Goal: Task Accomplishment & Management: Use online tool/utility

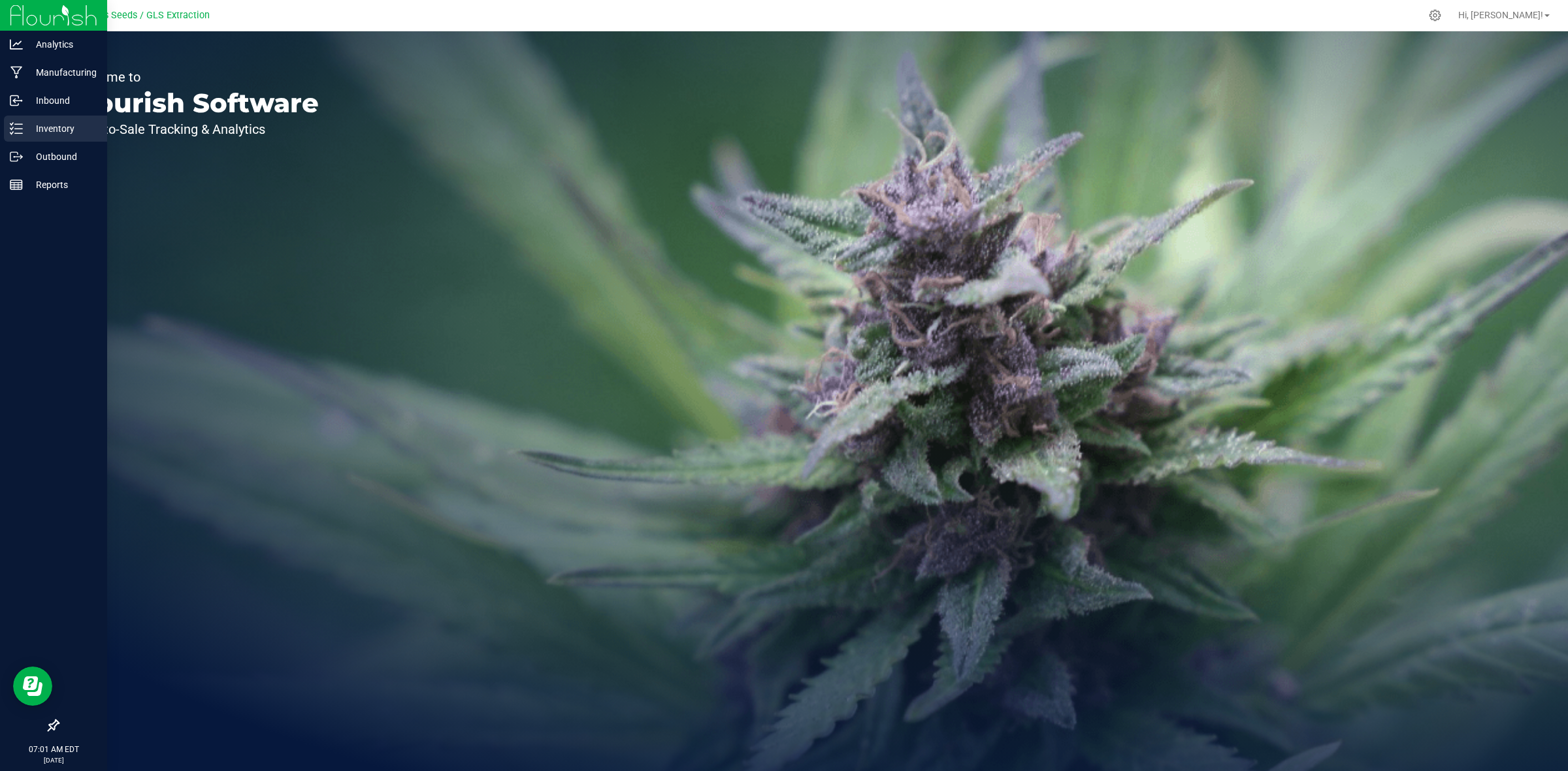
click at [77, 127] on p "Inventory" at bounding box center [62, 129] width 78 height 16
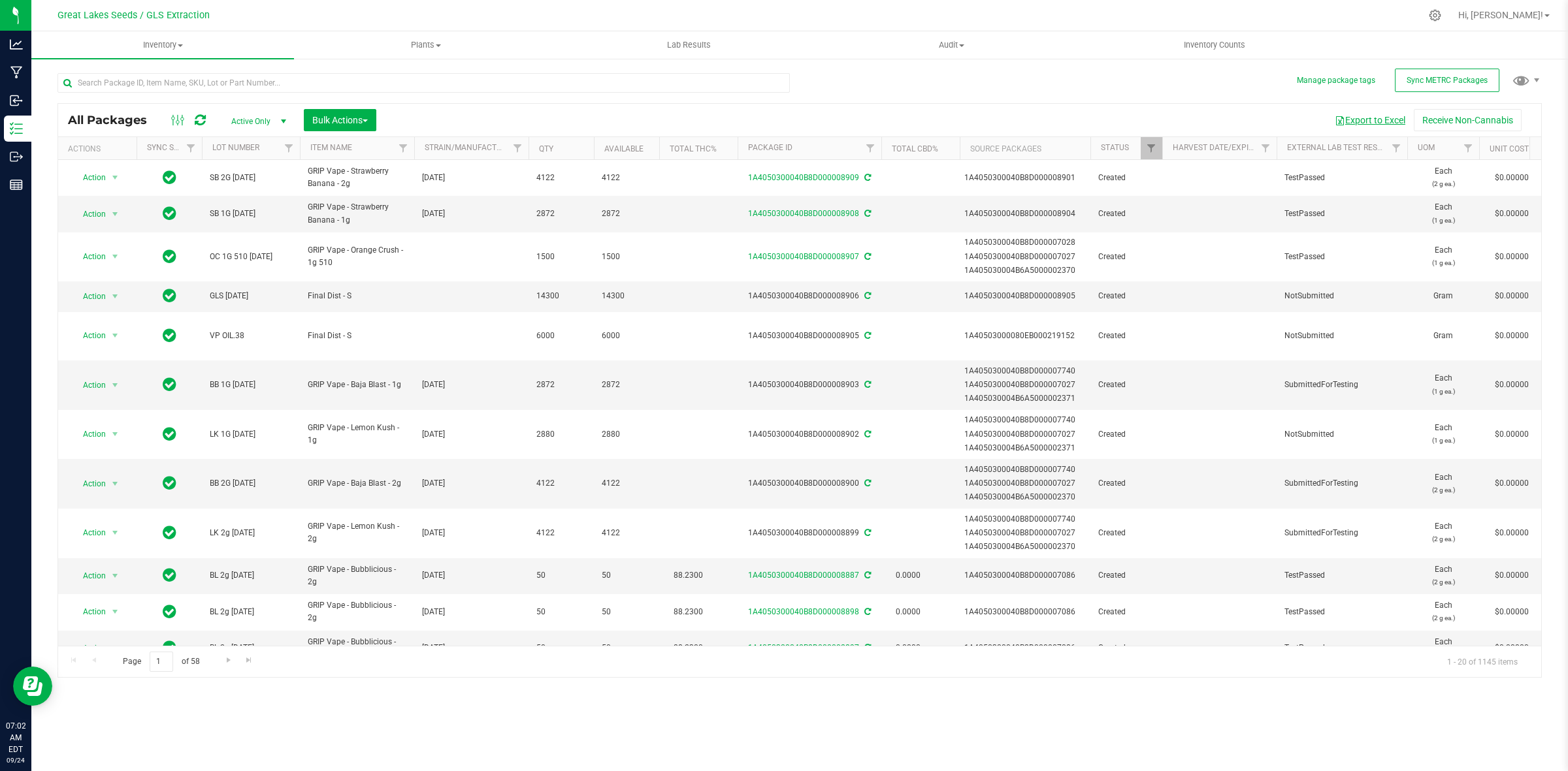
click at [1374, 118] on button "Export to Excel" at bounding box center [1369, 119] width 88 height 22
click at [1222, 75] on div "All Packages Active Only Active Only Lab Samples Locked All External Internal B…" at bounding box center [799, 369] width 1484 height 617
click at [1356, 128] on button "Export to Excel" at bounding box center [1369, 119] width 88 height 22
click at [1083, 109] on div "Export to Excel Receive Non-Cannabis" at bounding box center [959, 119] width 1145 height 22
click at [1352, 121] on button "Export to Excel" at bounding box center [1369, 119] width 88 height 22
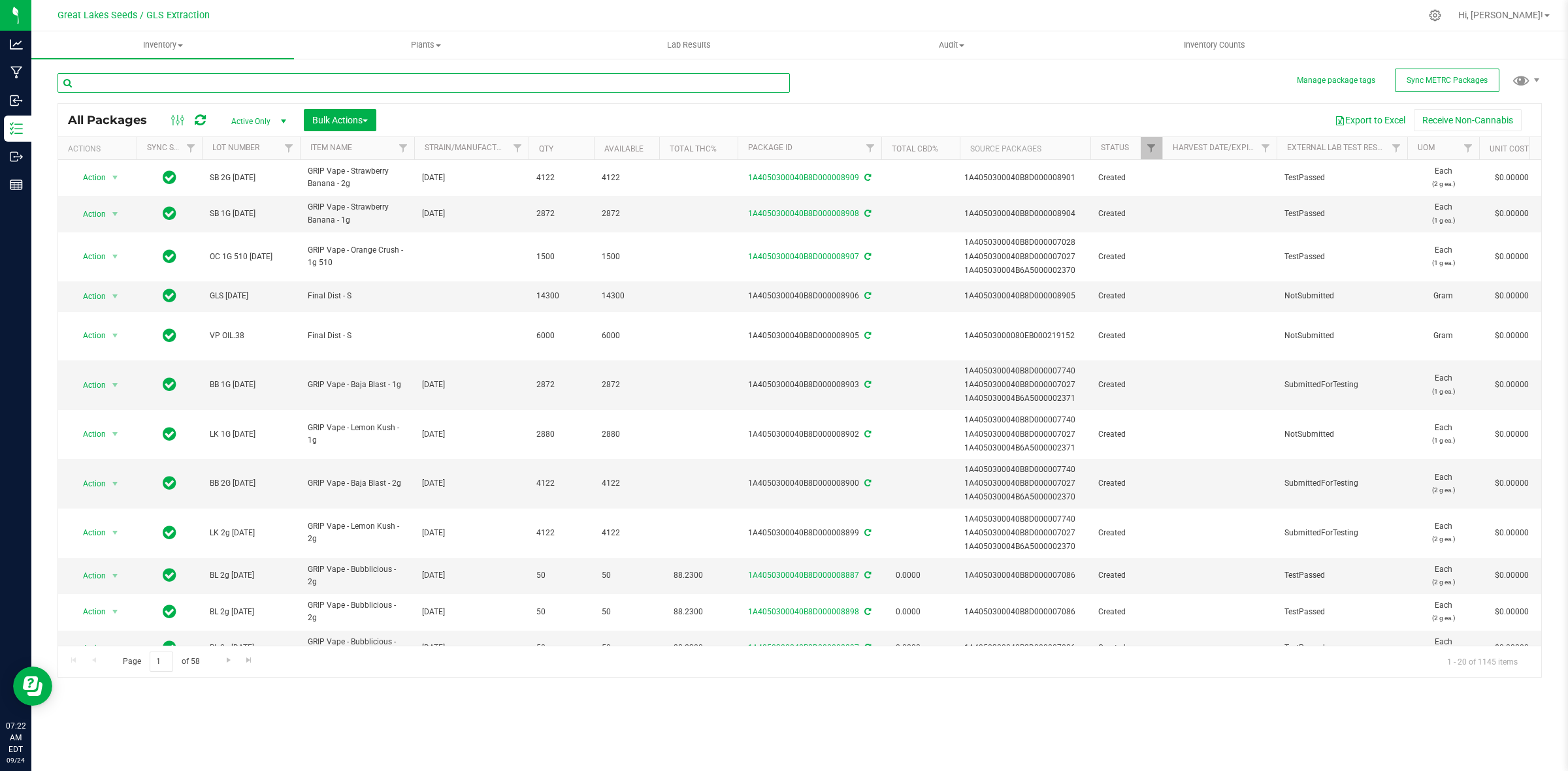
drag, startPoint x: 240, startPoint y: 82, endPoint x: 248, endPoint y: 81, distance: 8.1
click at [245, 82] on input "text" at bounding box center [423, 83] width 733 height 20
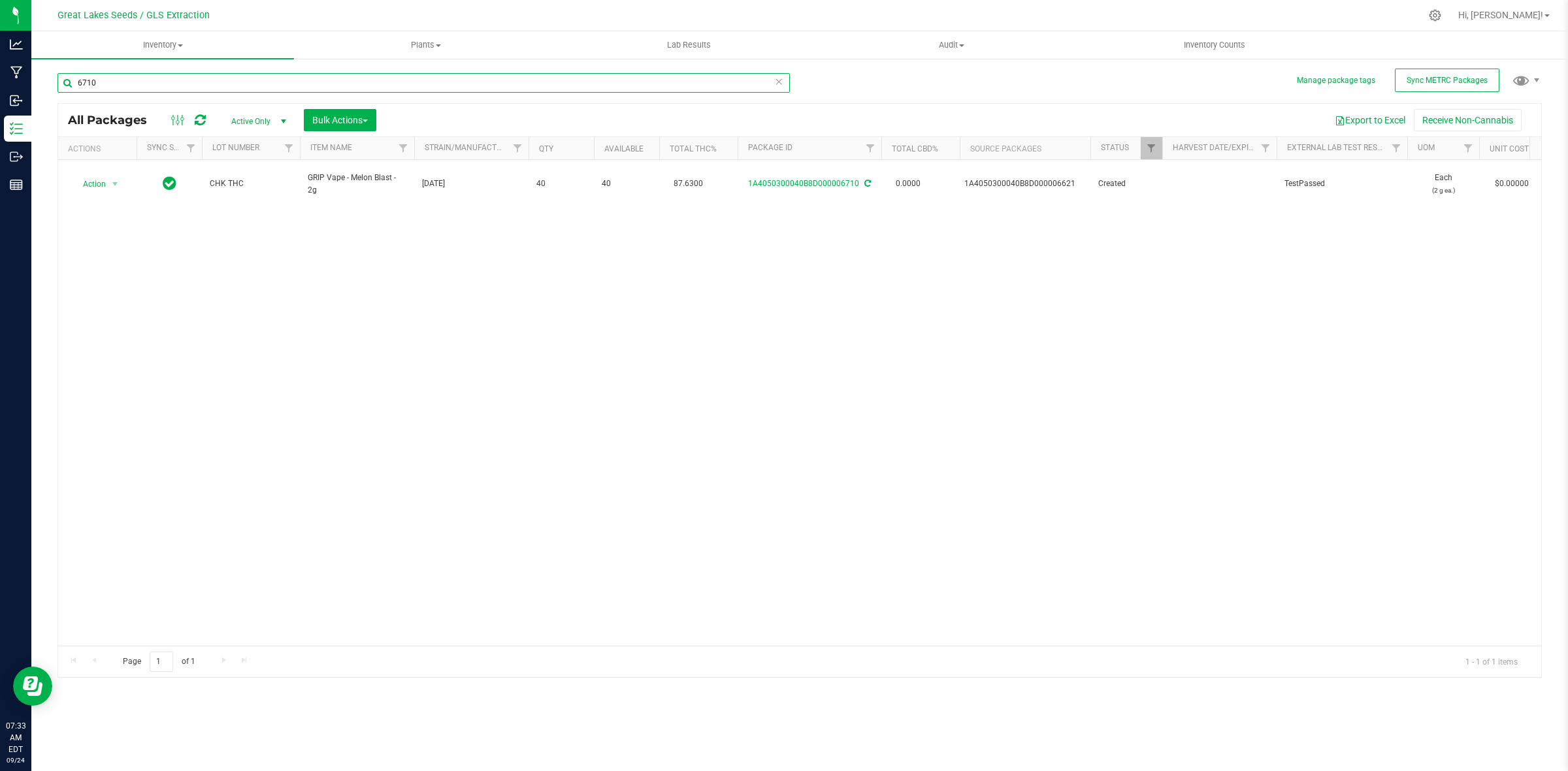
drag, startPoint x: 126, startPoint y: 85, endPoint x: 63, endPoint y: 67, distance: 65.5
click at [63, 67] on div "6710" at bounding box center [428, 82] width 742 height 42
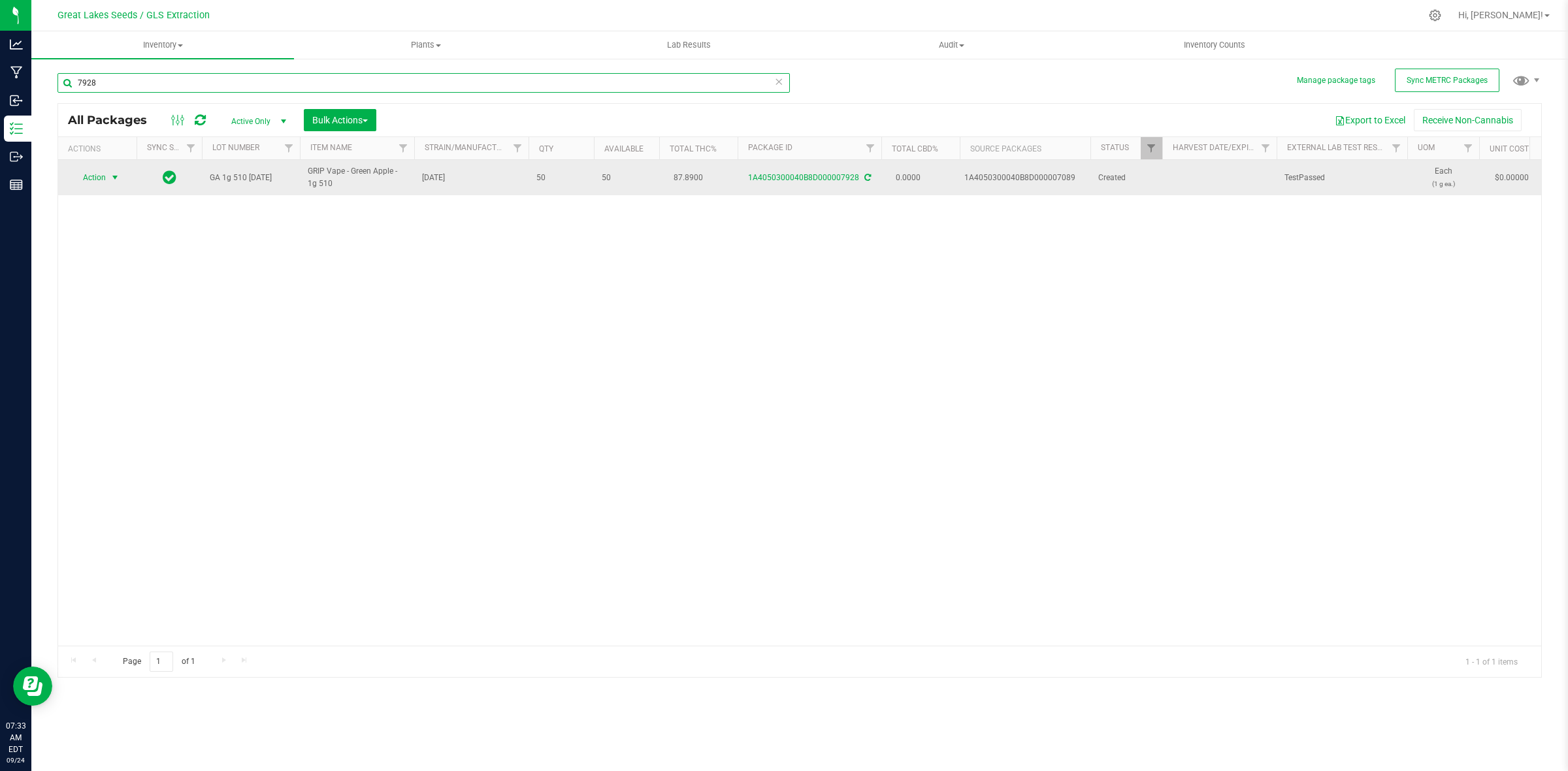
type input "7928"
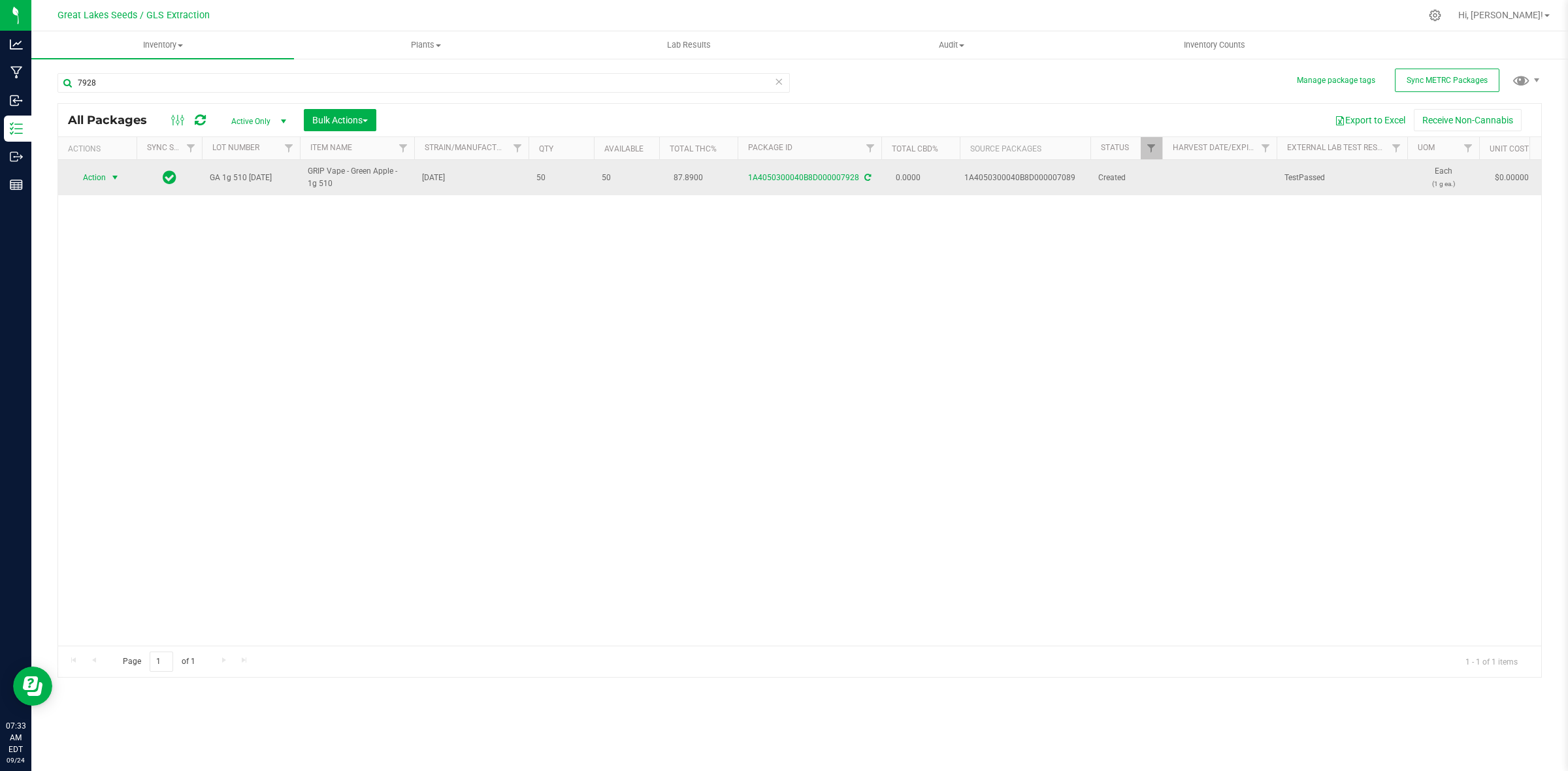
click at [107, 181] on span "select" at bounding box center [115, 177] width 16 height 18
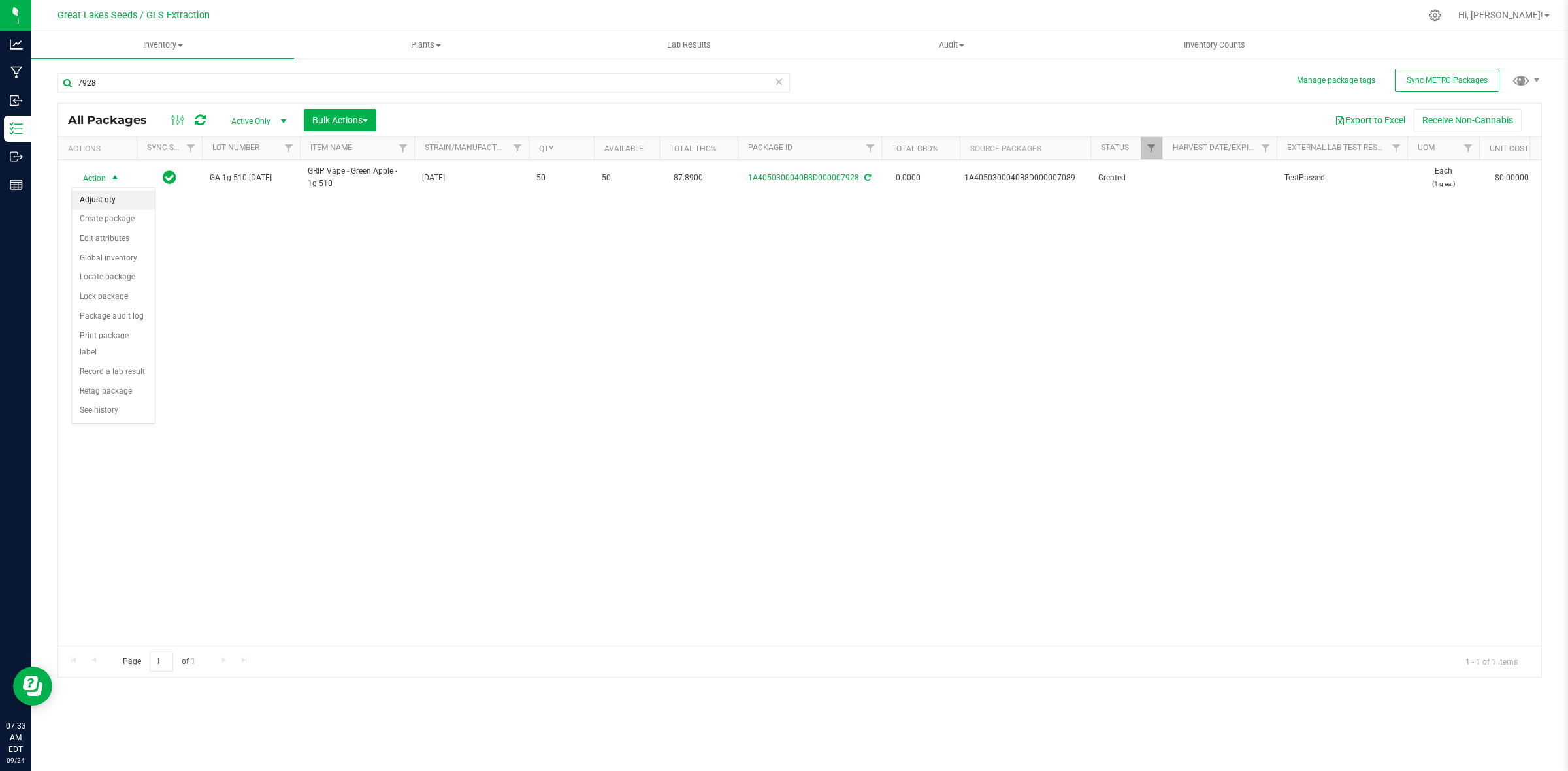
click at [121, 202] on li "Adjust qty" at bounding box center [113, 200] width 83 height 20
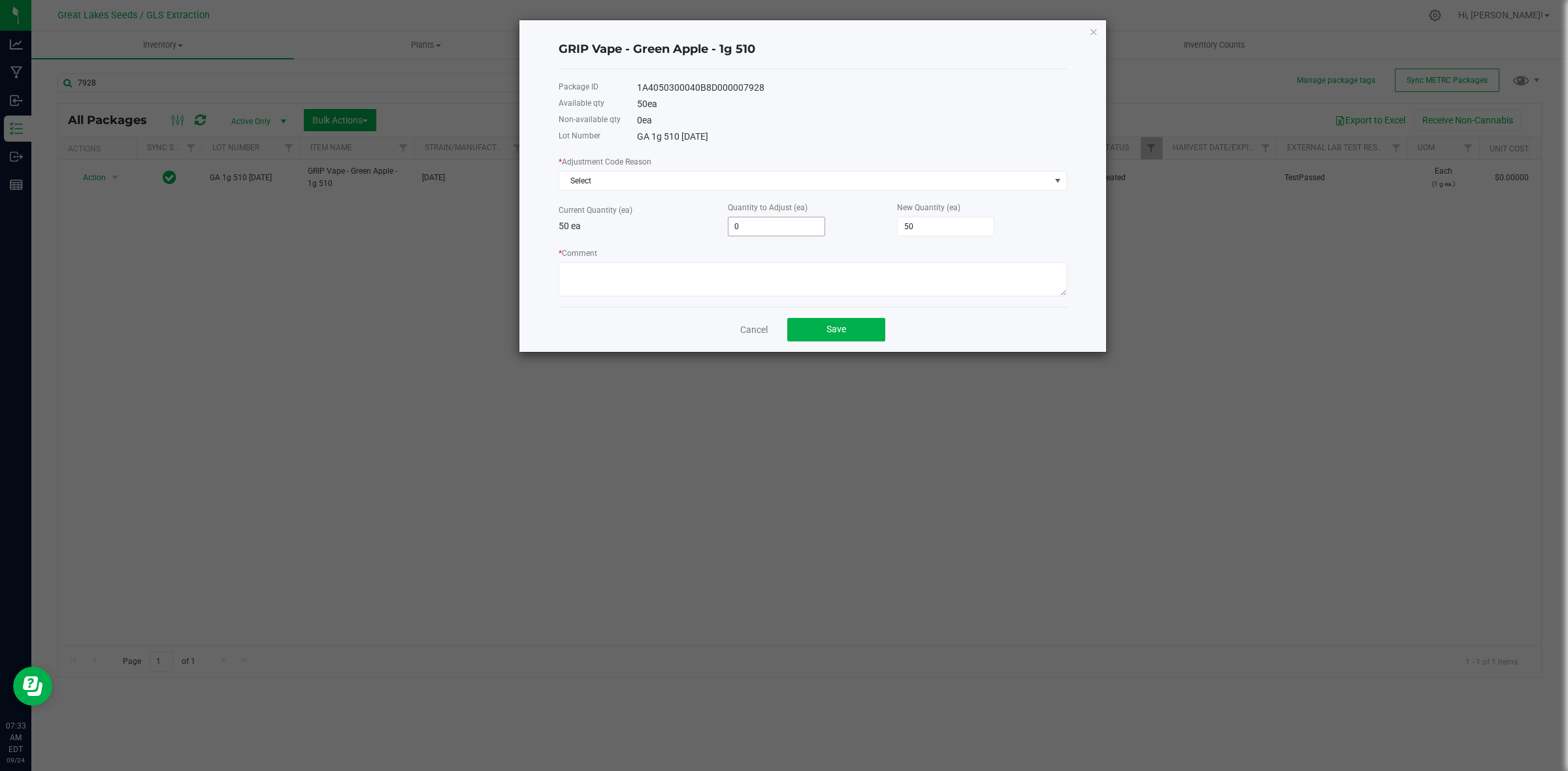
click at [781, 232] on input "0" at bounding box center [776, 227] width 96 height 18
type input "-3"
type input "47"
type input "-3"
click at [723, 287] on textarea "* Comment" at bounding box center [812, 279] width 508 height 34
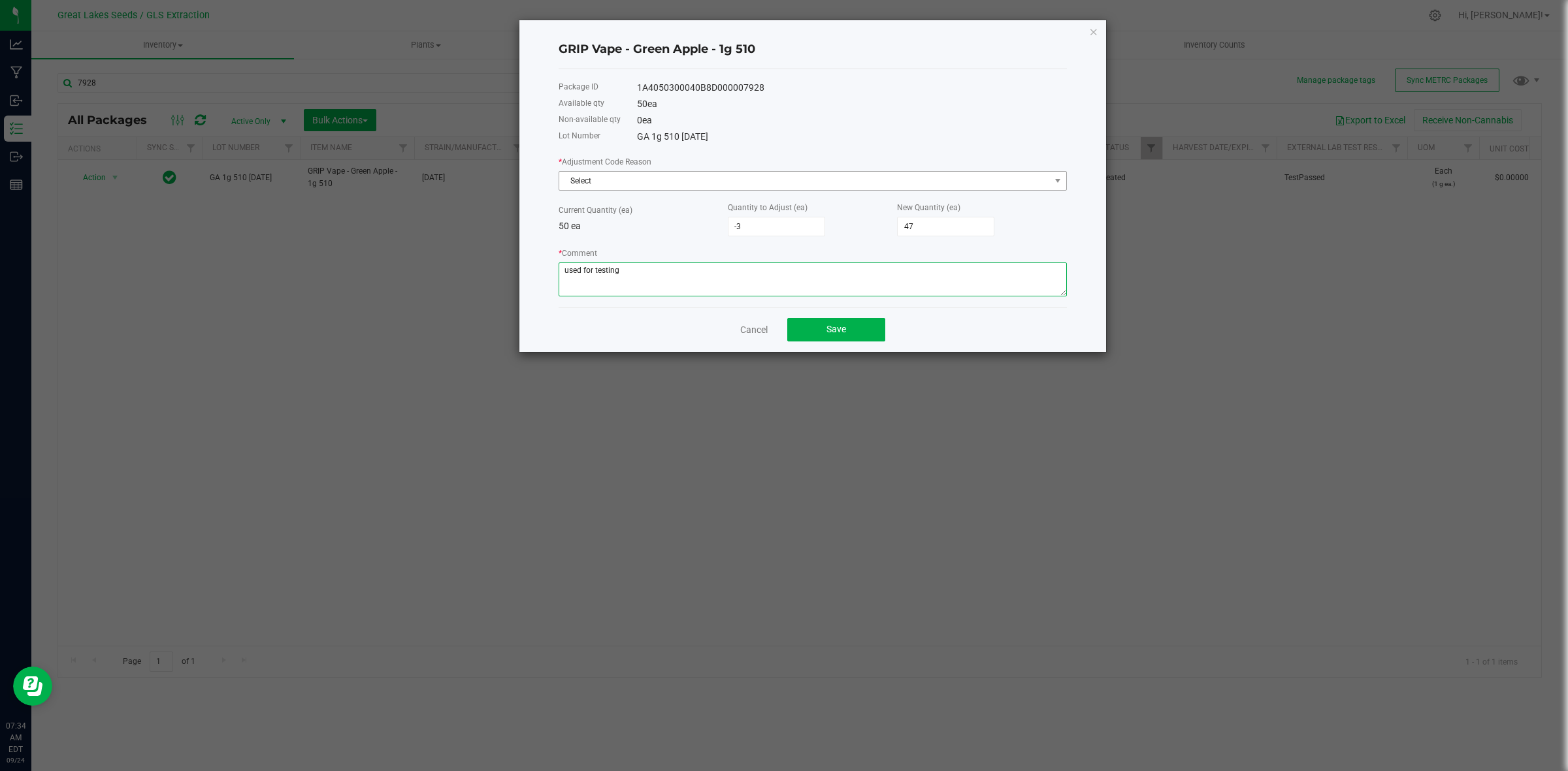
type textarea "used for testing"
click at [727, 178] on span "Select" at bounding box center [804, 181] width 490 height 18
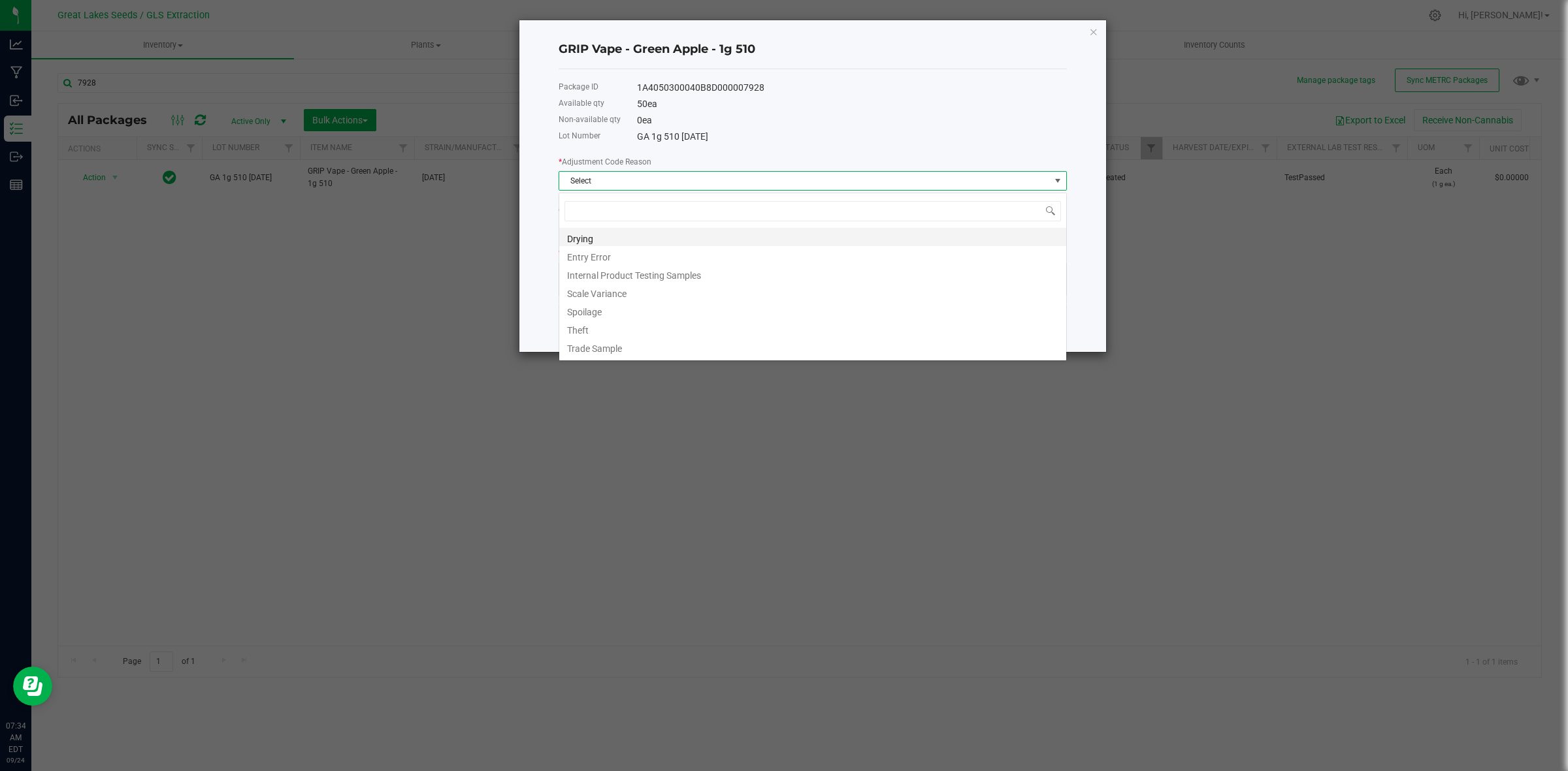
scroll to position [21, 508]
click at [639, 255] on li "Entry Error" at bounding box center [813, 255] width 507 height 18
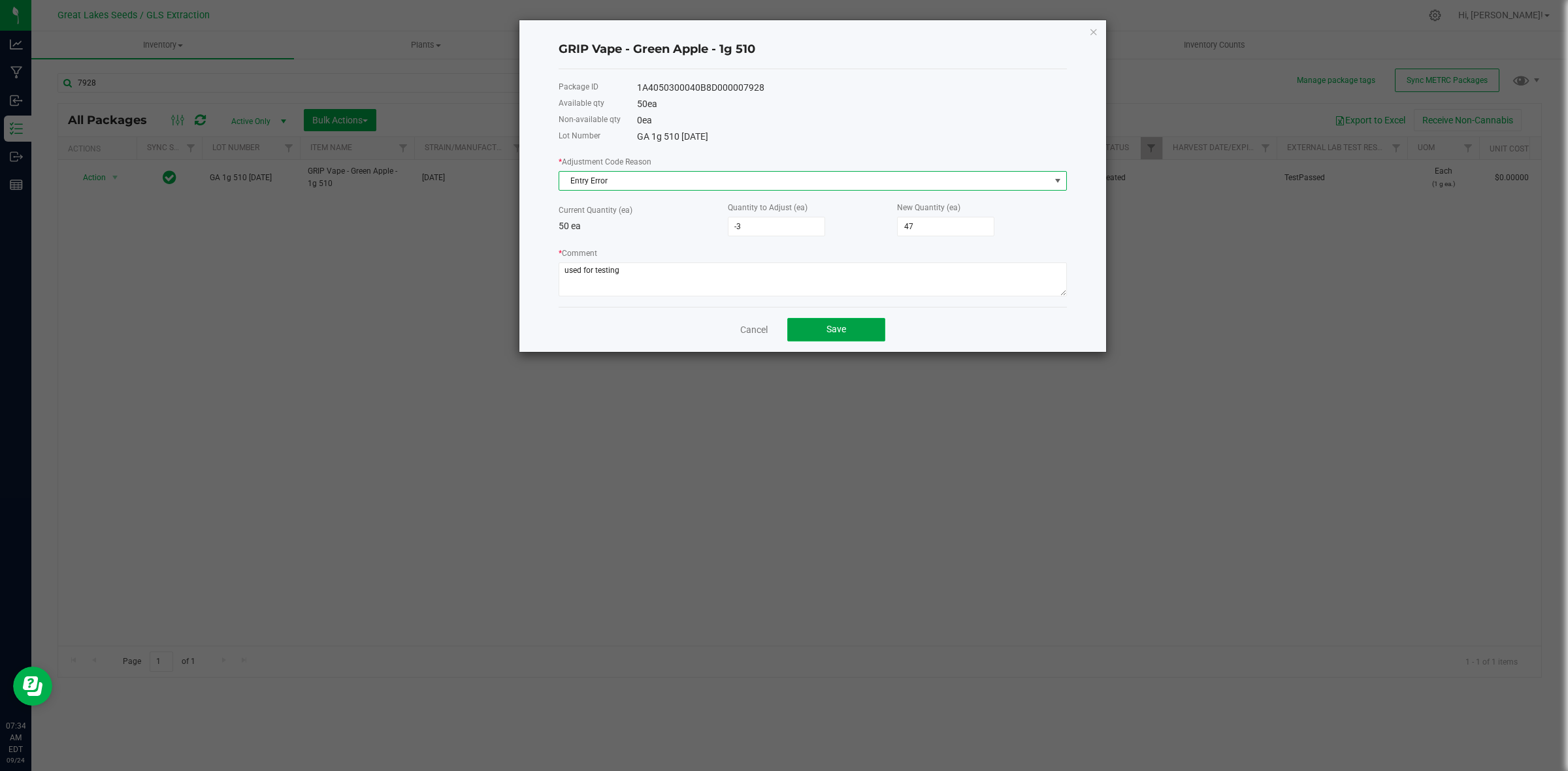
click at [825, 330] on button "Save" at bounding box center [836, 330] width 98 height 24
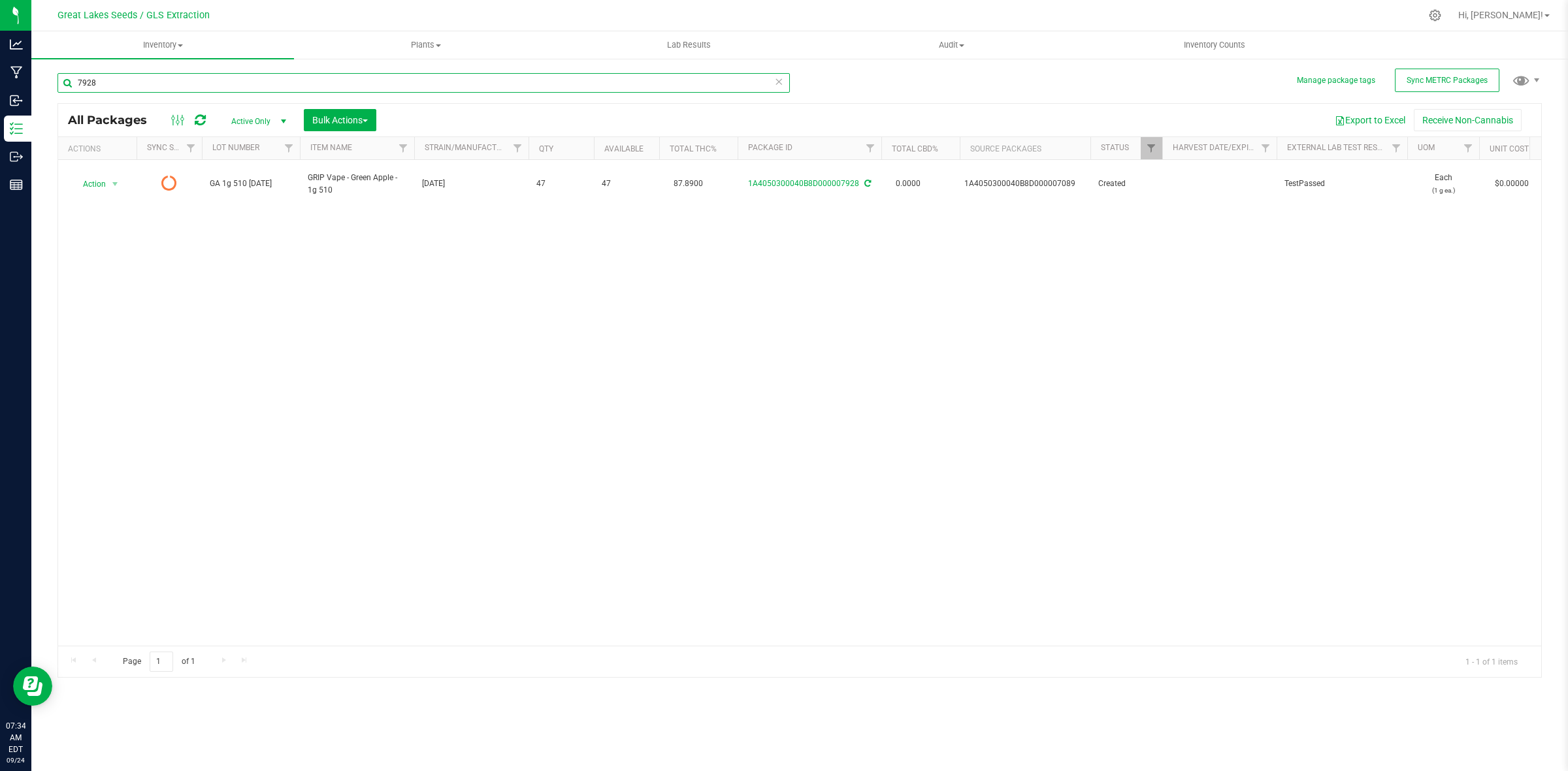
drag, startPoint x: 122, startPoint y: 85, endPoint x: 56, endPoint y: 73, distance: 67.1
click at [49, 79] on div "Manage package tags Sync METRC Packages 7928 All Packages Active Only Active On…" at bounding box center [800, 256] width 1537 height 398
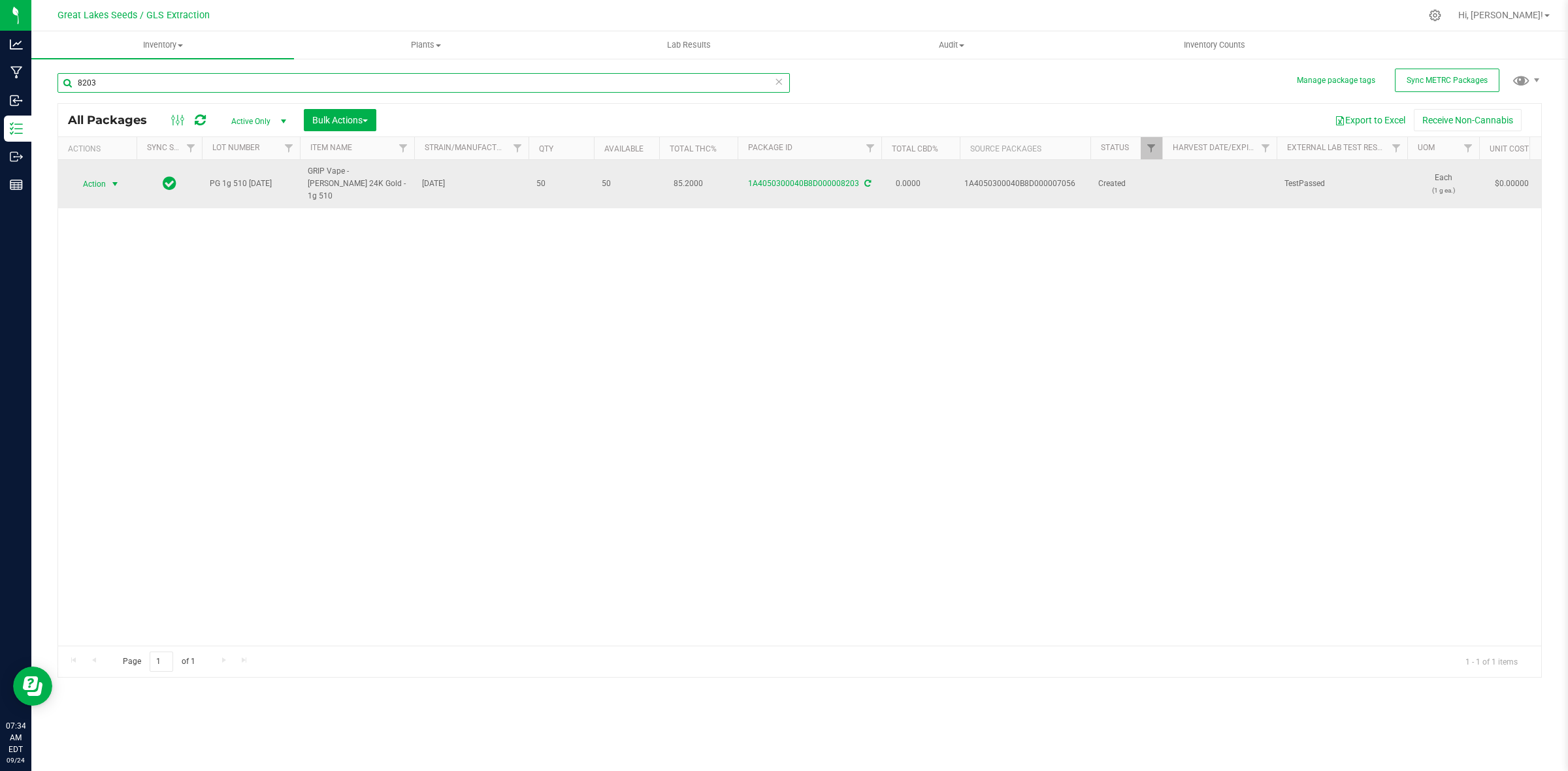
type input "8203"
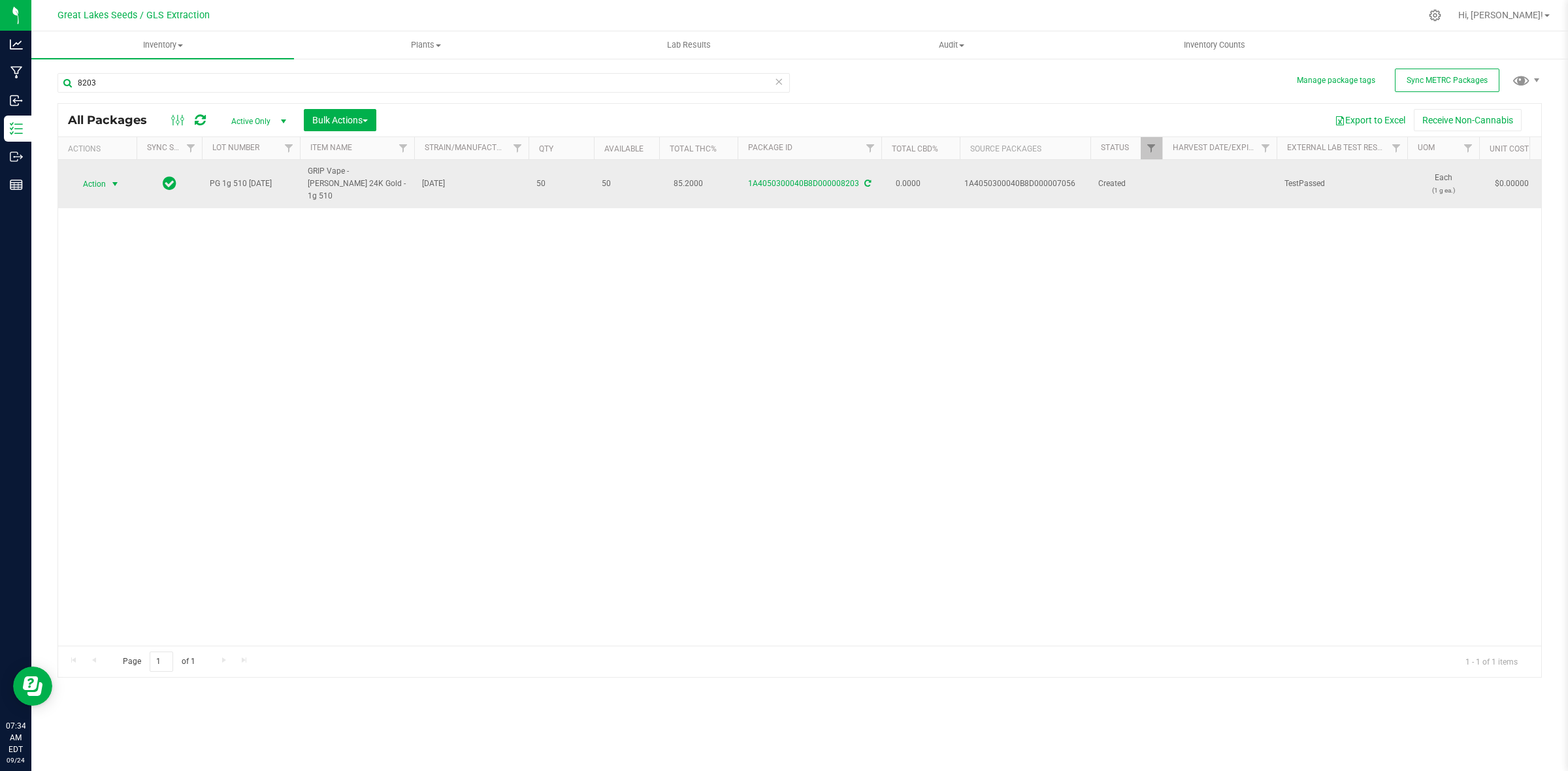
click at [86, 177] on span "Action" at bounding box center [89, 184] width 35 height 18
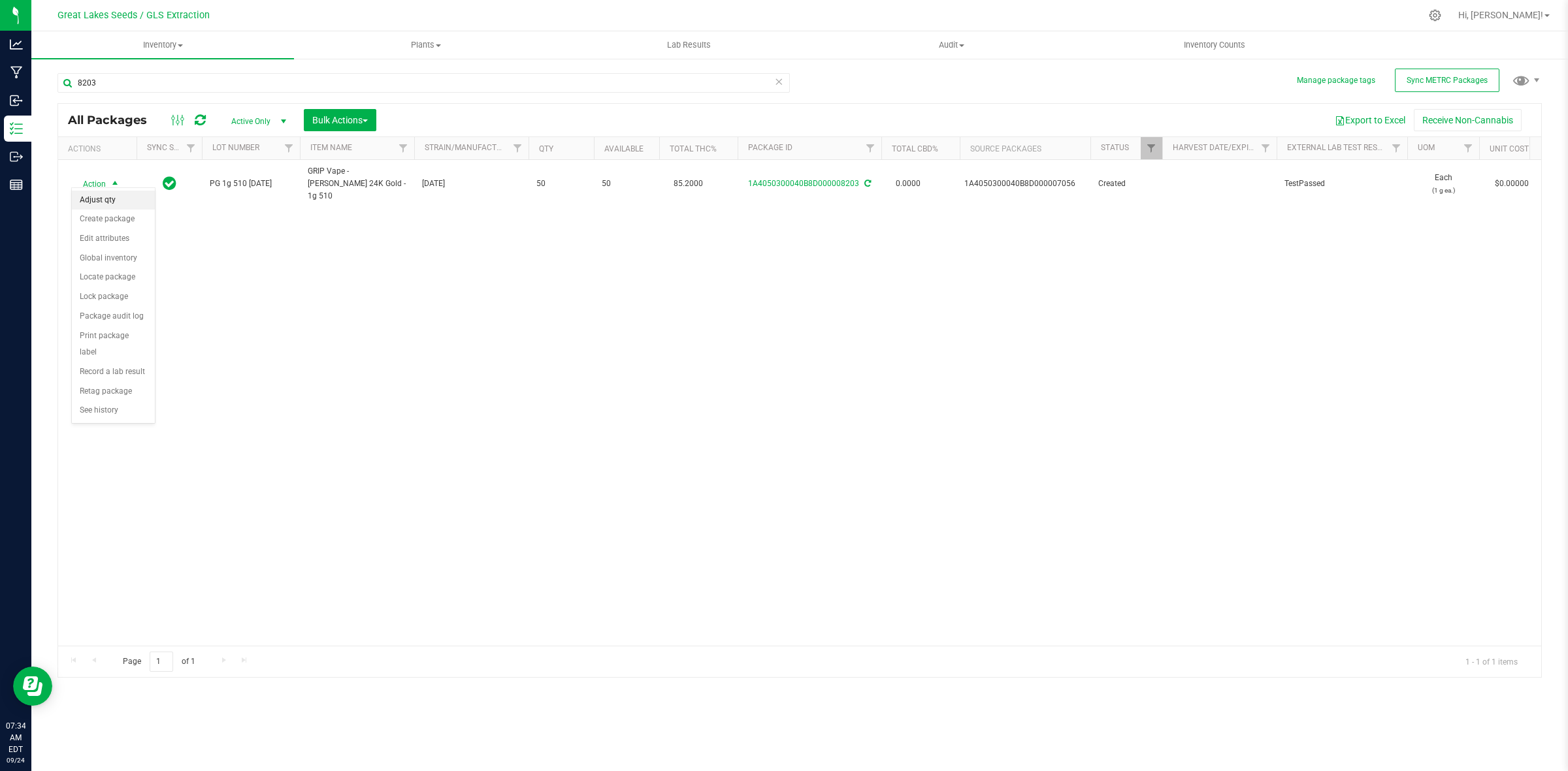
click at [124, 203] on li "Adjust qty" at bounding box center [113, 200] width 83 height 20
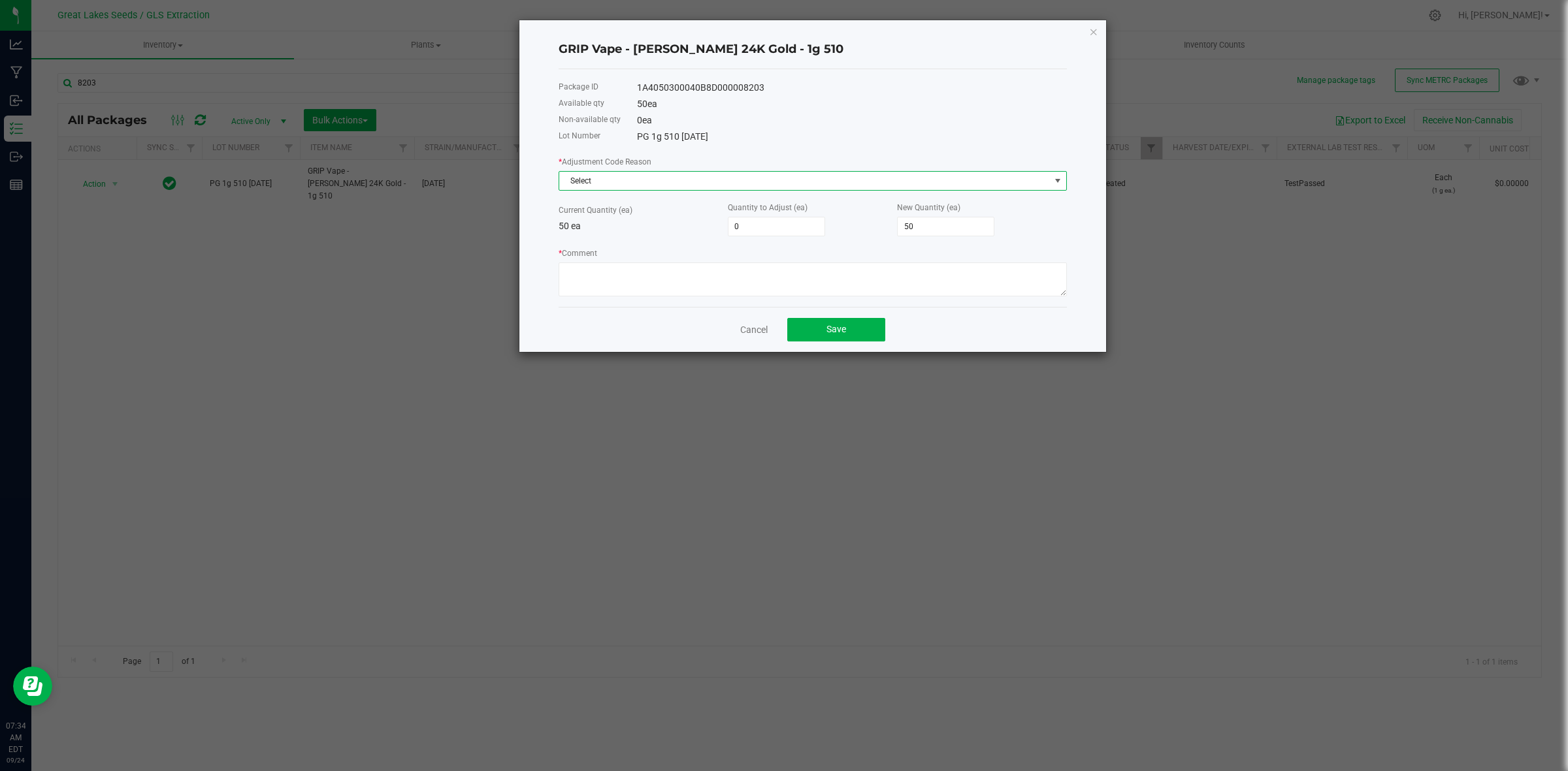
click at [667, 183] on span "Select" at bounding box center [804, 181] width 490 height 18
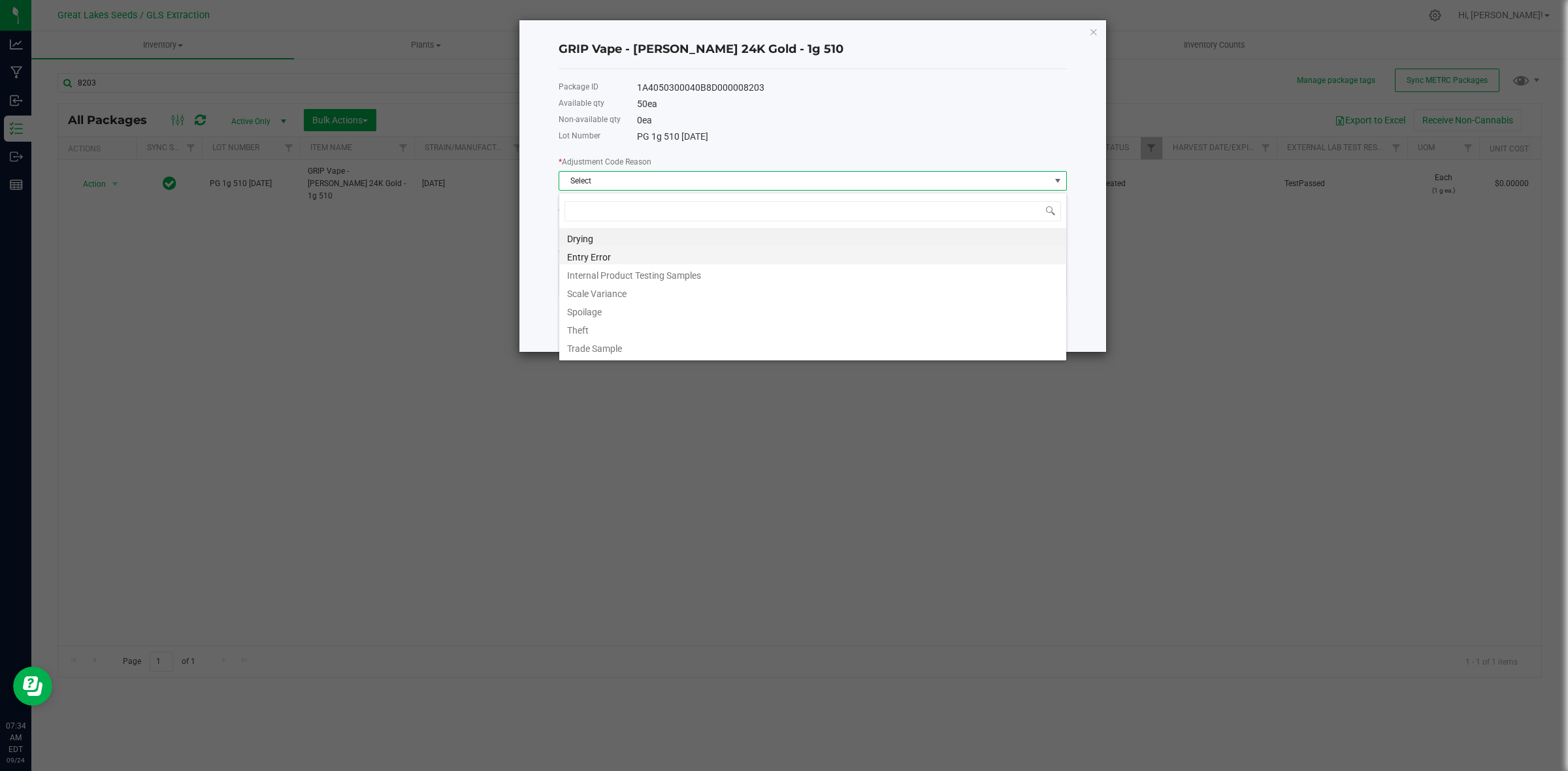
scroll to position [21, 508]
click at [626, 255] on li "Entry Error" at bounding box center [813, 255] width 507 height 18
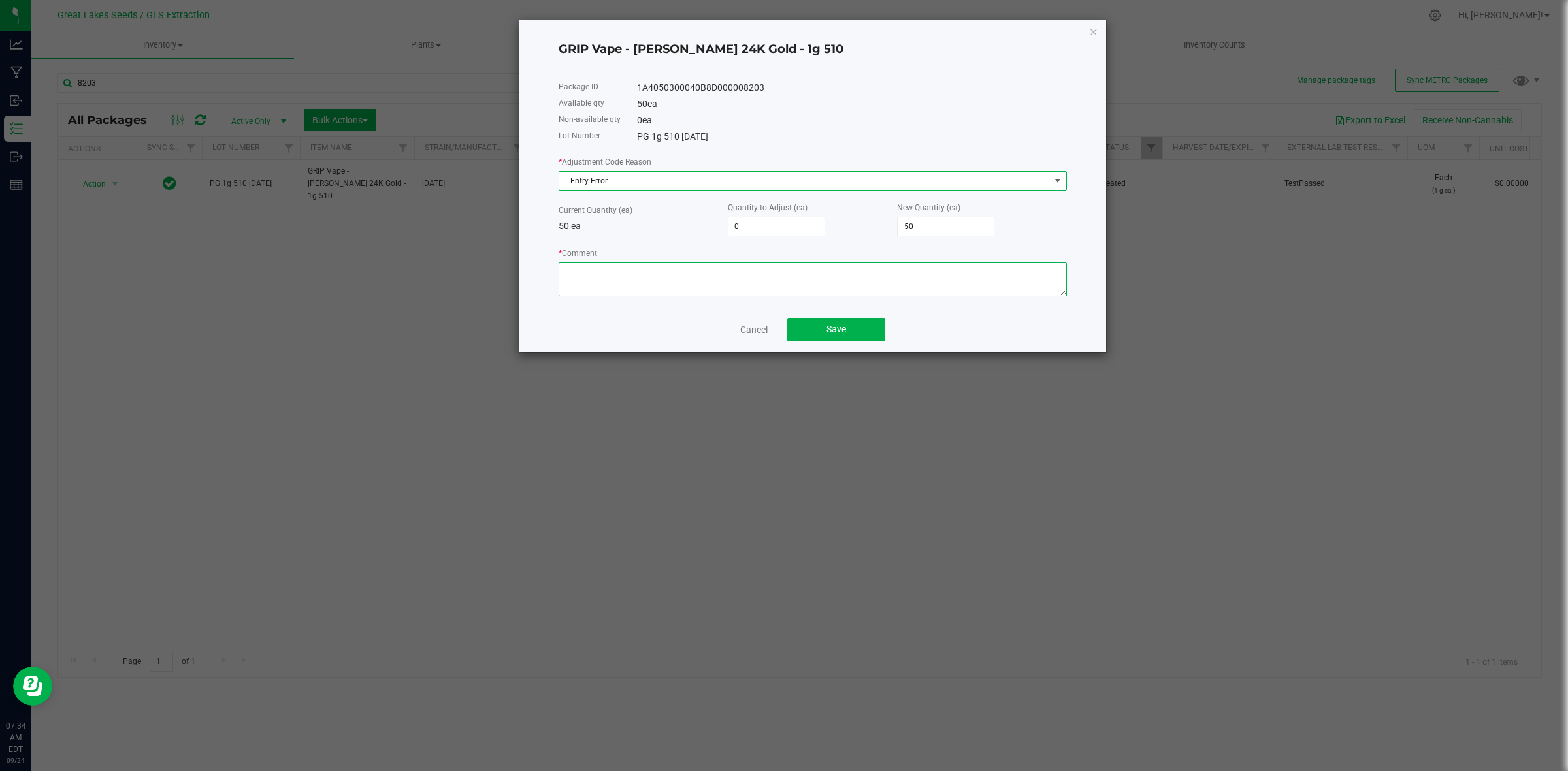
click at [624, 269] on textarea "* Comment" at bounding box center [812, 279] width 508 height 34
type textarea "entry error"
click at [782, 231] on input "0" at bounding box center [776, 227] width 96 height 18
type input "-3"
type input "47"
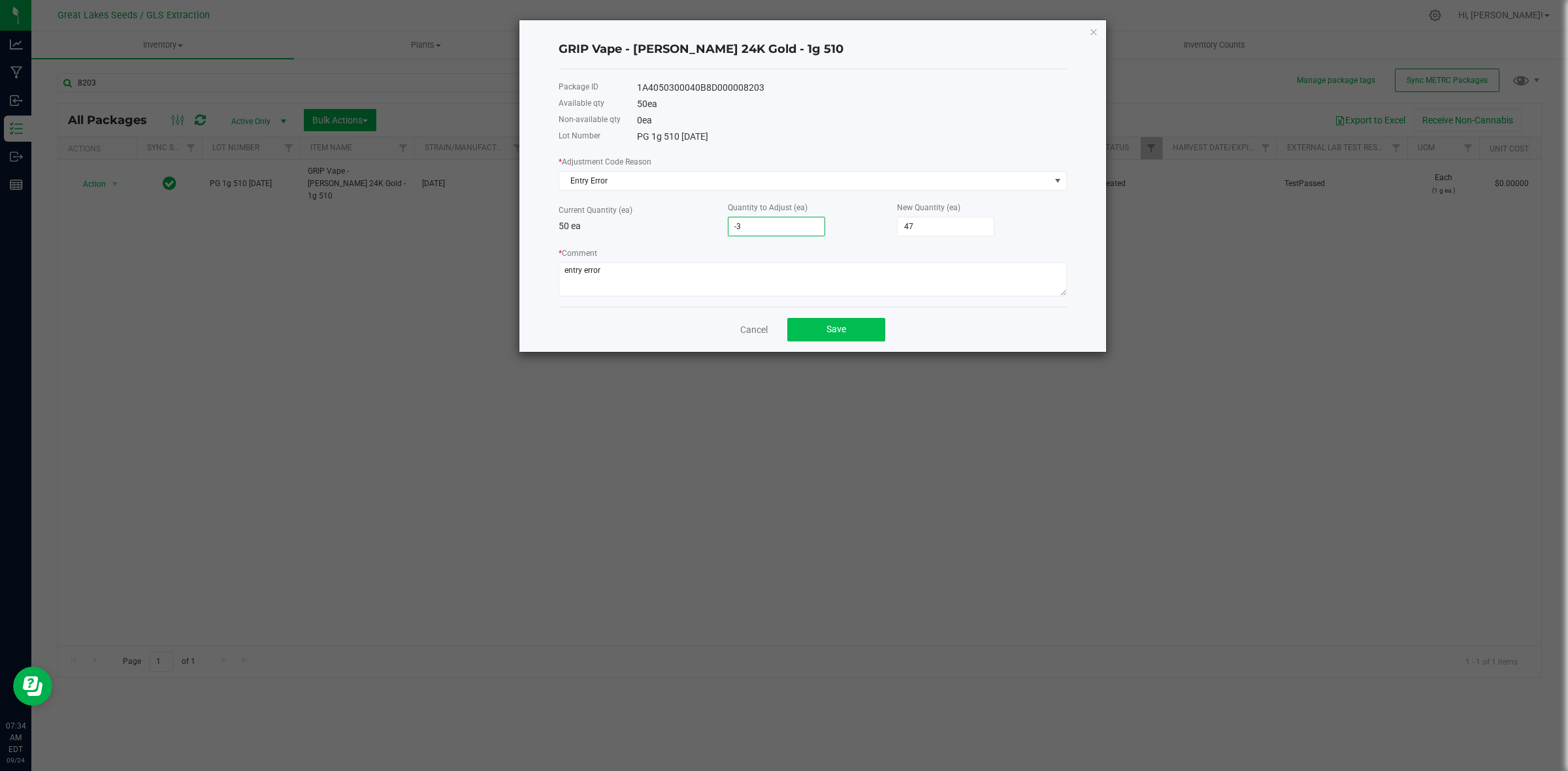
type input "-3"
click at [817, 330] on button "Save" at bounding box center [836, 330] width 98 height 24
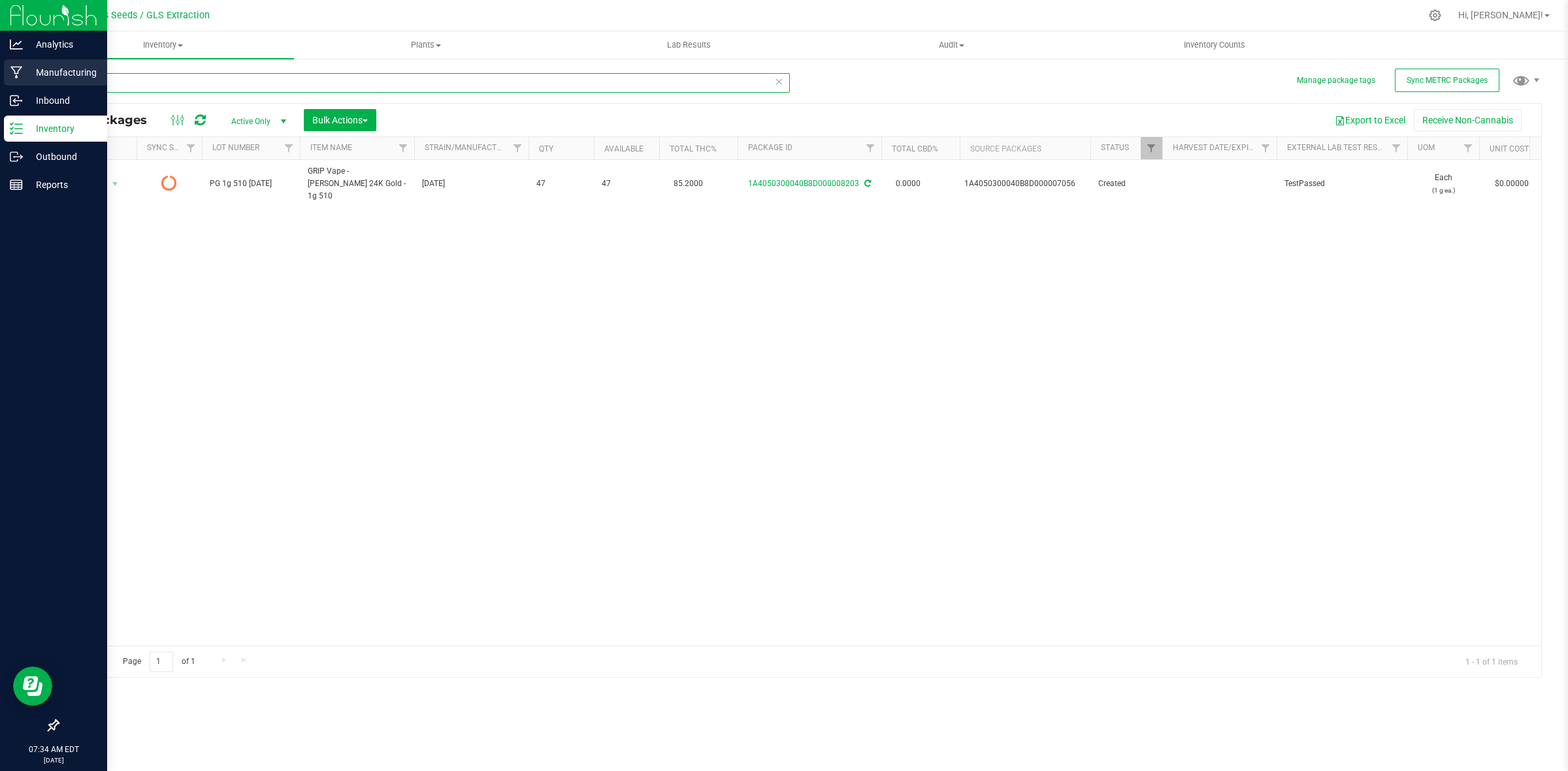
drag, startPoint x: 70, startPoint y: 76, endPoint x: 26, endPoint y: 69, distance: 44.6
click at [26, 69] on div "Analytics Manufacturing Inbound Inventory Outbound Reports 07:34 AM EDT [DATE] …" at bounding box center [784, 385] width 1568 height 771
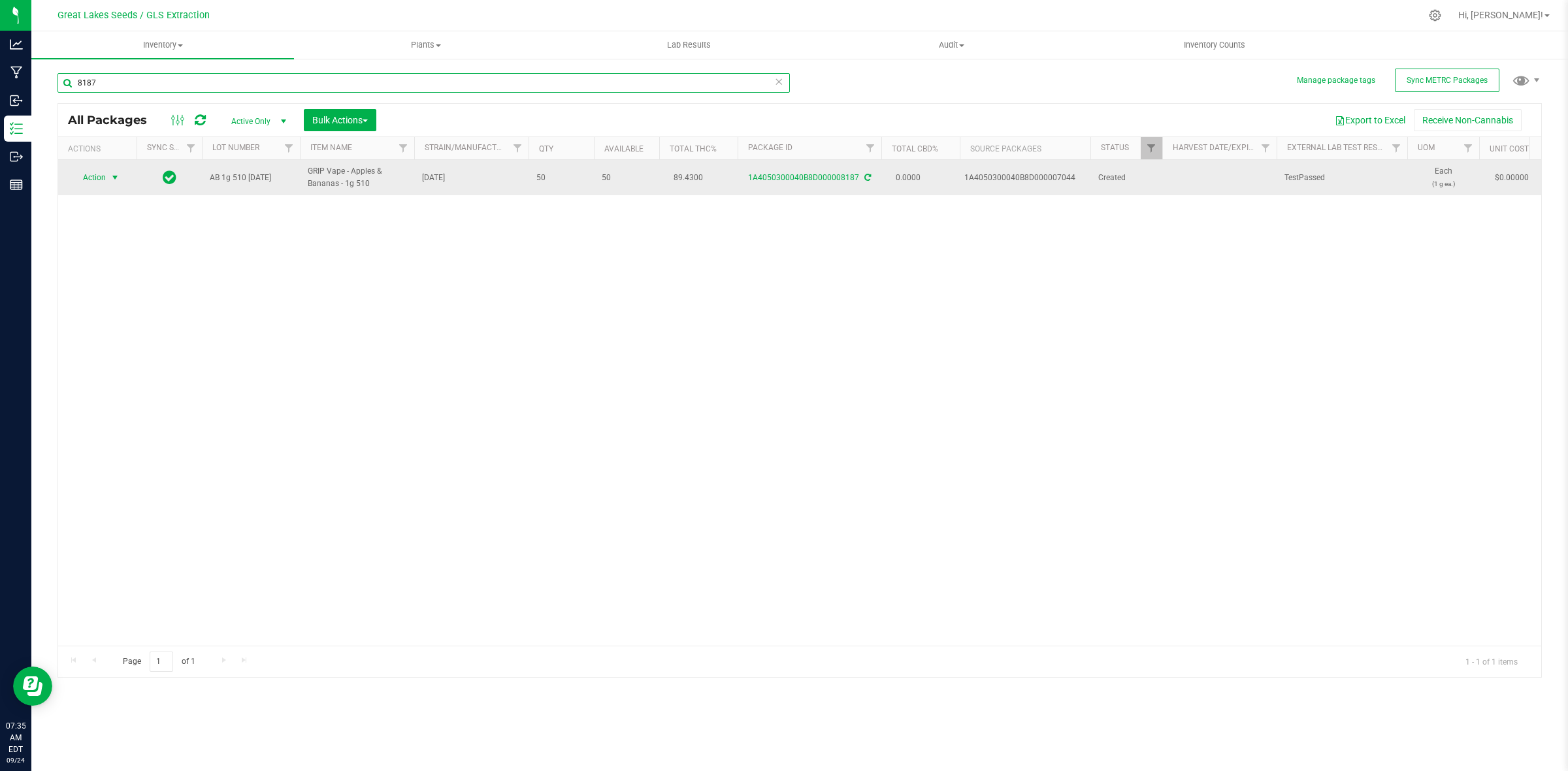
type input "8187"
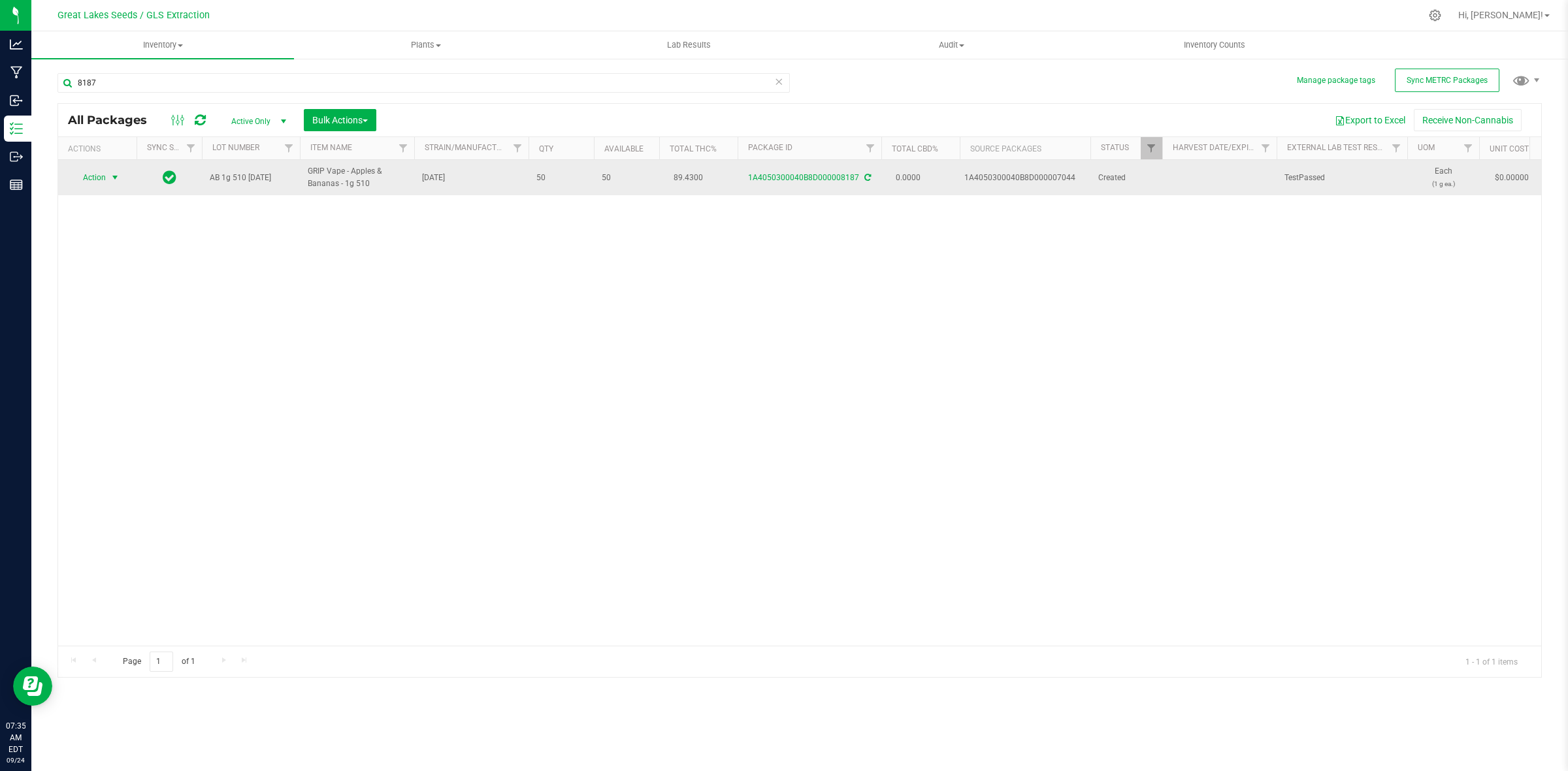
click at [90, 177] on span "Action" at bounding box center [89, 177] width 35 height 18
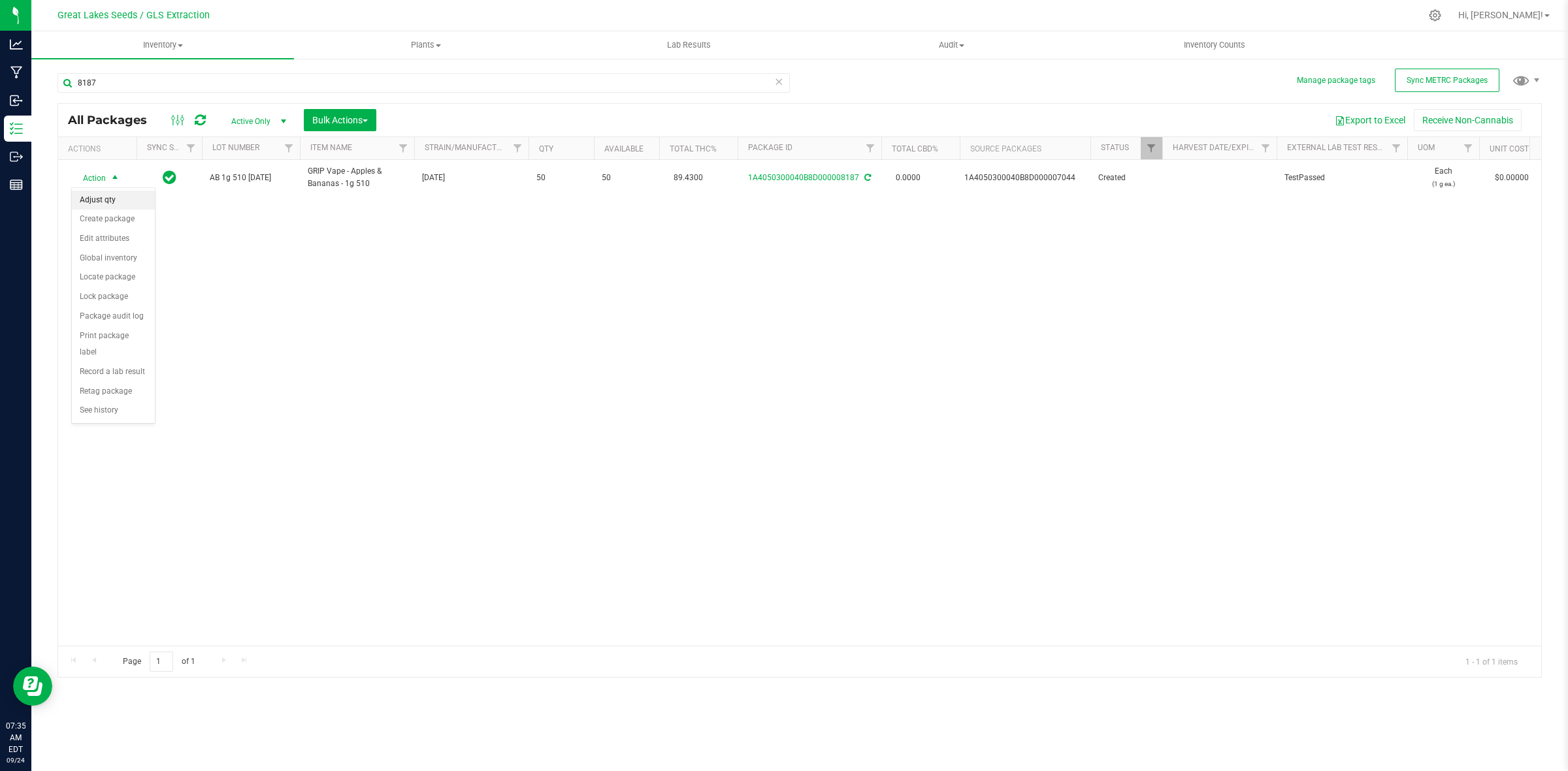
click at [104, 196] on li "Adjust qty" at bounding box center [113, 200] width 83 height 20
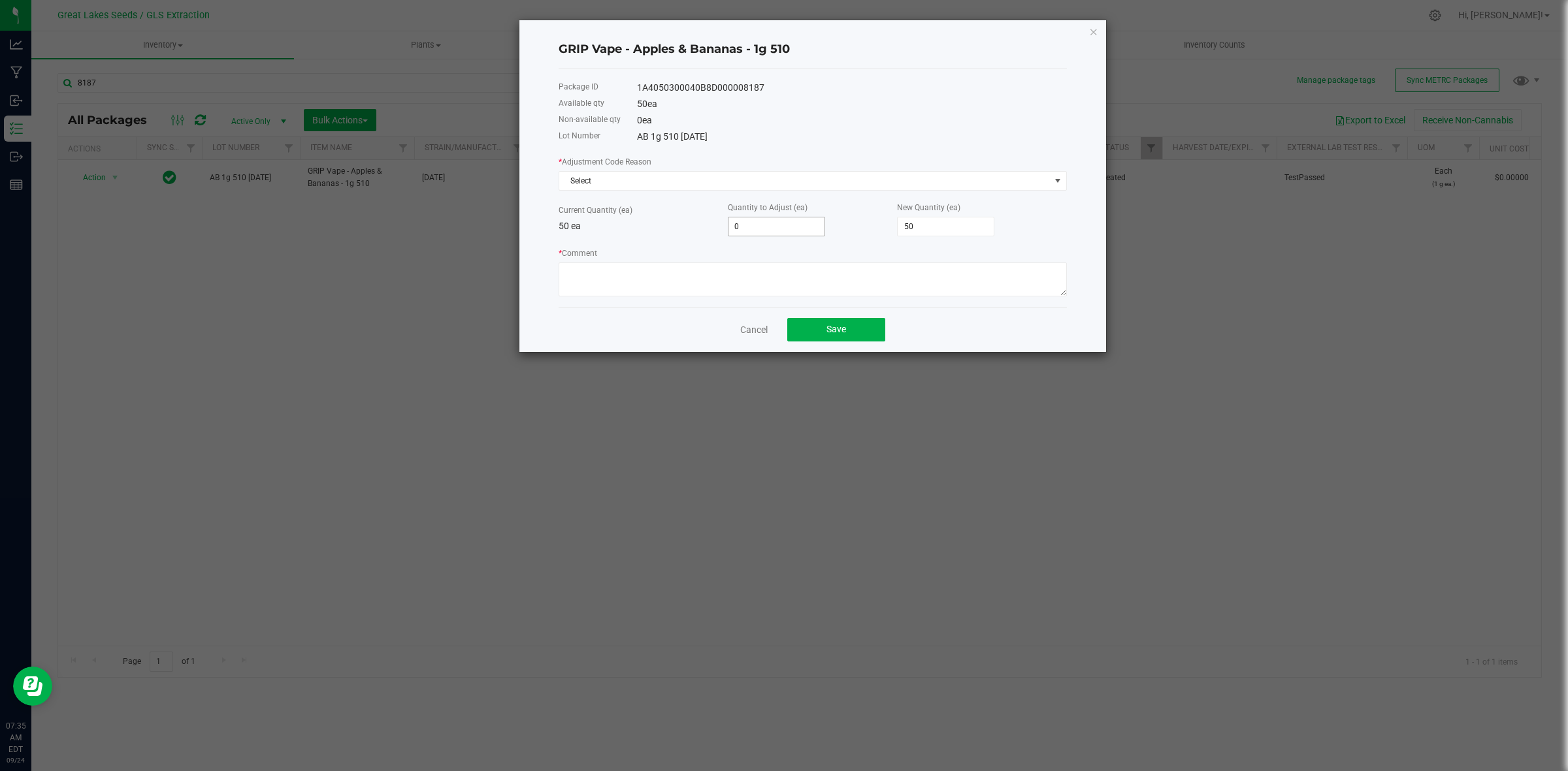
click at [746, 229] on input "0" at bounding box center [776, 227] width 96 height 18
type input "-3"
type input "47"
type input "-3"
click at [763, 183] on span "Select" at bounding box center [804, 181] width 490 height 18
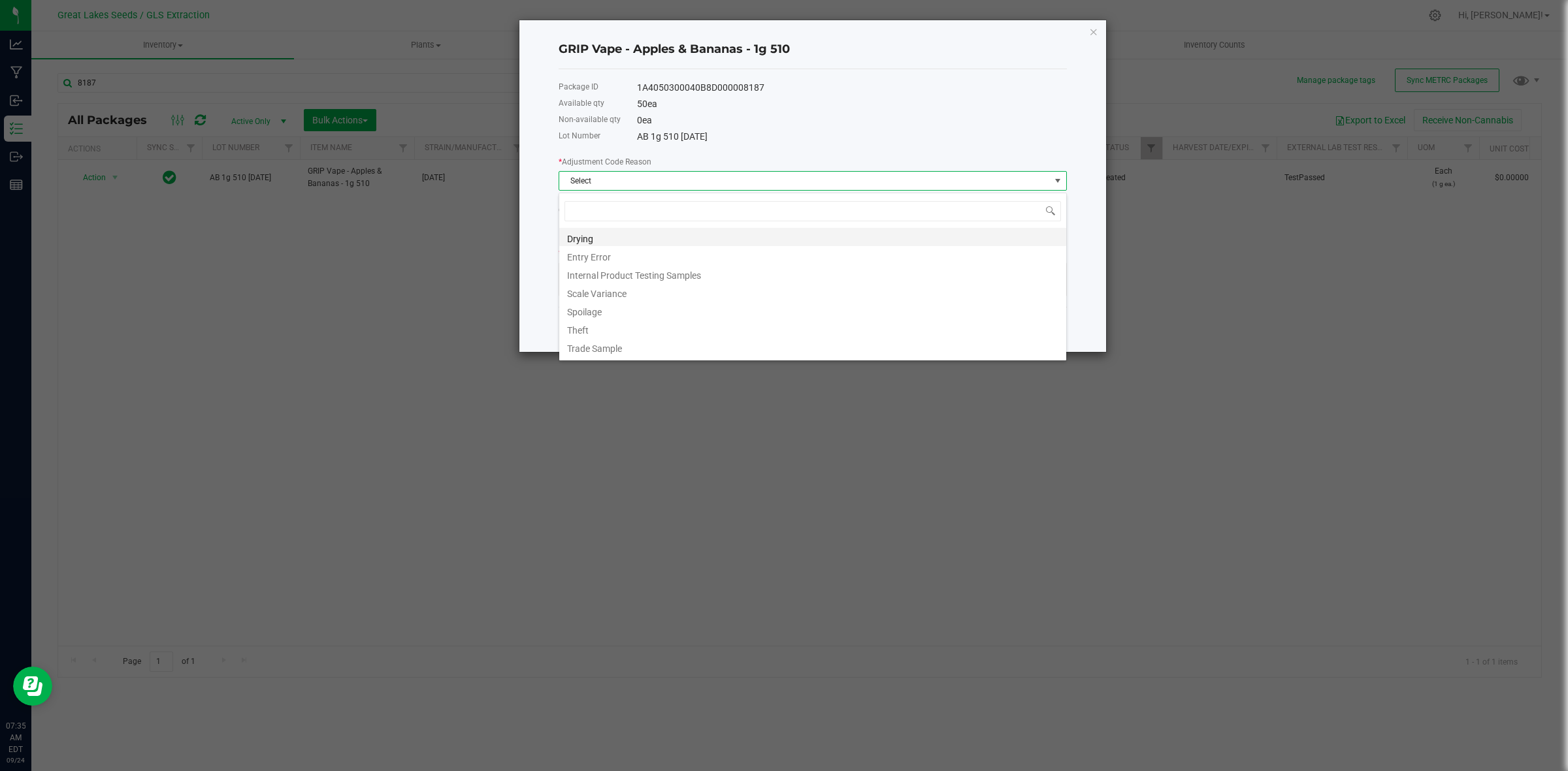
scroll to position [21, 508]
click at [738, 252] on li "Entry Error" at bounding box center [813, 255] width 507 height 18
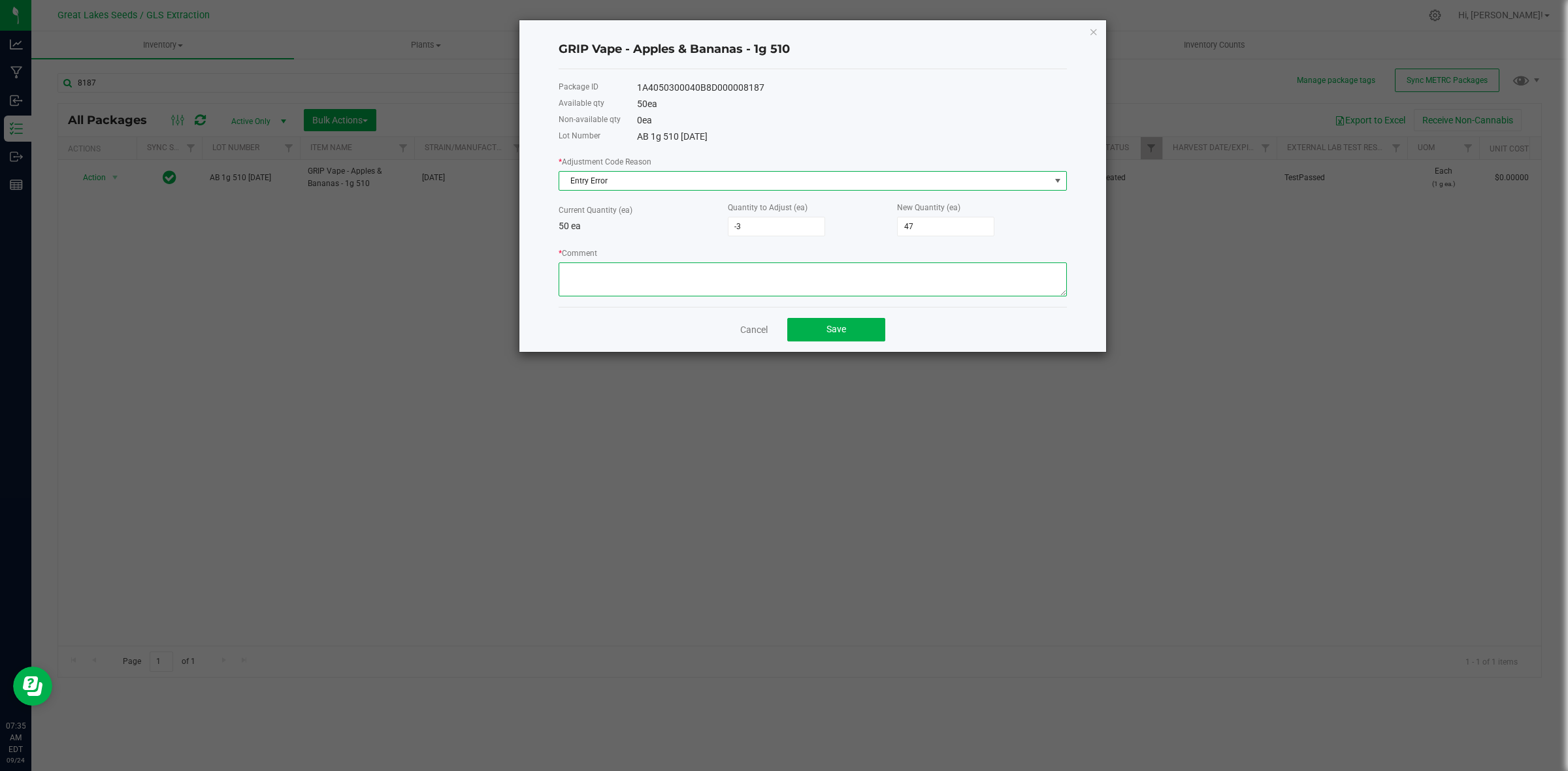
click at [712, 278] on textarea "* Comment" at bounding box center [812, 279] width 508 height 34
type textarea "entry error"
click at [813, 331] on button "Save" at bounding box center [836, 330] width 98 height 24
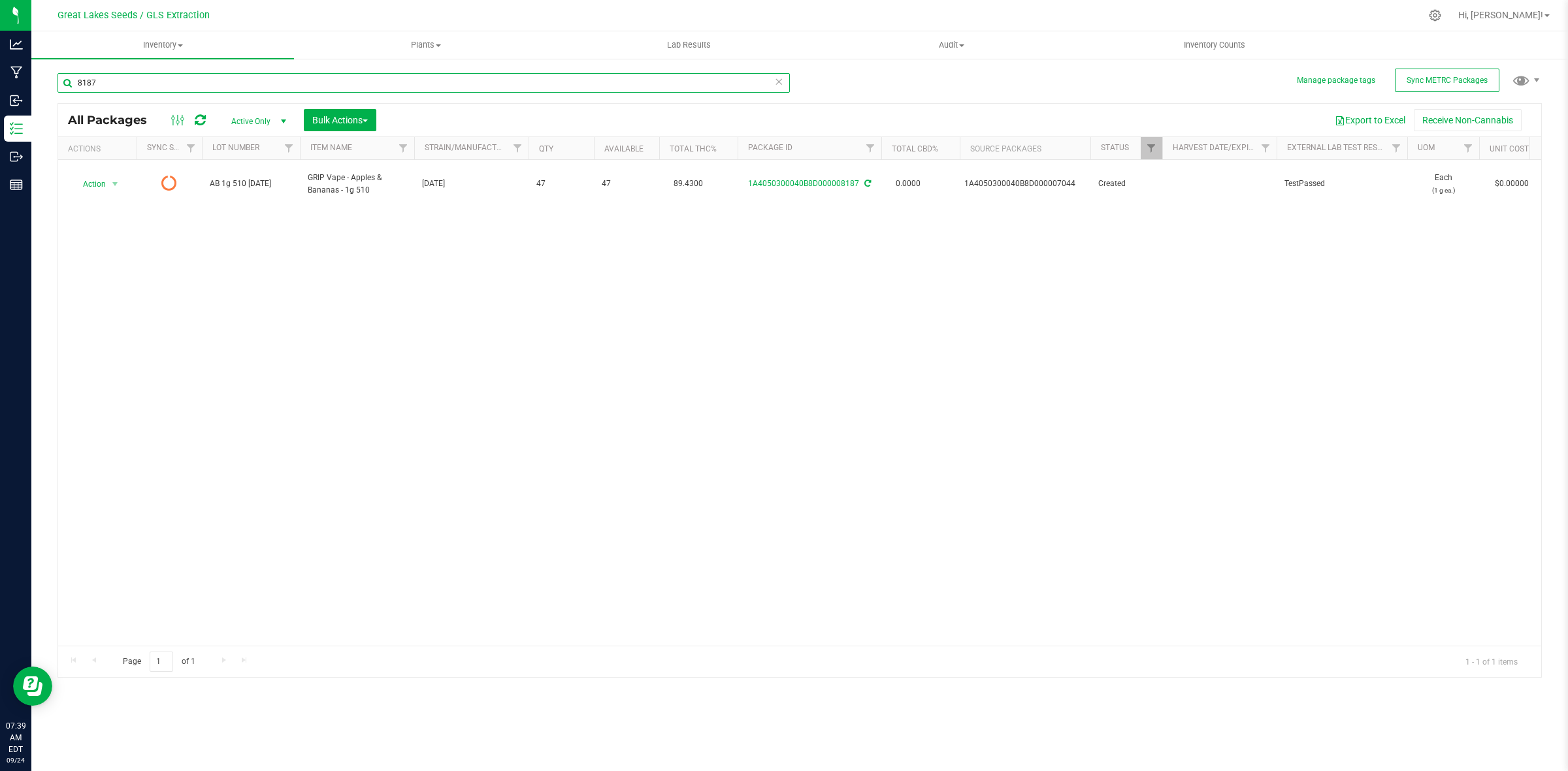
drag, startPoint x: 82, startPoint y: 82, endPoint x: 56, endPoint y: 83, distance: 26.0
click at [56, 83] on div "Manage package tags Sync METRC Packages 8187 All Packages Active Only Active On…" at bounding box center [800, 256] width 1537 height 398
click at [126, 83] on input "7499" at bounding box center [423, 83] width 733 height 20
type input "7"
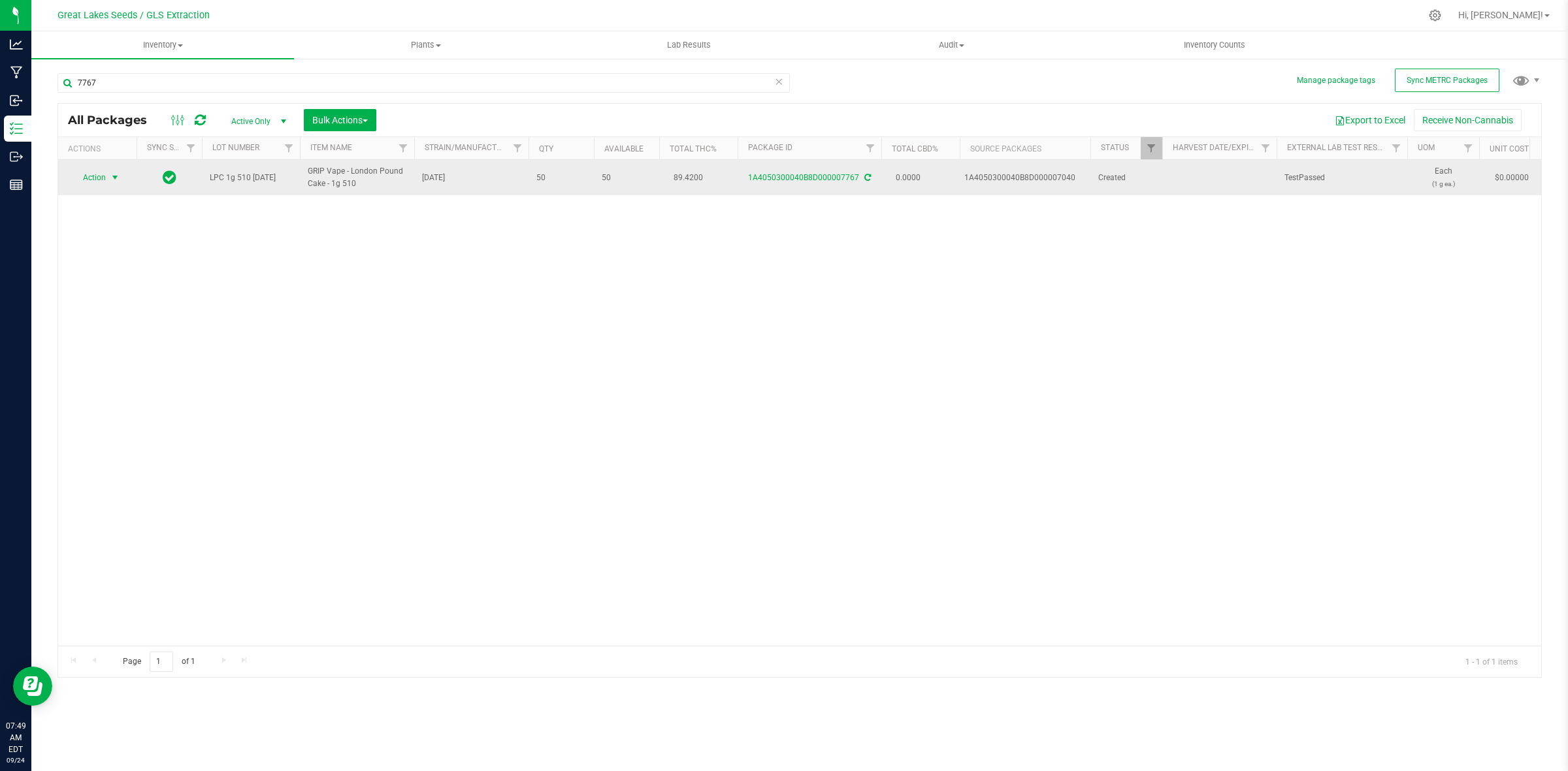
click at [117, 180] on span "select" at bounding box center [115, 177] width 11 height 11
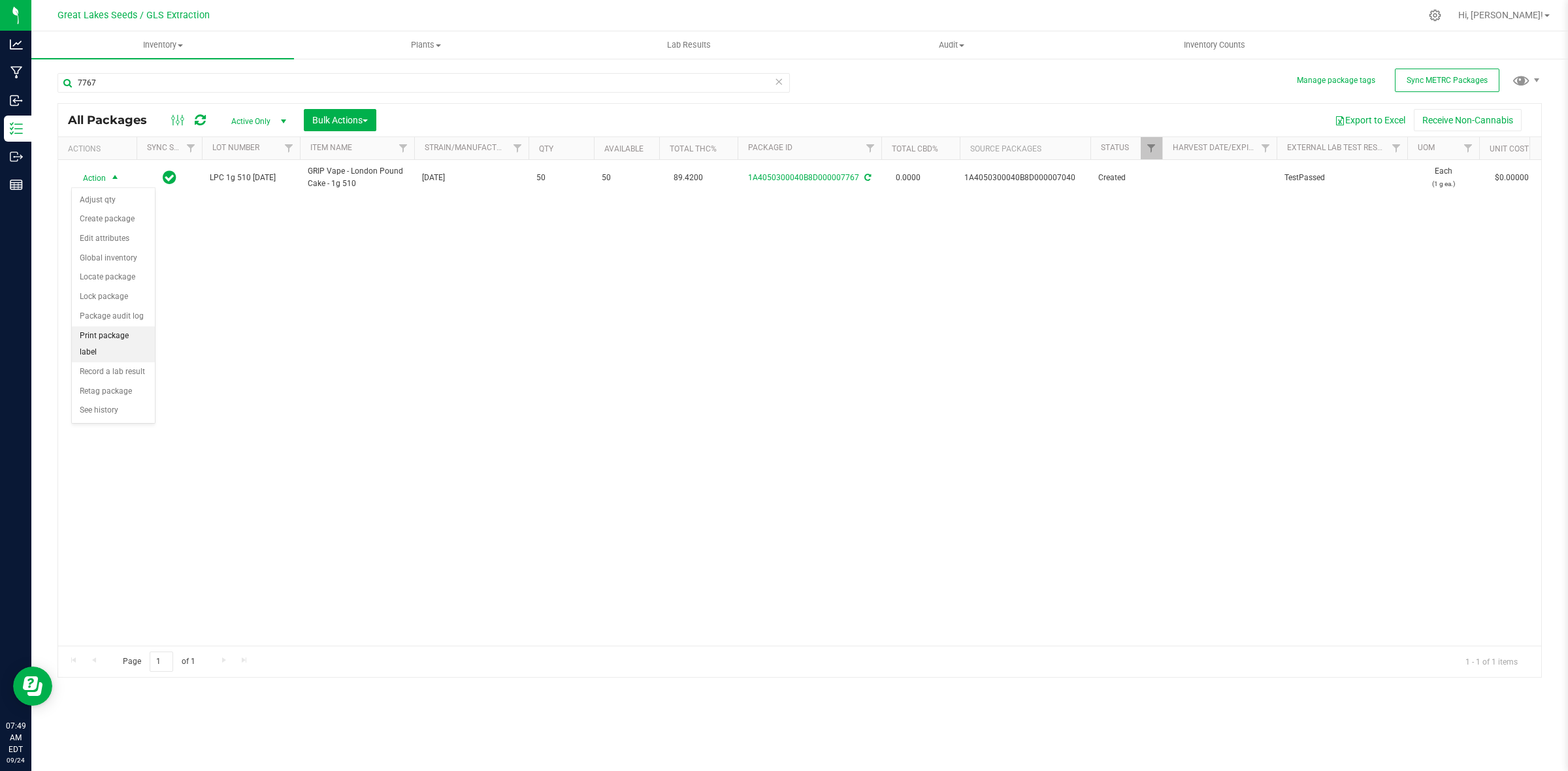
click at [101, 341] on li "Print package label" at bounding box center [113, 344] width 83 height 36
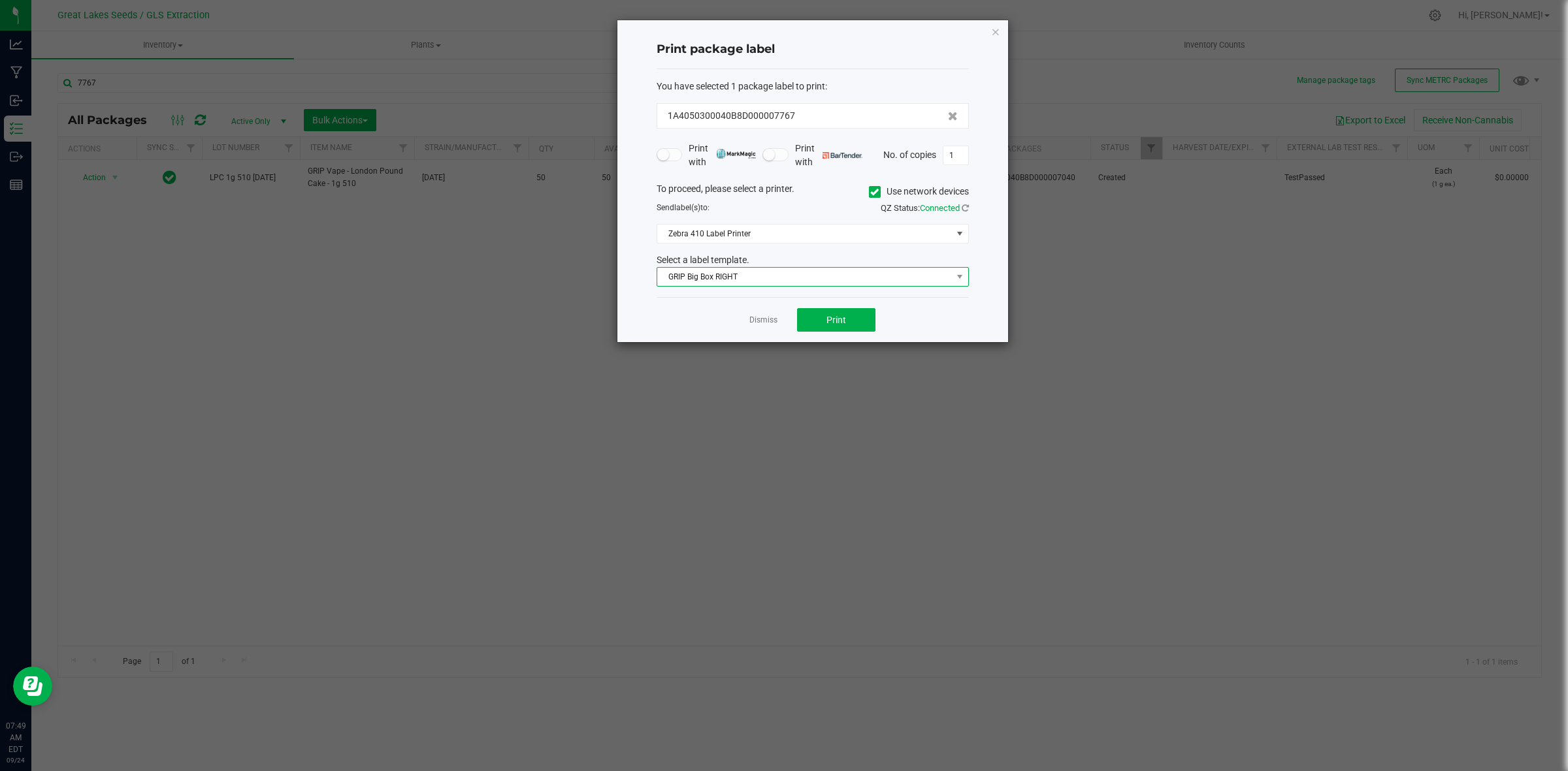
click at [779, 278] on span "GRIP Big Box RIGHT" at bounding box center [804, 277] width 295 height 18
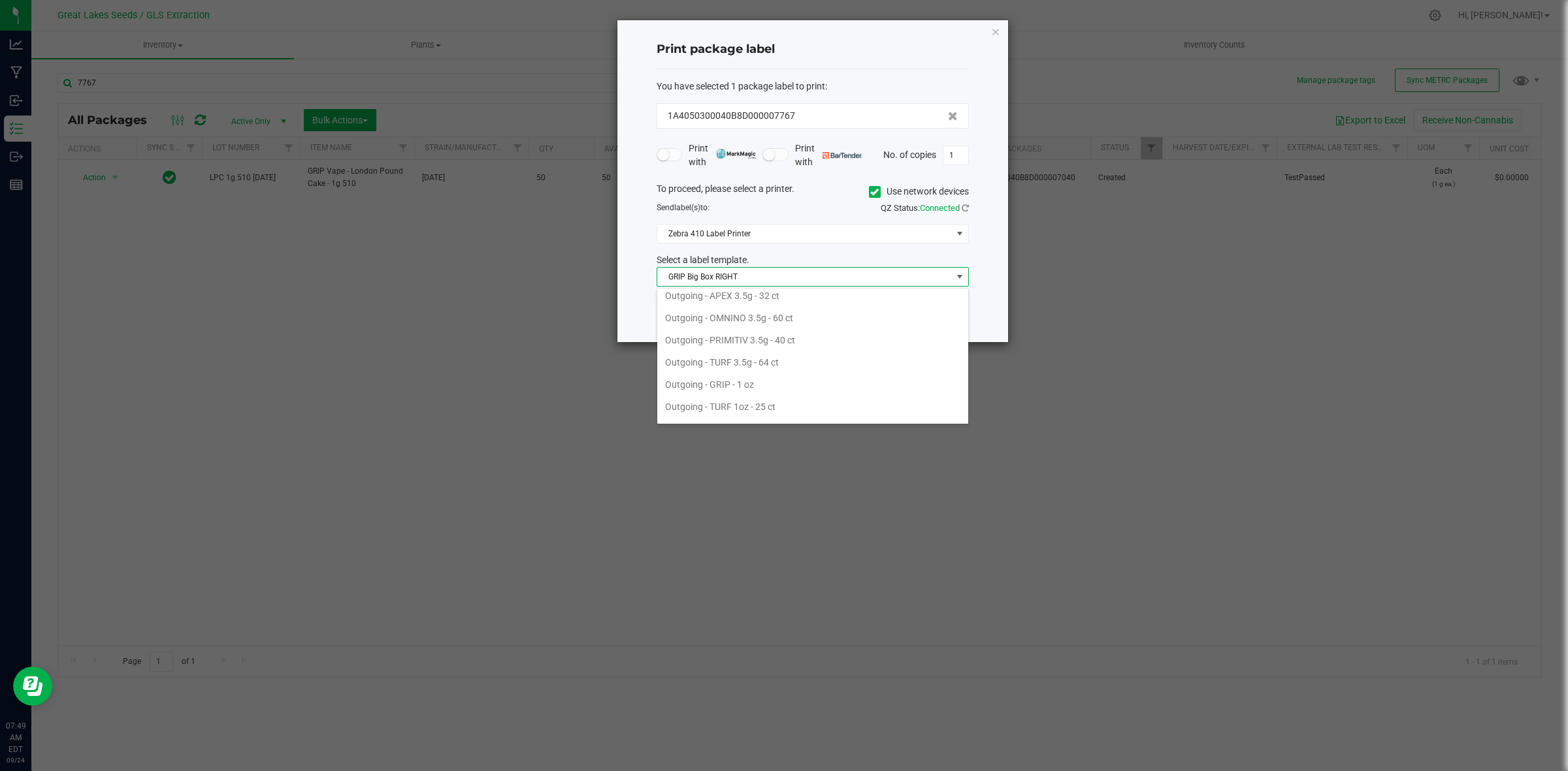
scroll to position [477, 0]
click at [733, 368] on li "Outgoing GRIP - VAPE" at bounding box center [813, 366] width 311 height 22
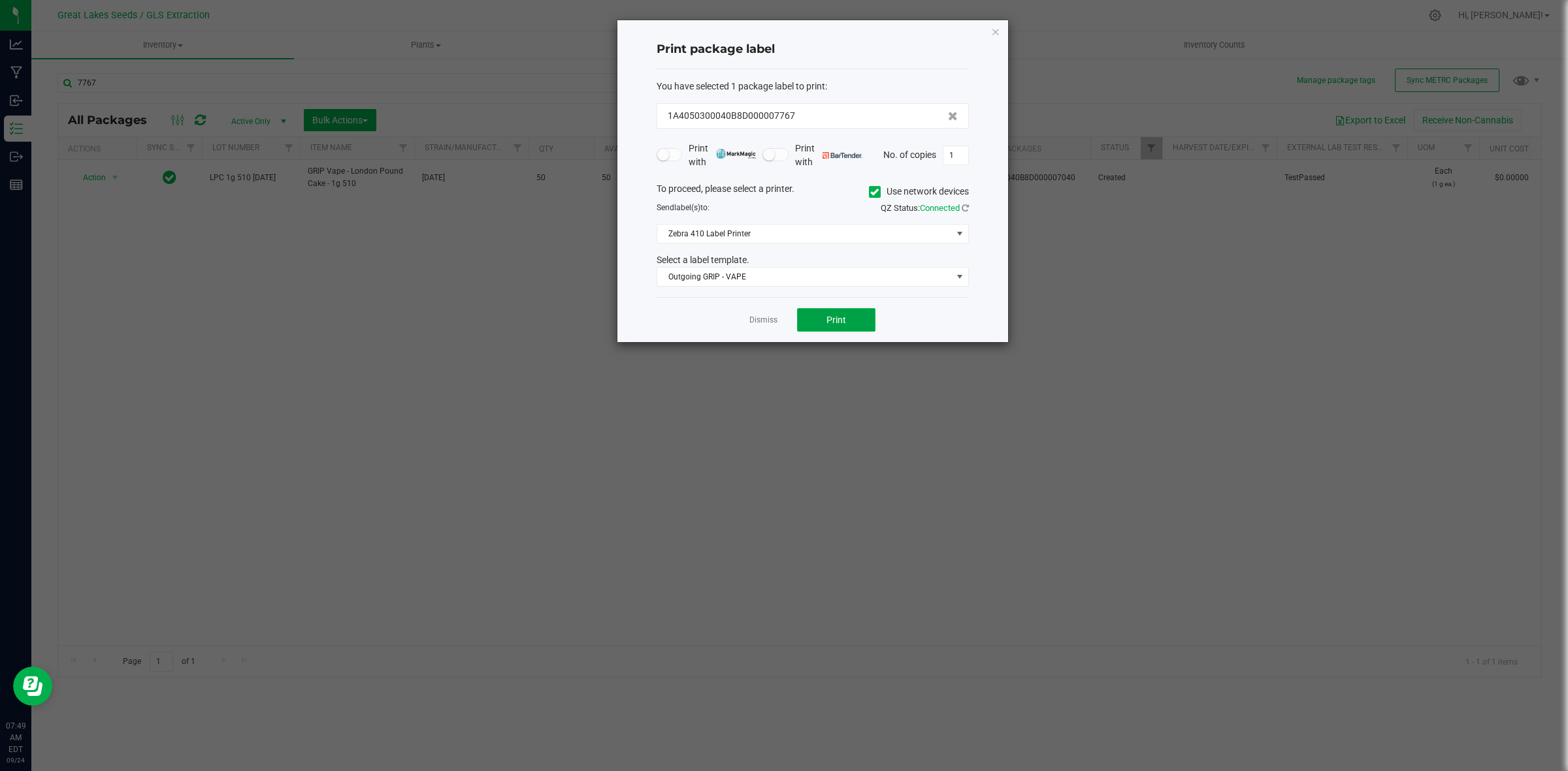
click at [813, 318] on button "Print" at bounding box center [836, 320] width 78 height 24
click at [875, 192] on icon at bounding box center [874, 192] width 8 height 0
click at [0, 0] on input "Use network devices" at bounding box center [0, 0] width 0 height 0
click at [867, 231] on span at bounding box center [804, 234] width 295 height 18
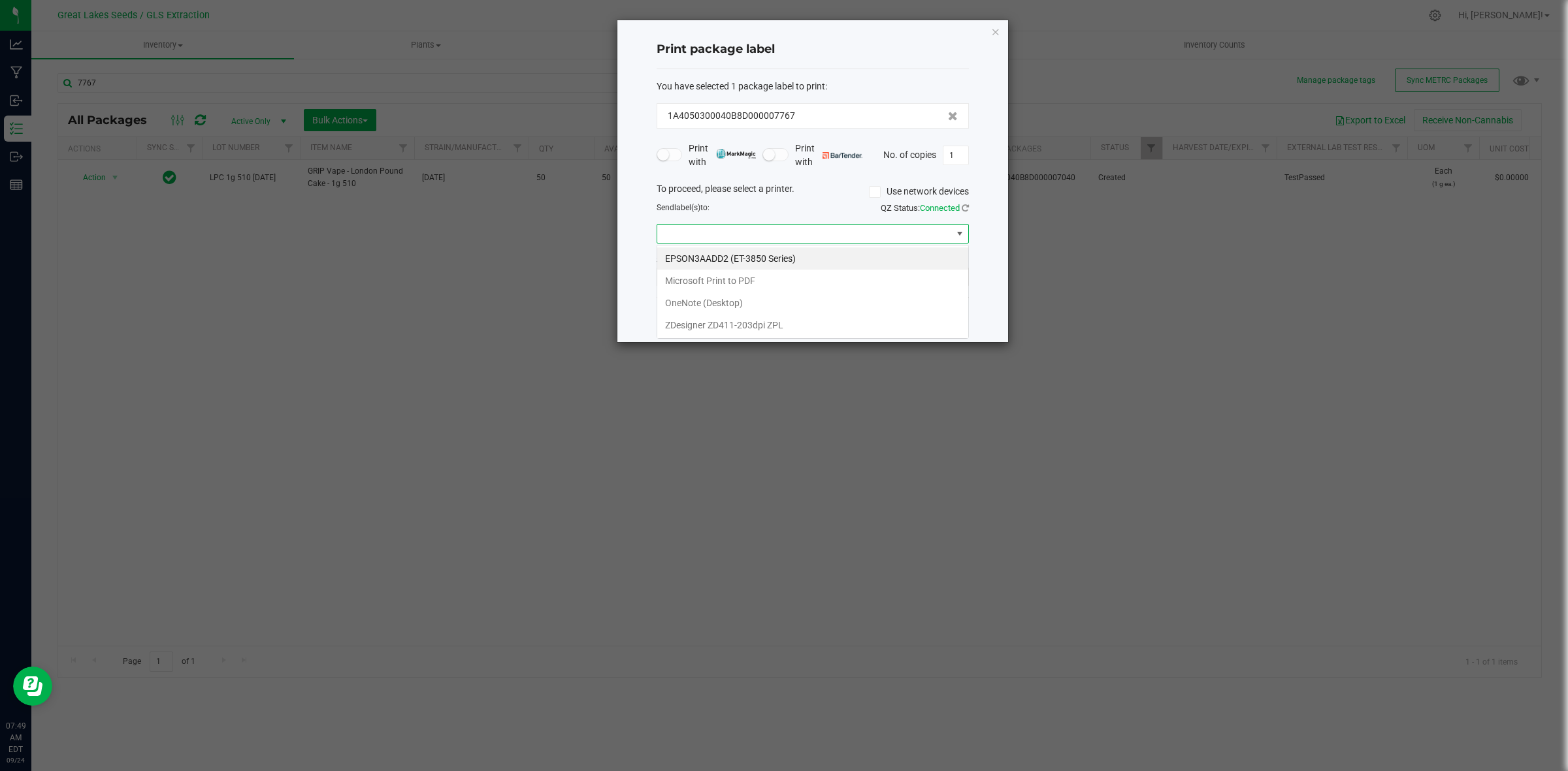
scroll to position [21, 311]
click at [765, 327] on ZPL "ZDesigner ZD411-203dpi ZPL" at bounding box center [813, 325] width 311 height 22
click at [820, 317] on button "Print" at bounding box center [836, 320] width 78 height 24
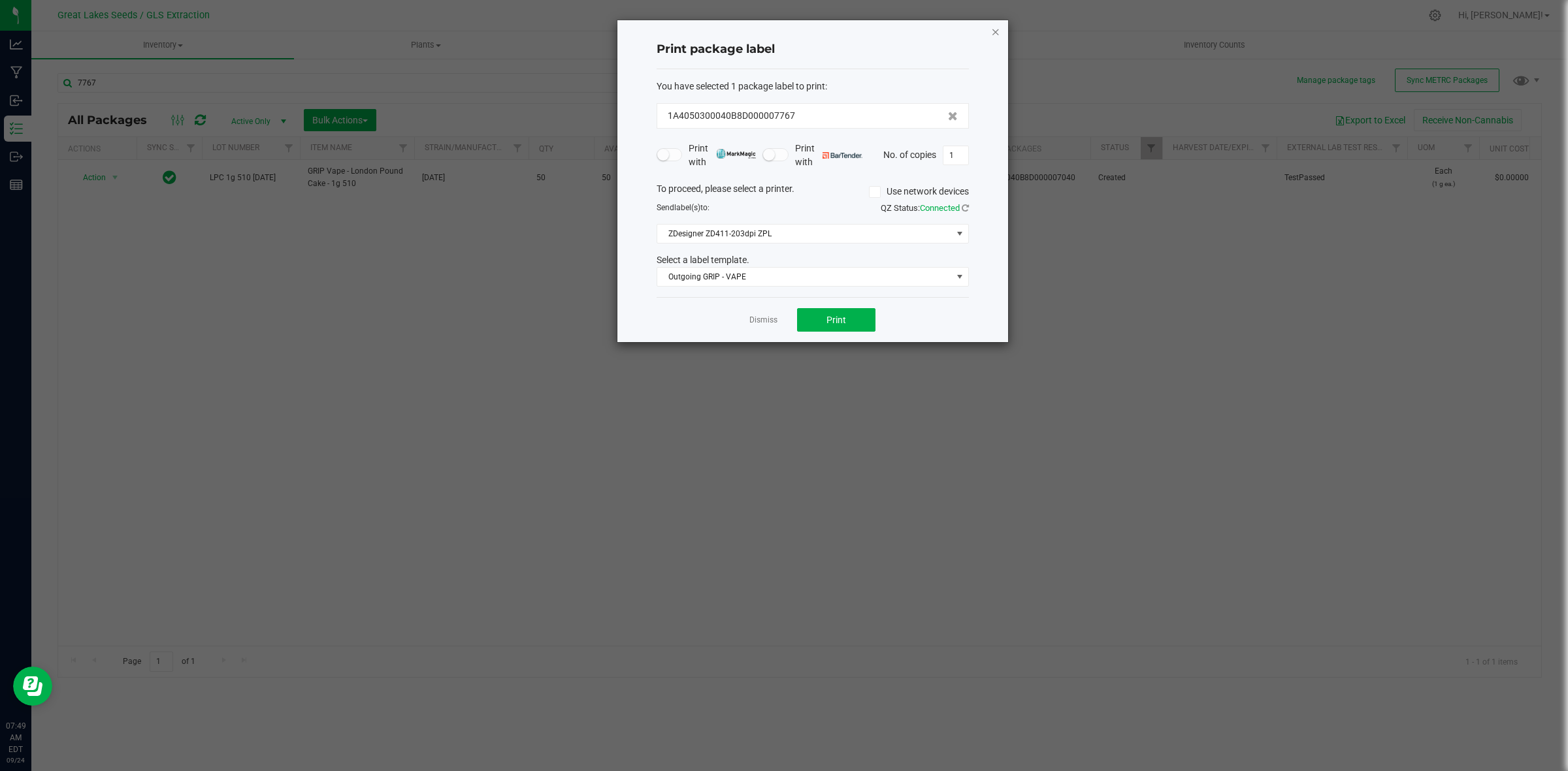
click at [991, 28] on icon "button" at bounding box center [995, 31] width 9 height 16
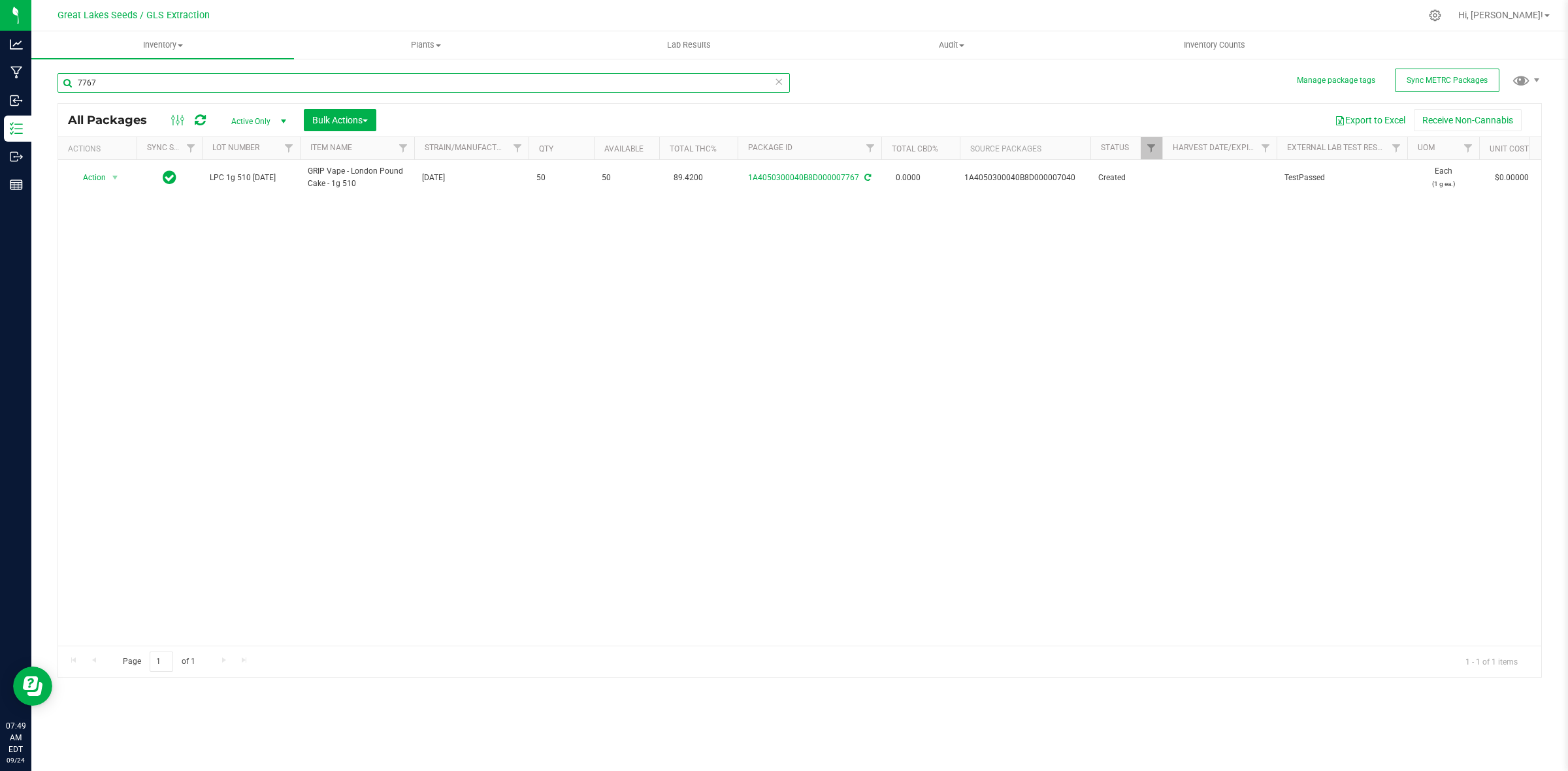
click at [99, 84] on input "7767" at bounding box center [423, 83] width 733 height 20
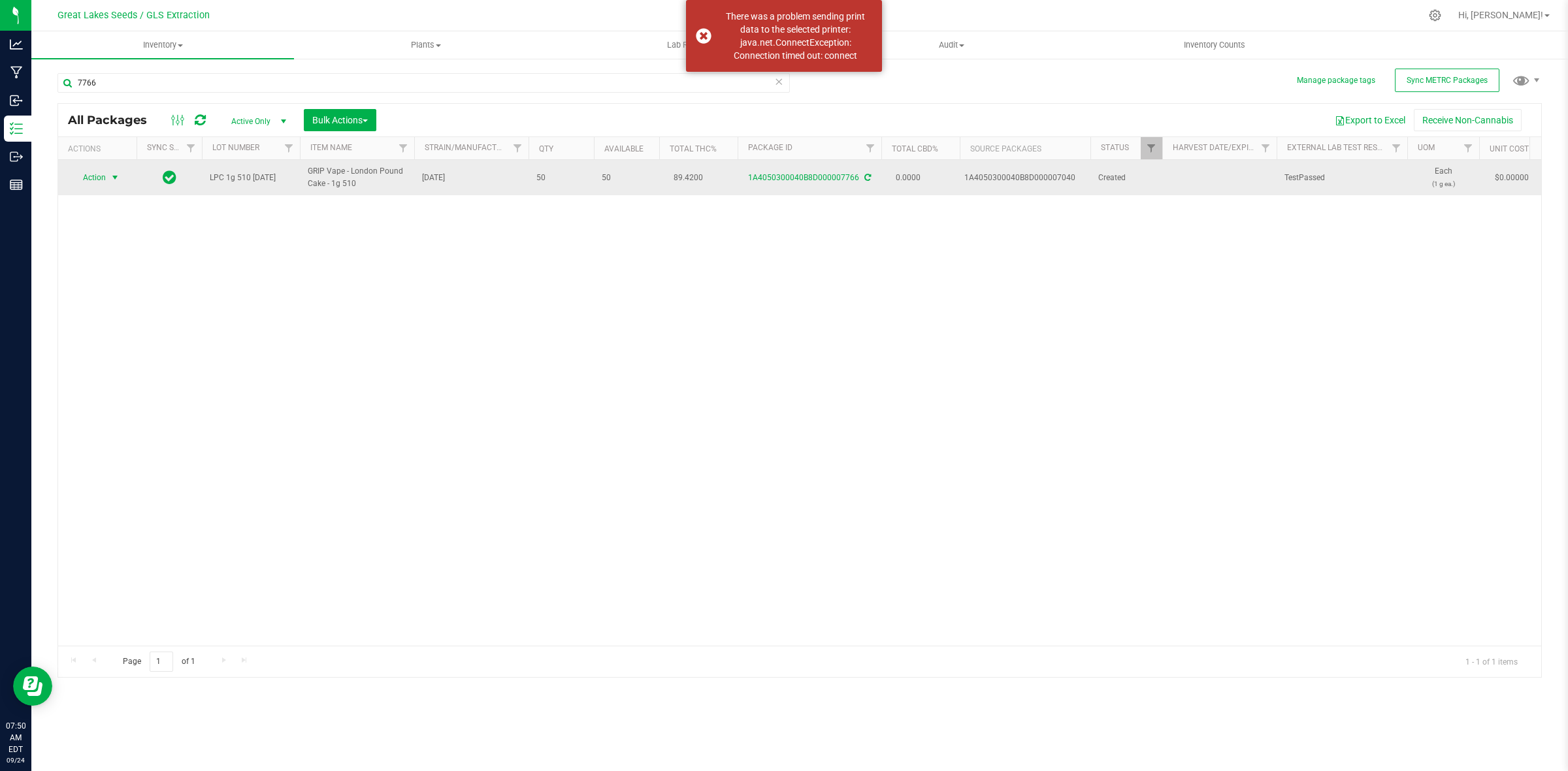
click at [117, 178] on span "select" at bounding box center [115, 177] width 11 height 11
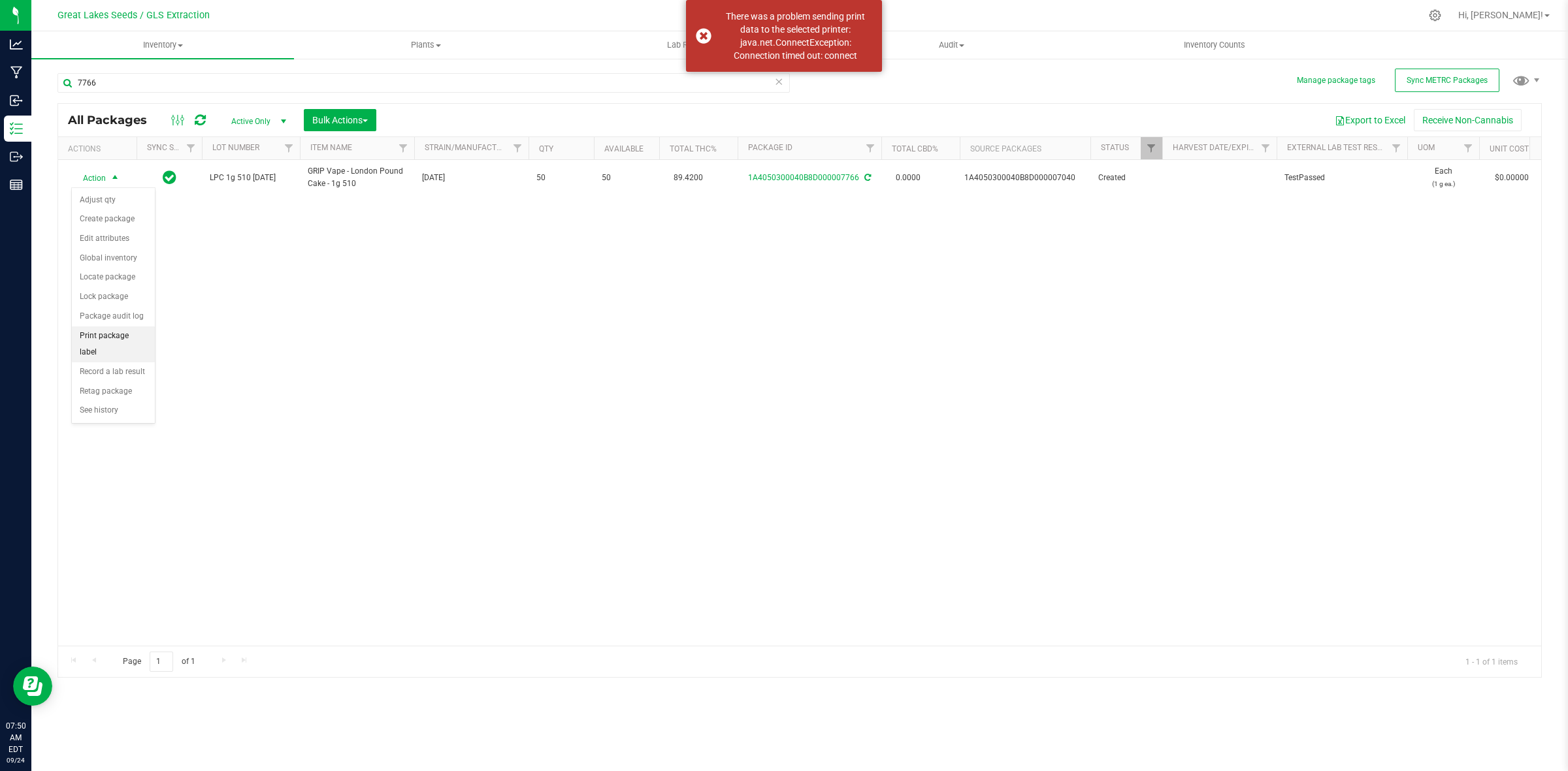
click at [116, 340] on li "Print package label" at bounding box center [113, 344] width 83 height 36
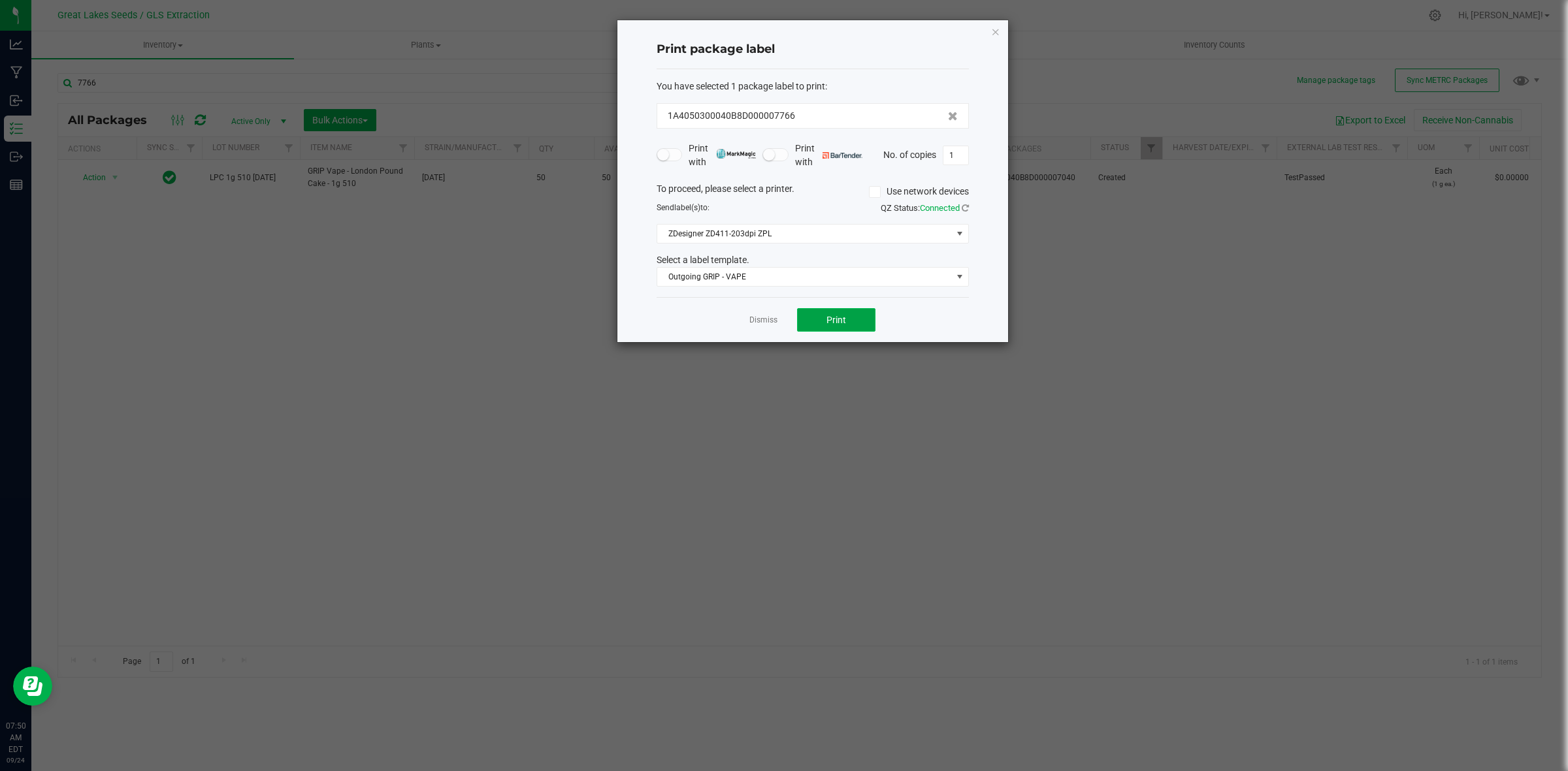
click at [825, 323] on button "Print" at bounding box center [836, 320] width 78 height 24
click at [997, 30] on icon "button" at bounding box center [995, 31] width 9 height 16
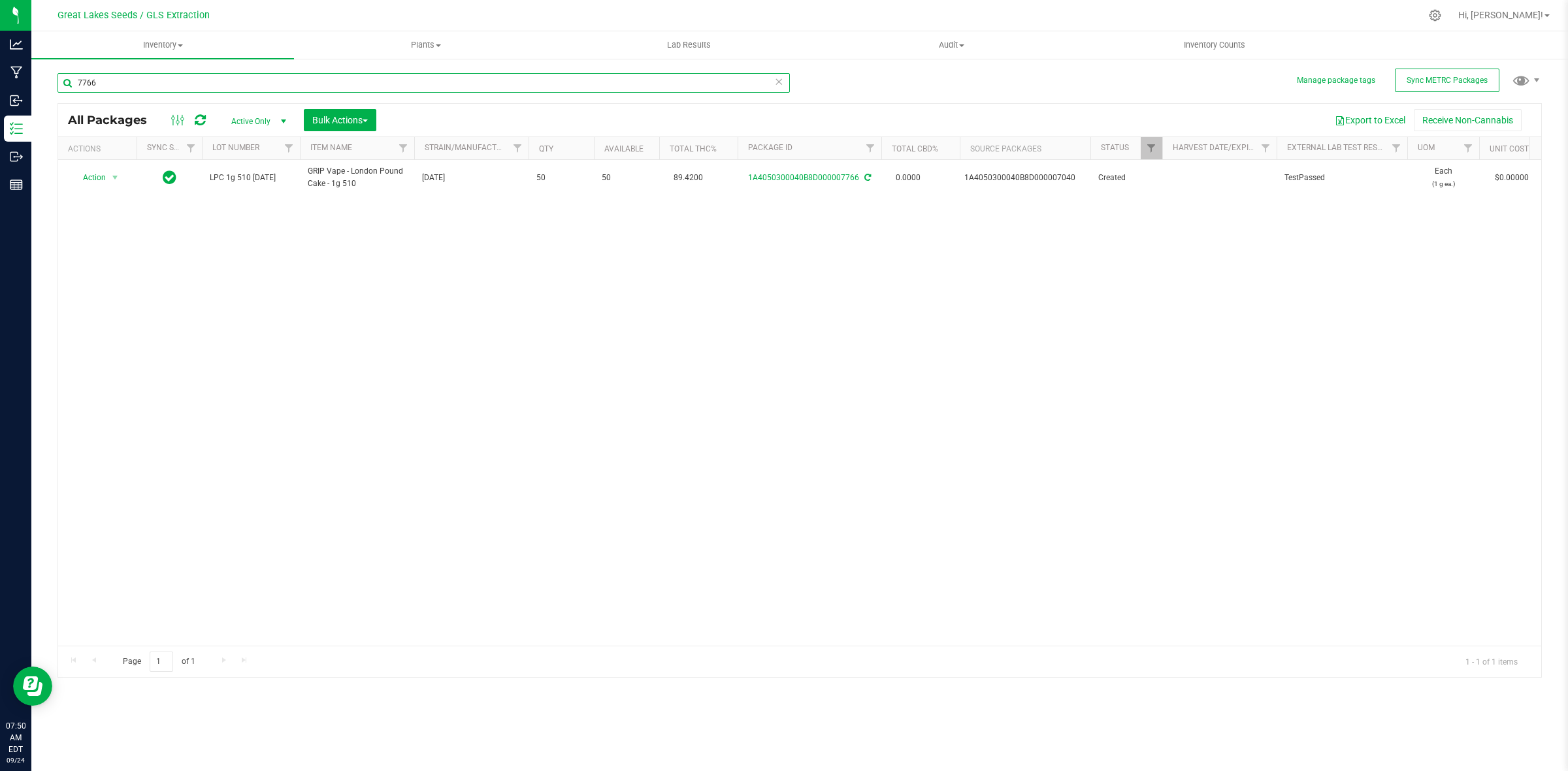
click at [109, 76] on input "7766" at bounding box center [423, 83] width 733 height 20
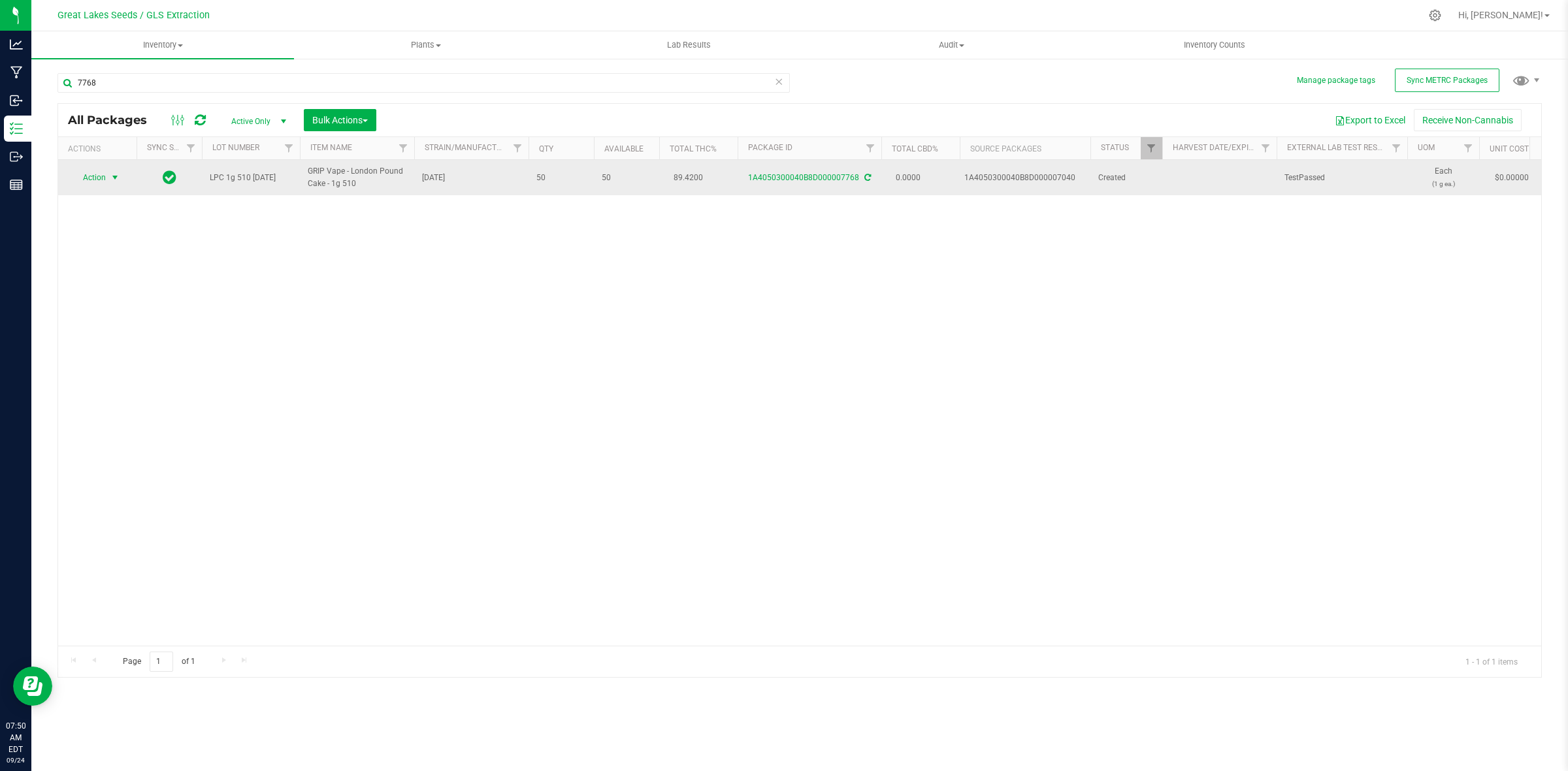
click at [117, 174] on span "select" at bounding box center [115, 177] width 11 height 11
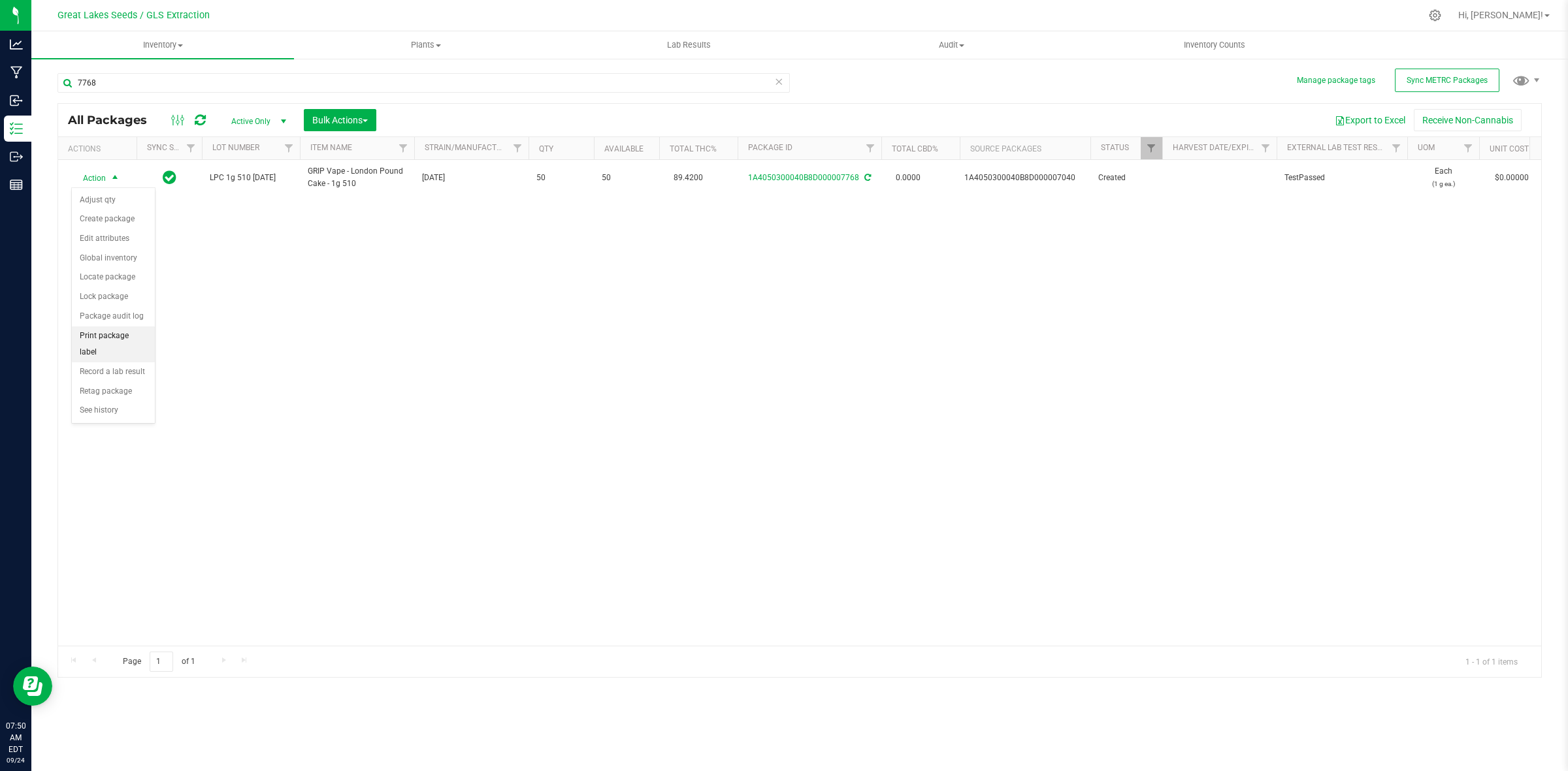
click at [109, 343] on li "Print package label" at bounding box center [113, 344] width 83 height 36
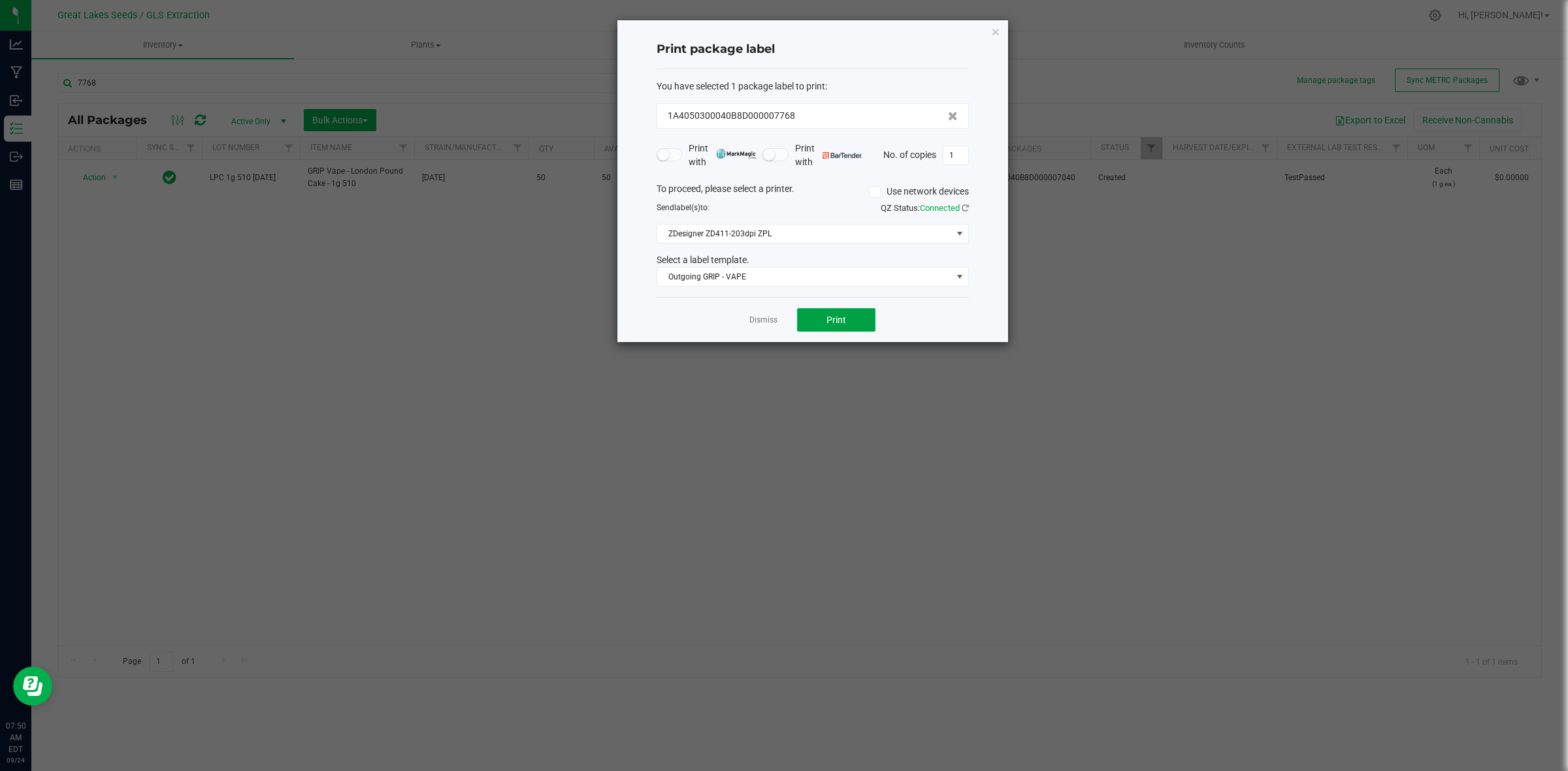
click at [847, 323] on button "Print" at bounding box center [836, 320] width 78 height 24
click at [995, 30] on icon "button" at bounding box center [995, 31] width 9 height 16
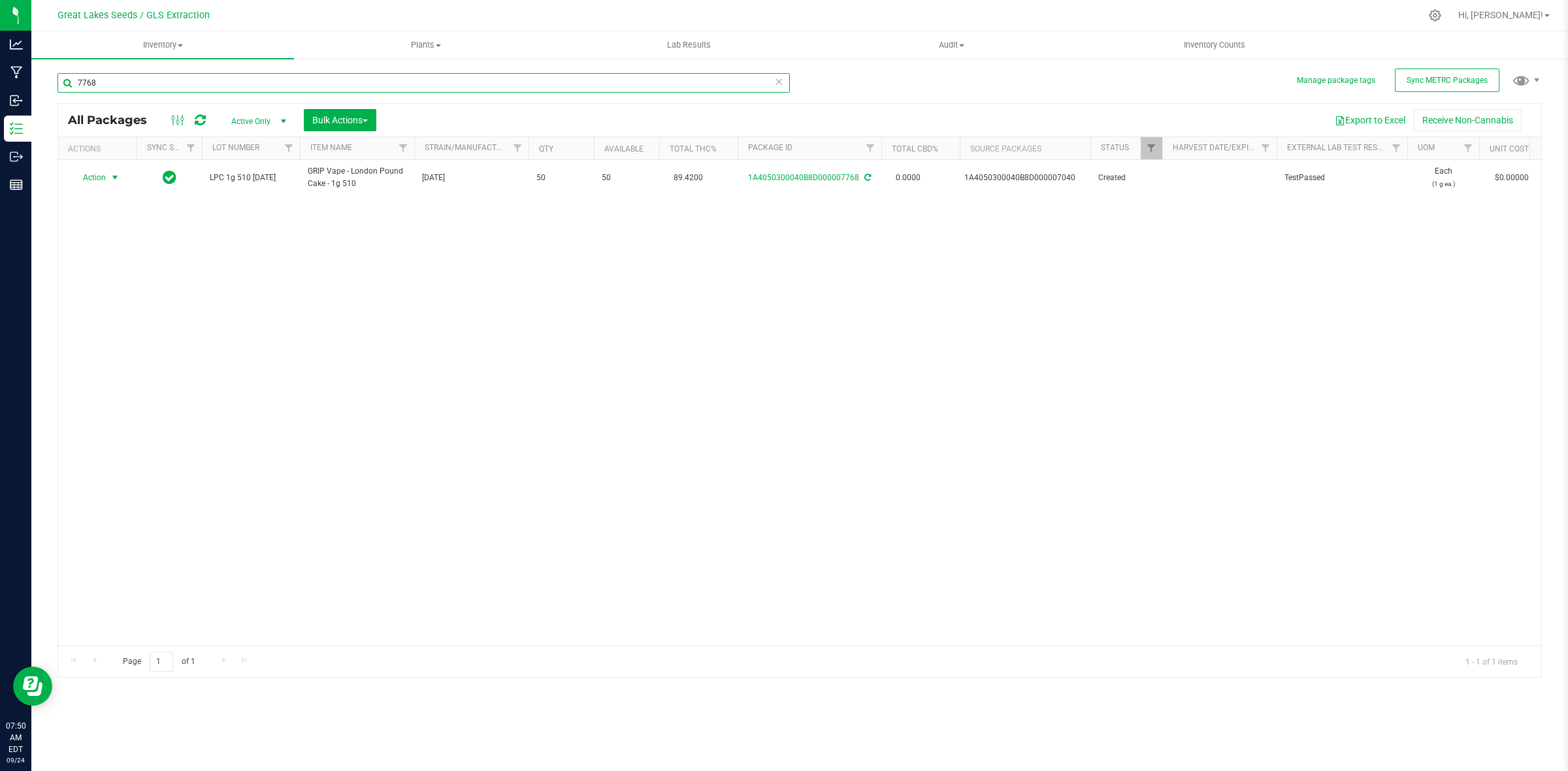
click at [112, 84] on input "7768" at bounding box center [423, 83] width 733 height 20
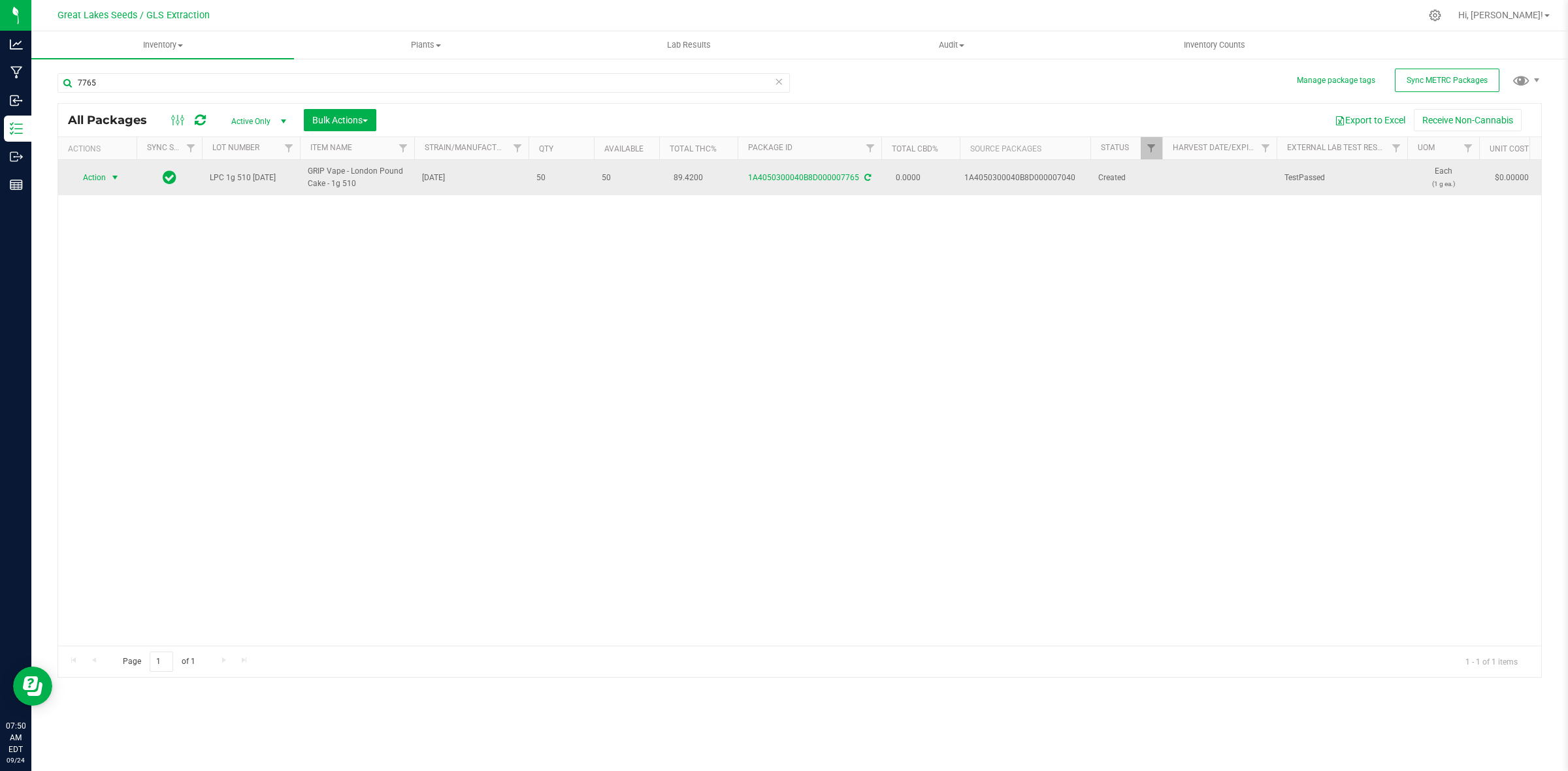
click at [119, 177] on span "select" at bounding box center [115, 177] width 11 height 11
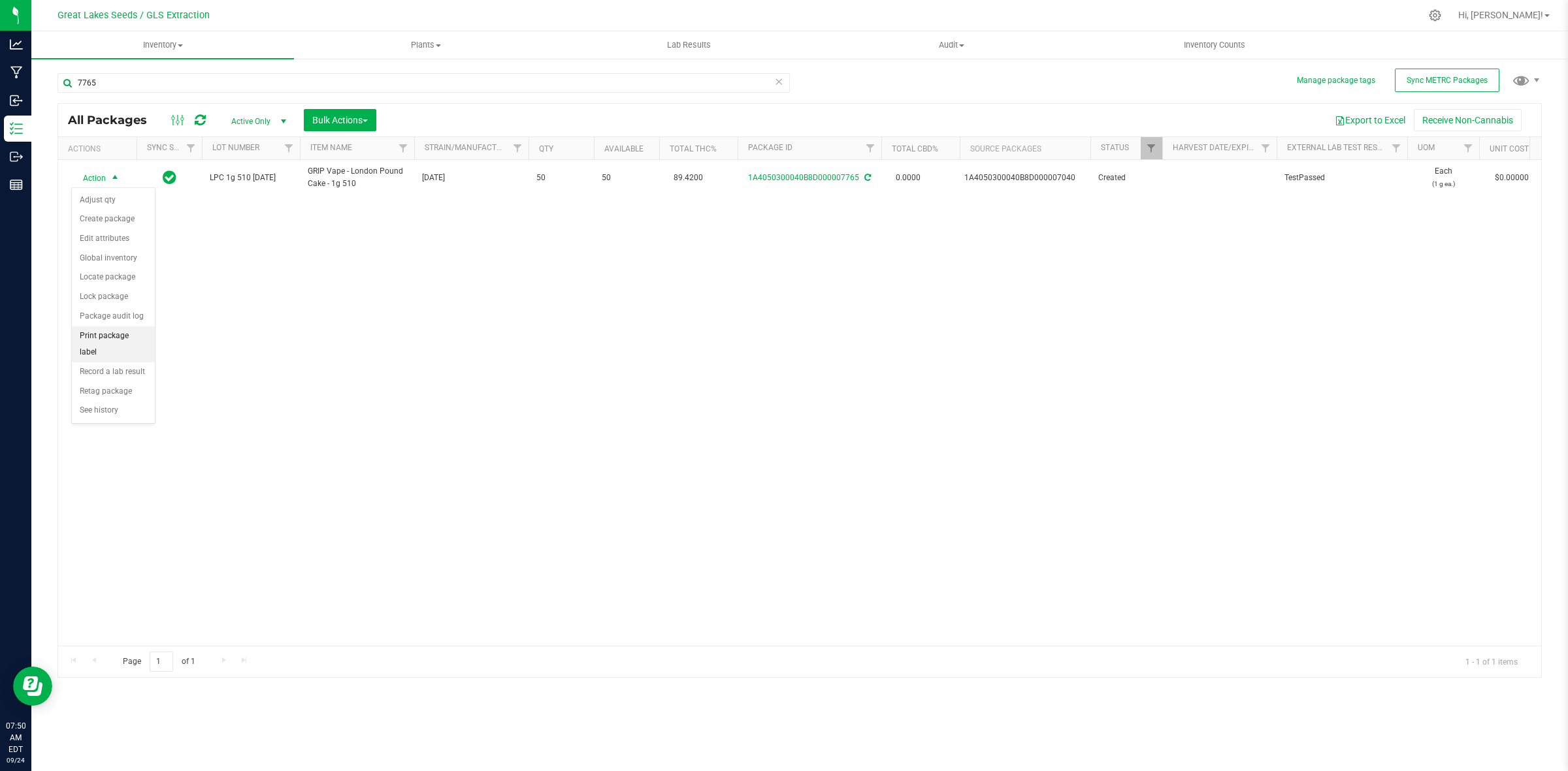
click at [115, 339] on li "Print package label" at bounding box center [113, 344] width 83 height 36
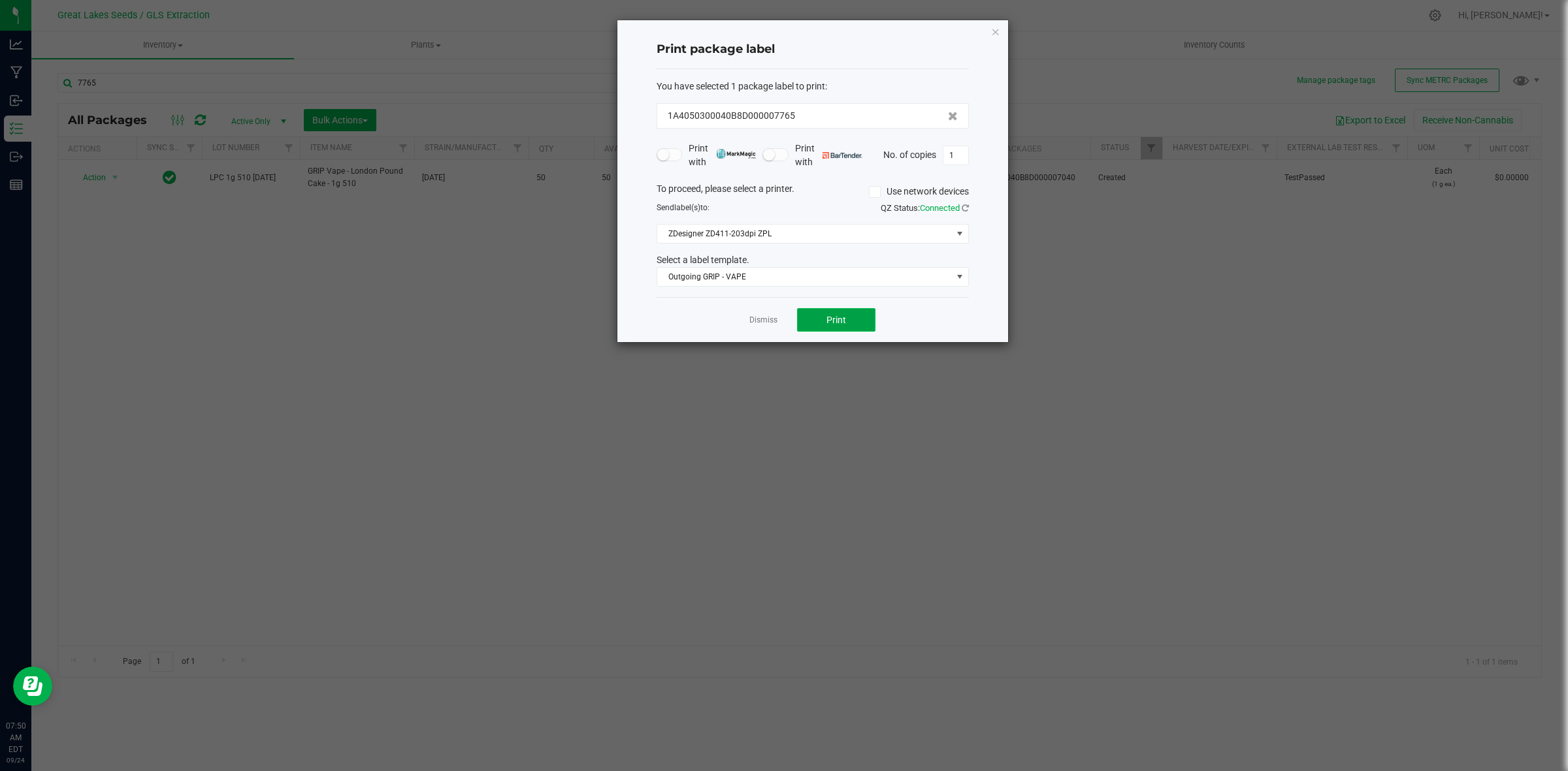
click at [811, 328] on button "Print" at bounding box center [836, 320] width 78 height 24
click at [992, 27] on icon "button" at bounding box center [995, 31] width 9 height 16
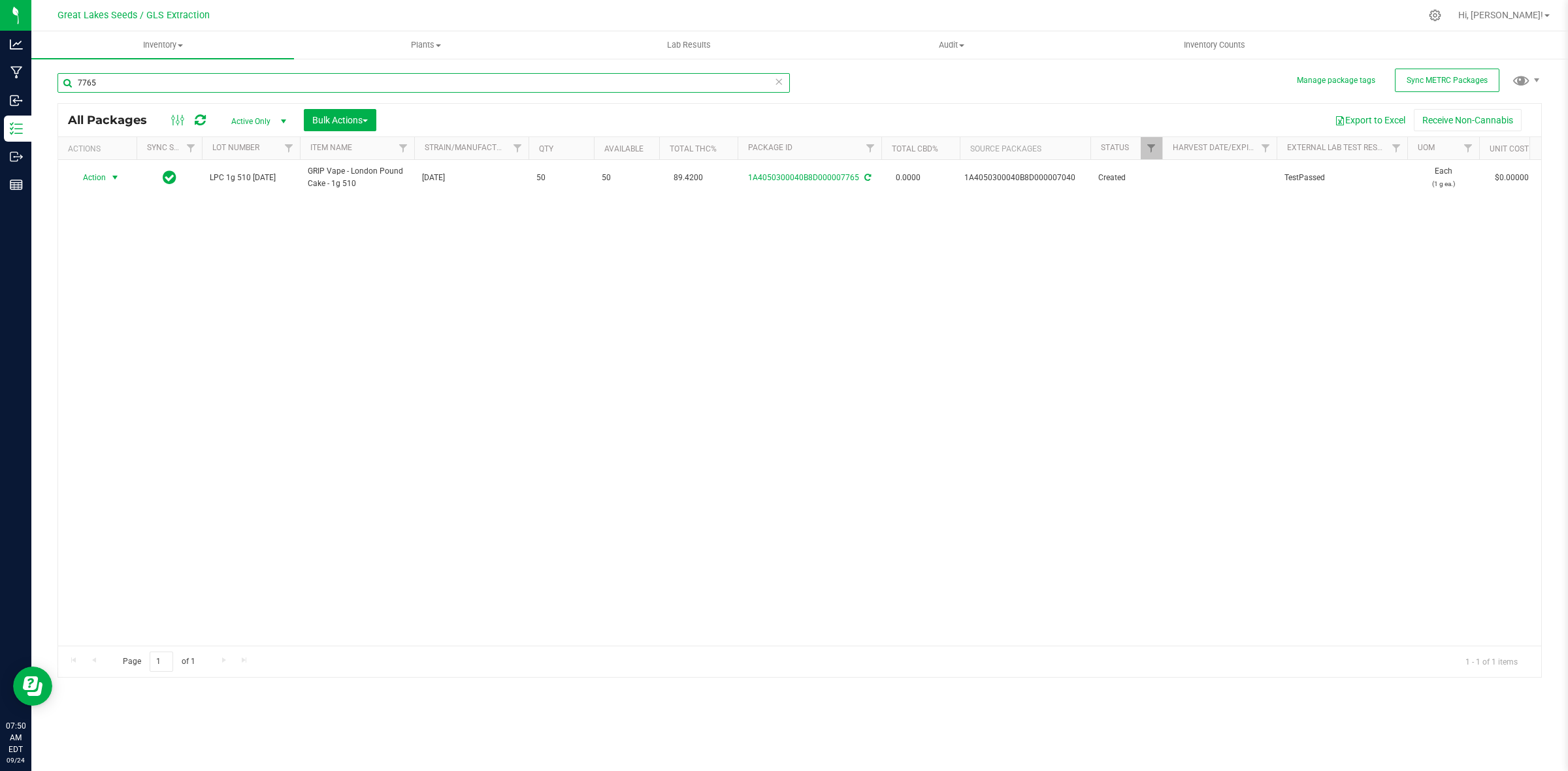
click at [117, 84] on input "7765" at bounding box center [423, 83] width 733 height 20
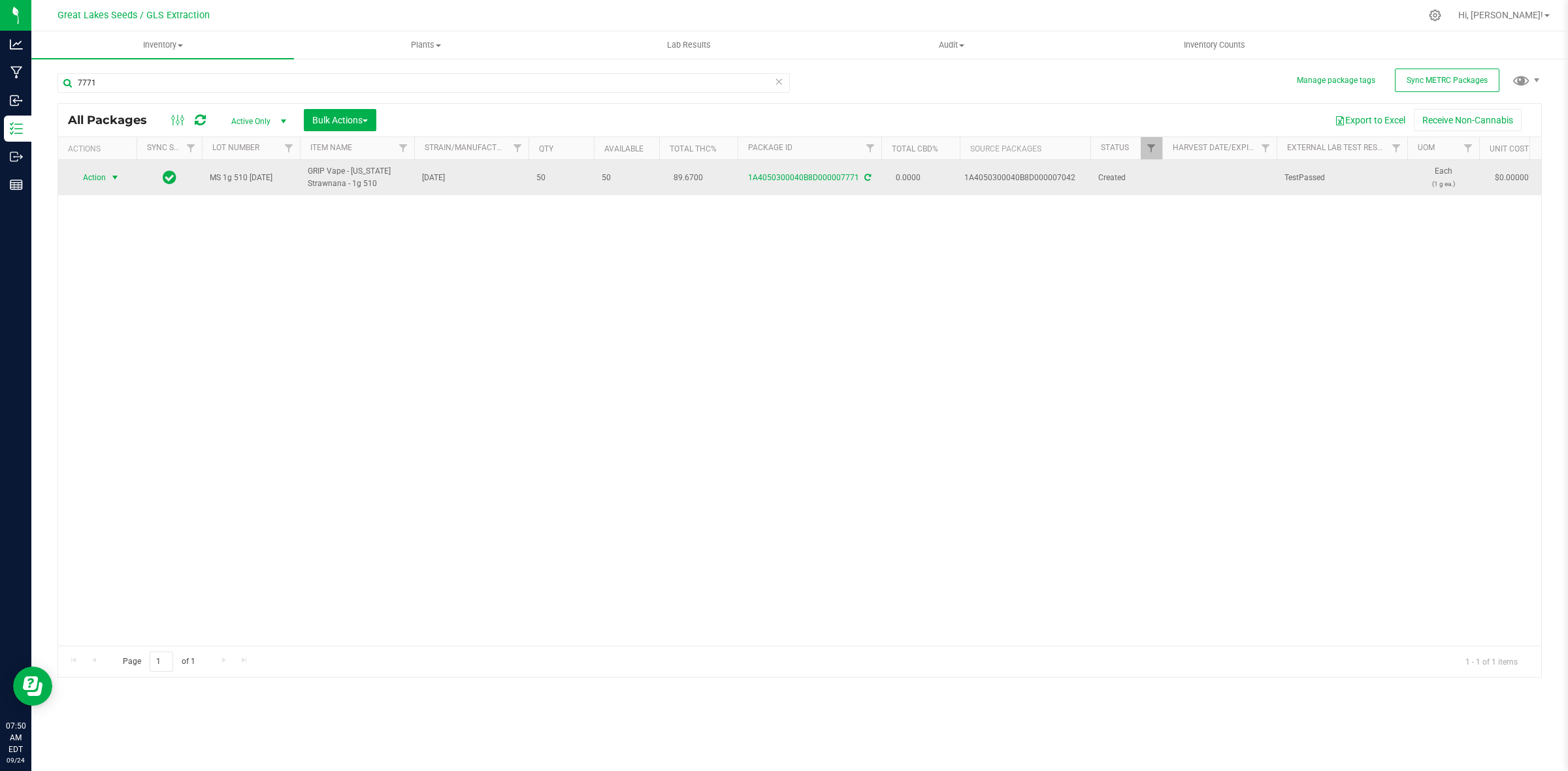
click at [116, 177] on span "select" at bounding box center [115, 177] width 11 height 11
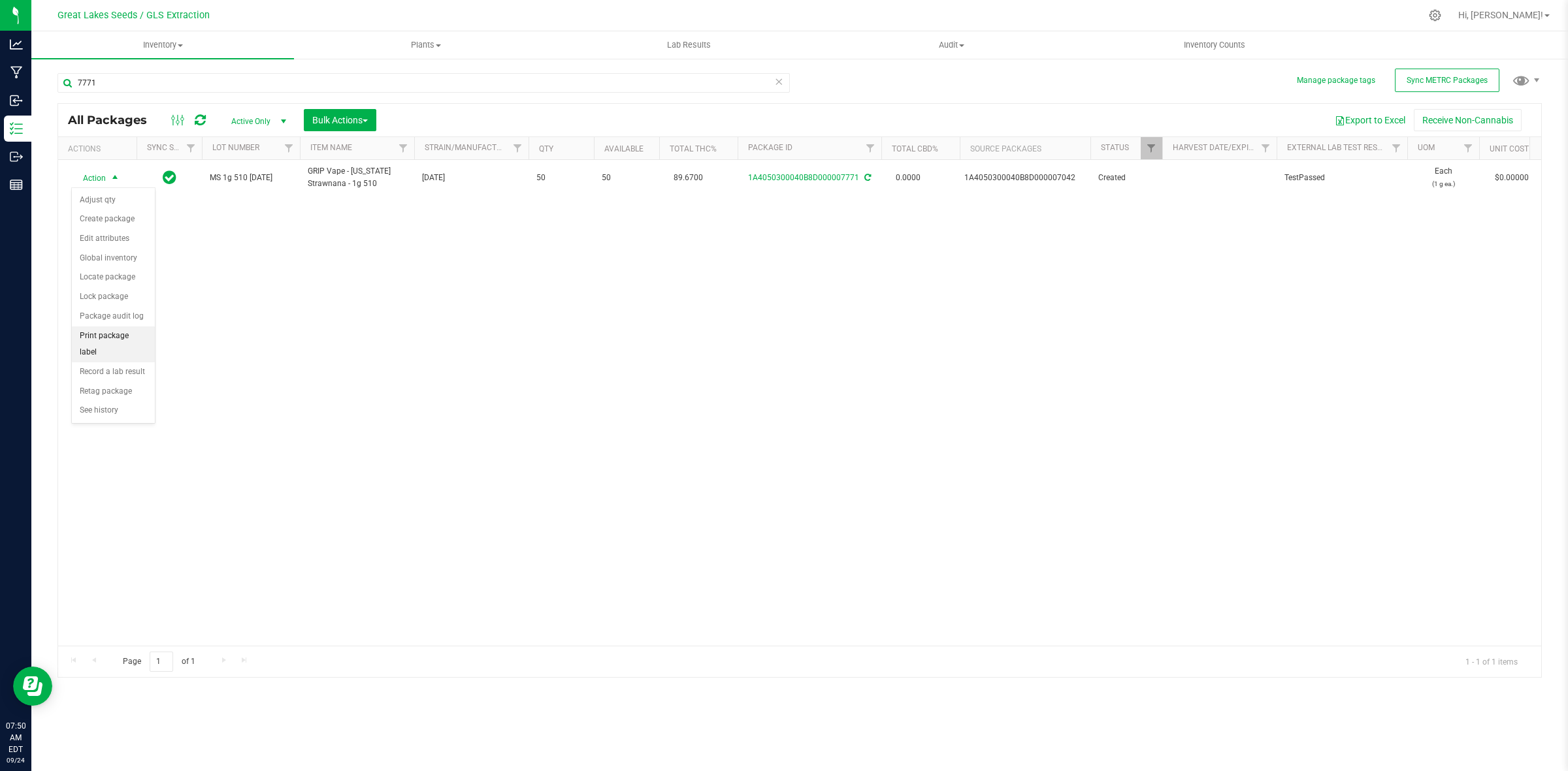
click at [113, 333] on li "Print package label" at bounding box center [113, 344] width 83 height 36
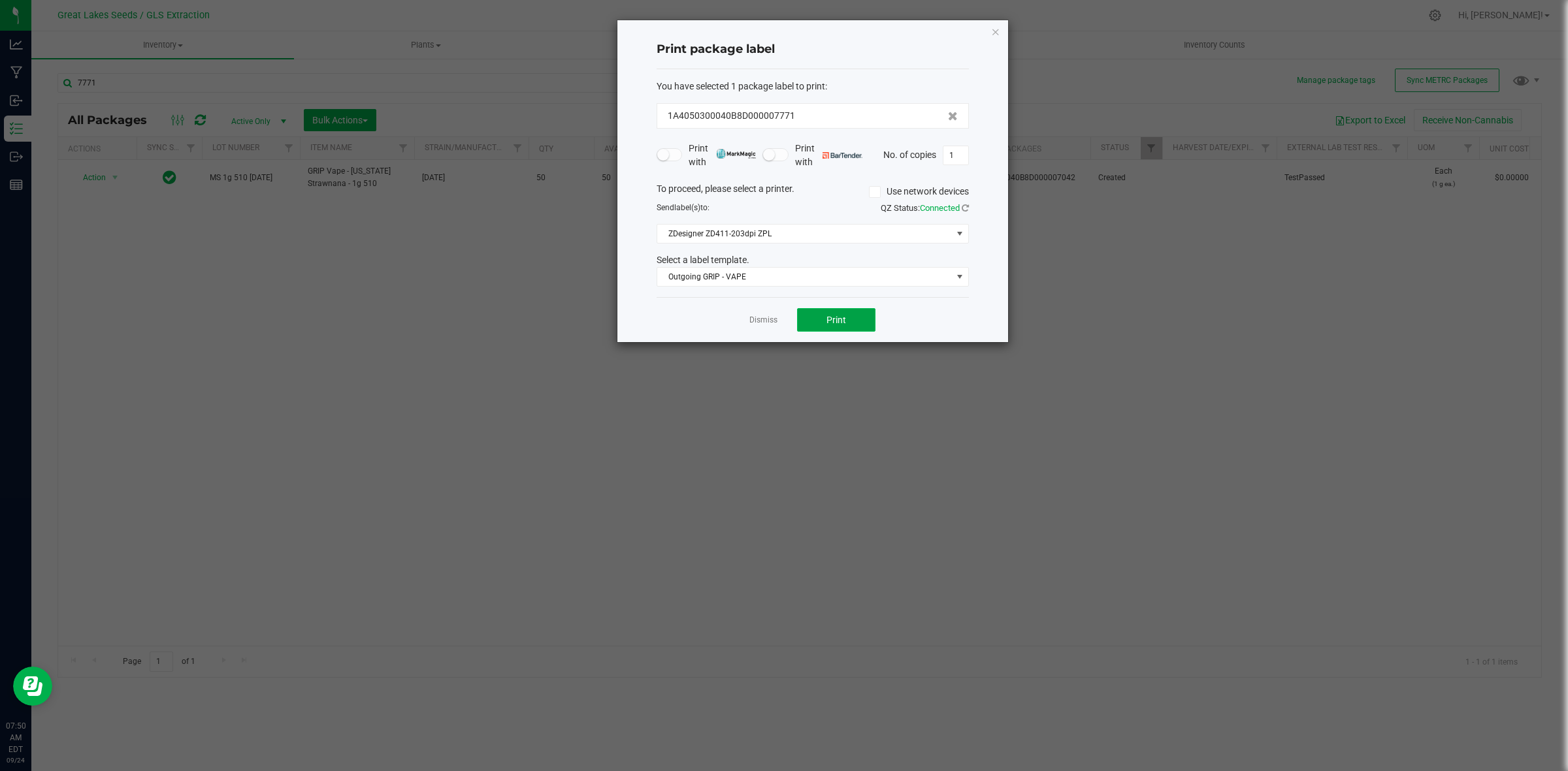
click at [816, 331] on button "Print" at bounding box center [836, 320] width 78 height 24
click at [991, 30] on icon "button" at bounding box center [995, 31] width 9 height 16
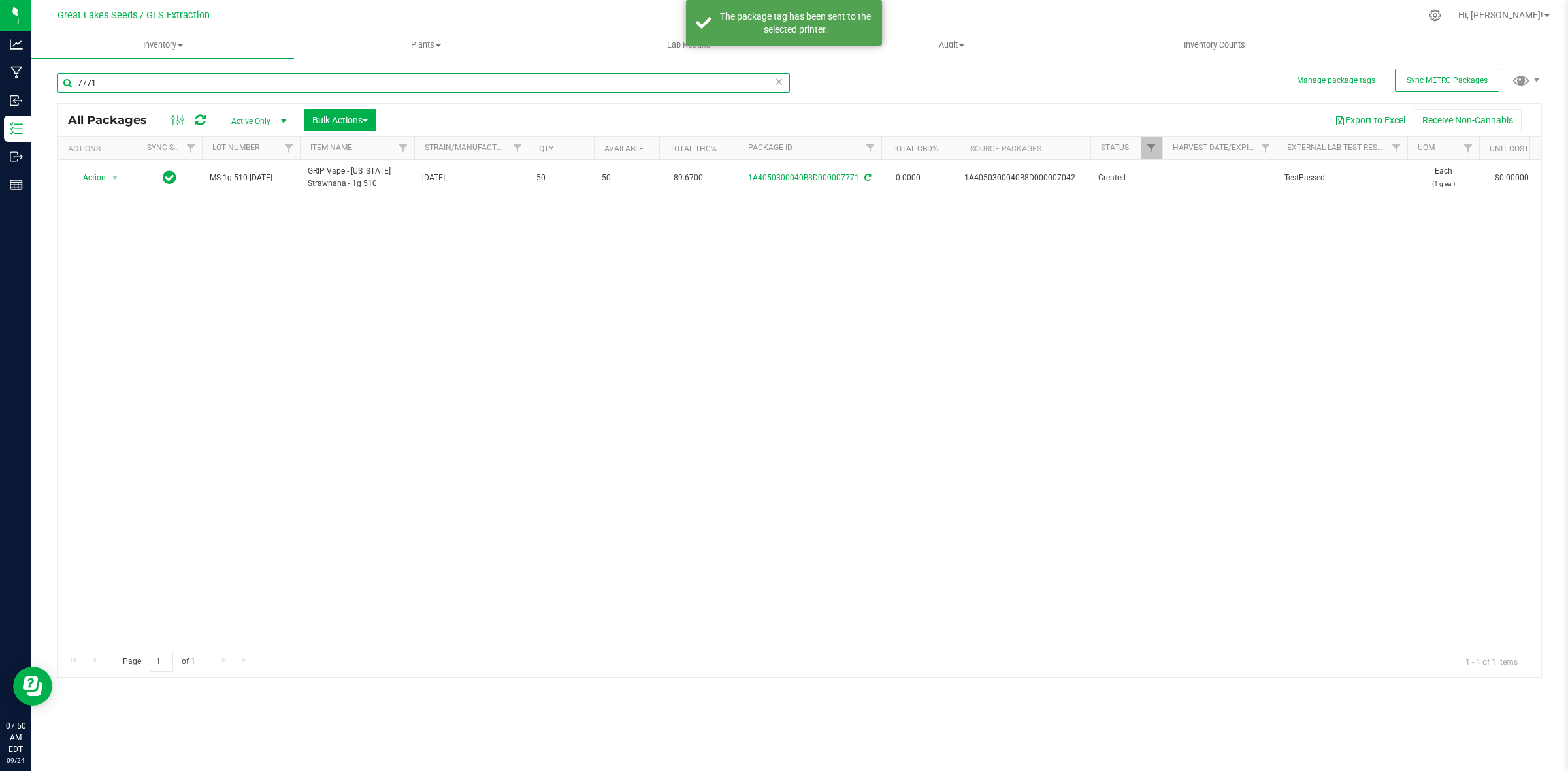
click at [98, 82] on input "7771" at bounding box center [423, 83] width 733 height 20
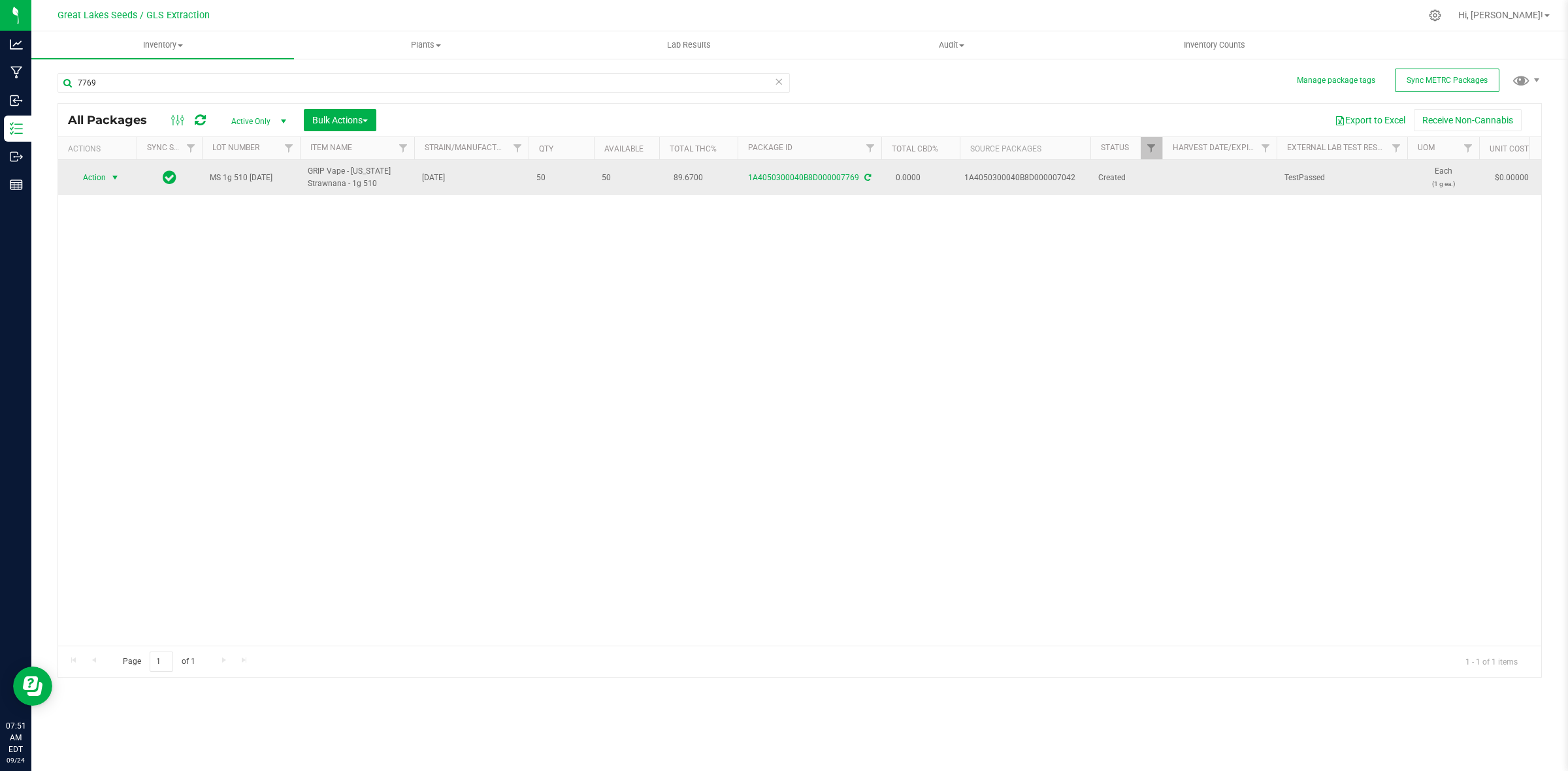
click at [117, 183] on span "select" at bounding box center [115, 177] width 11 height 11
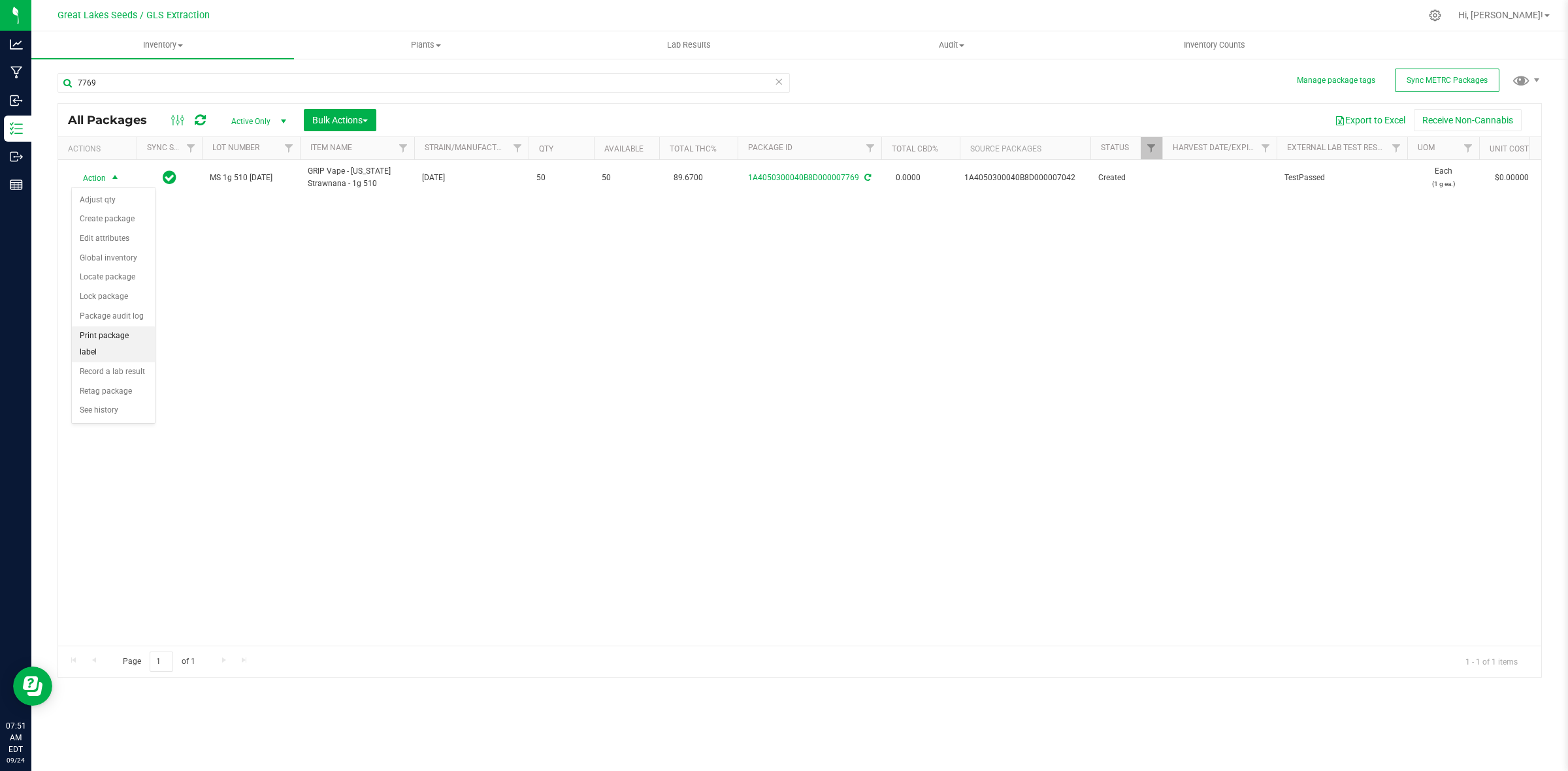
click at [100, 336] on li "Print package label" at bounding box center [113, 344] width 83 height 36
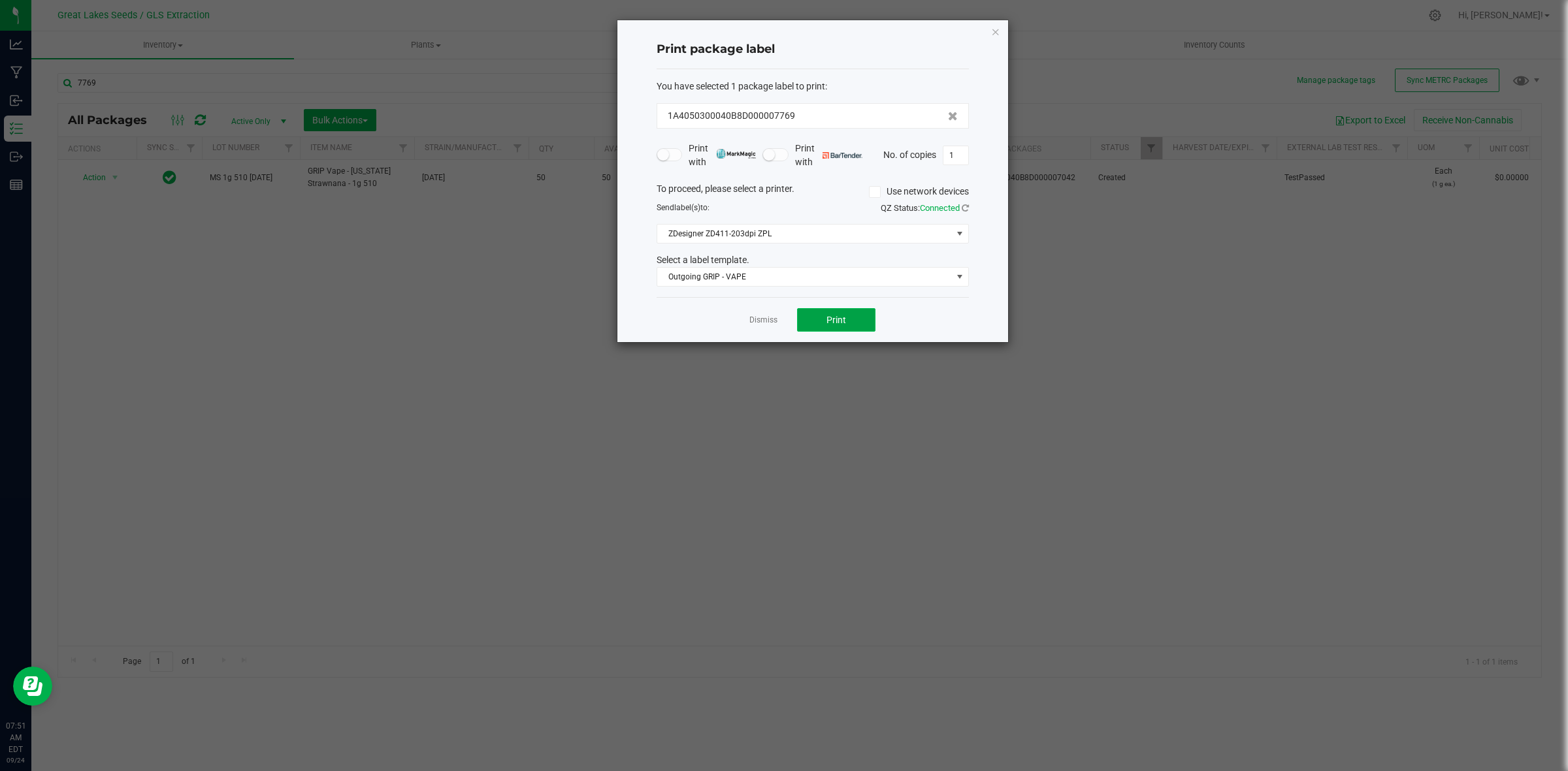
click at [818, 327] on button "Print" at bounding box center [836, 320] width 78 height 24
click at [995, 30] on icon "button" at bounding box center [995, 31] width 9 height 16
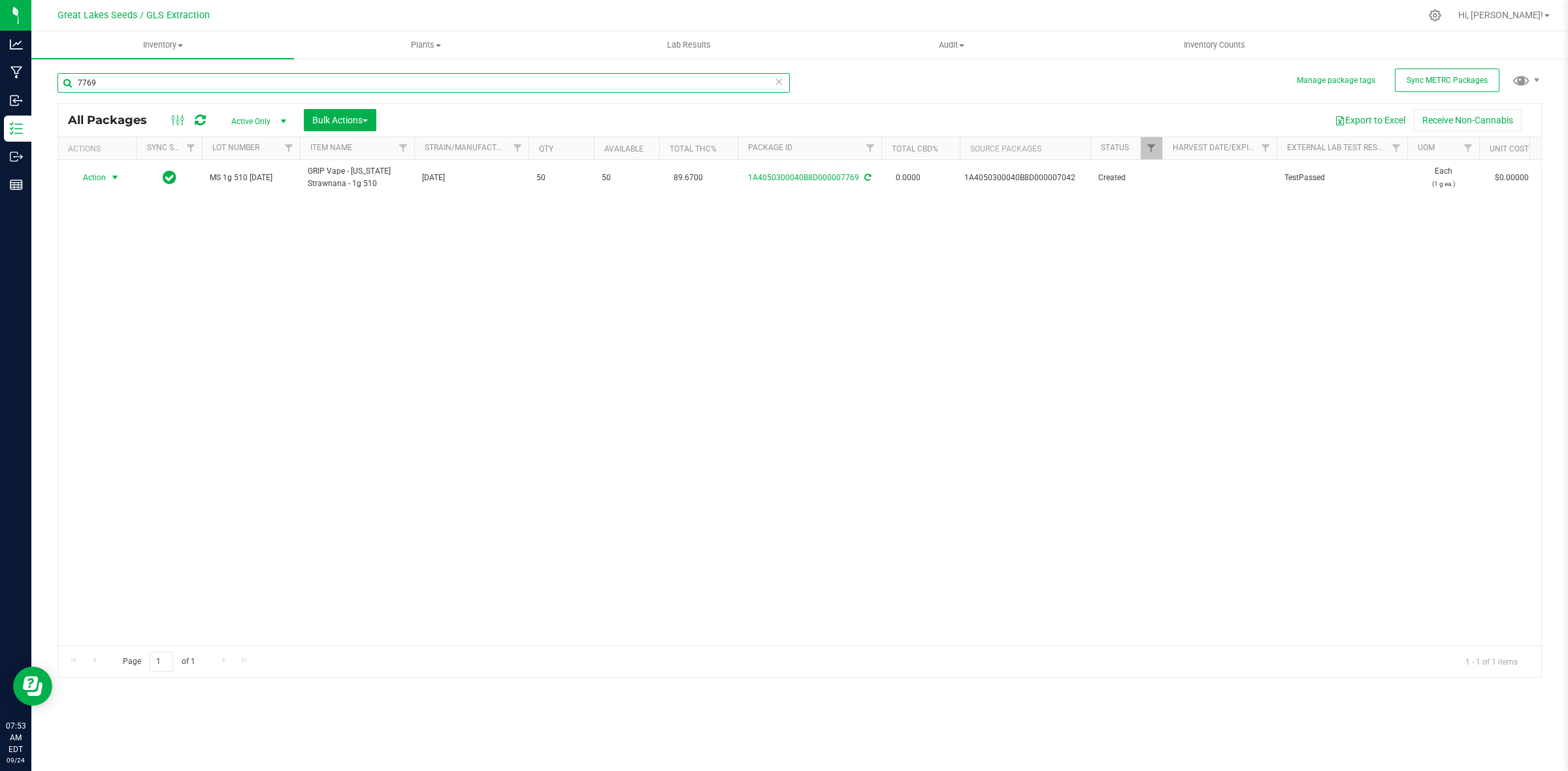
click at [174, 85] on input "7769" at bounding box center [423, 83] width 733 height 20
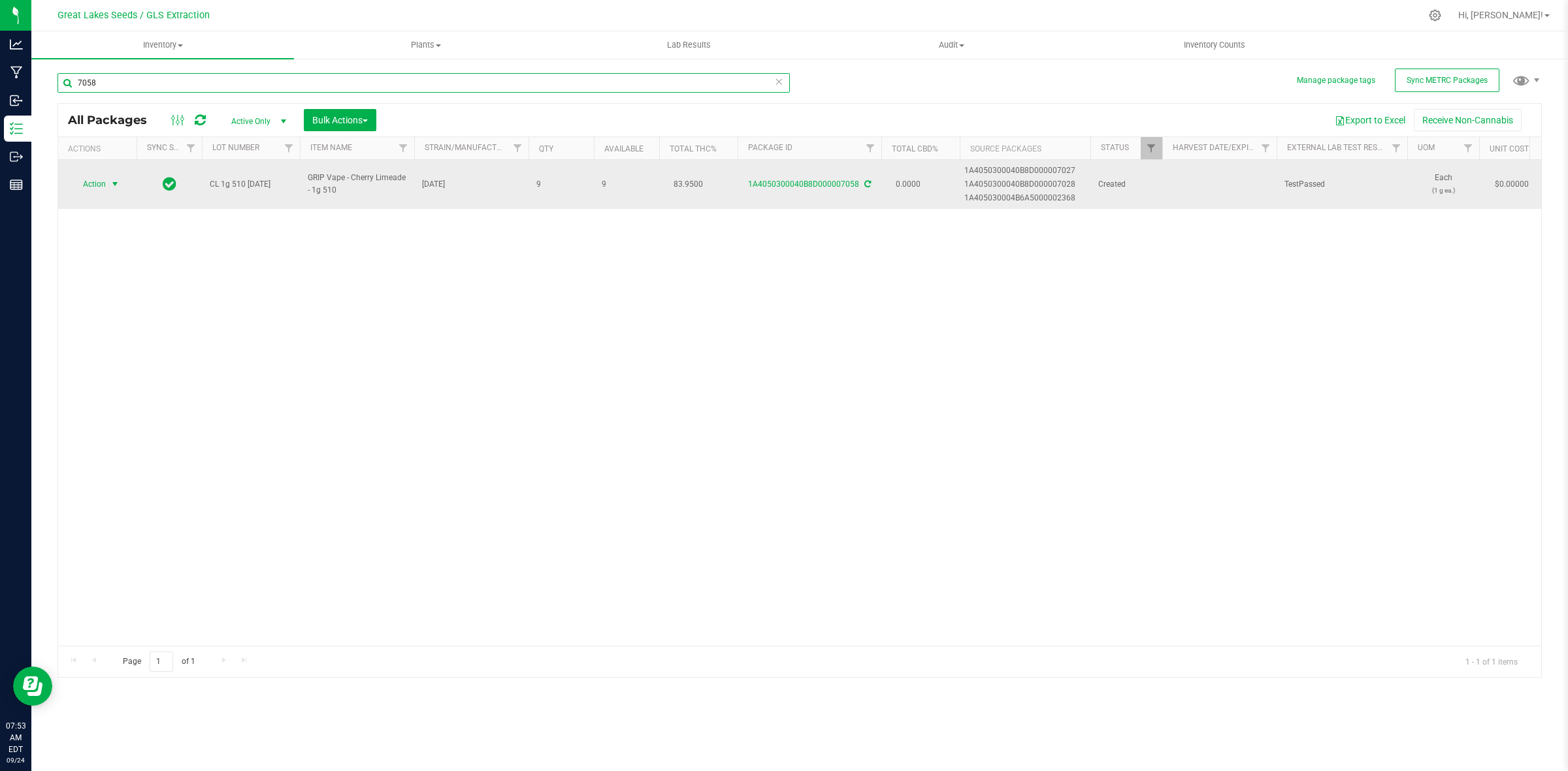
type input "7058"
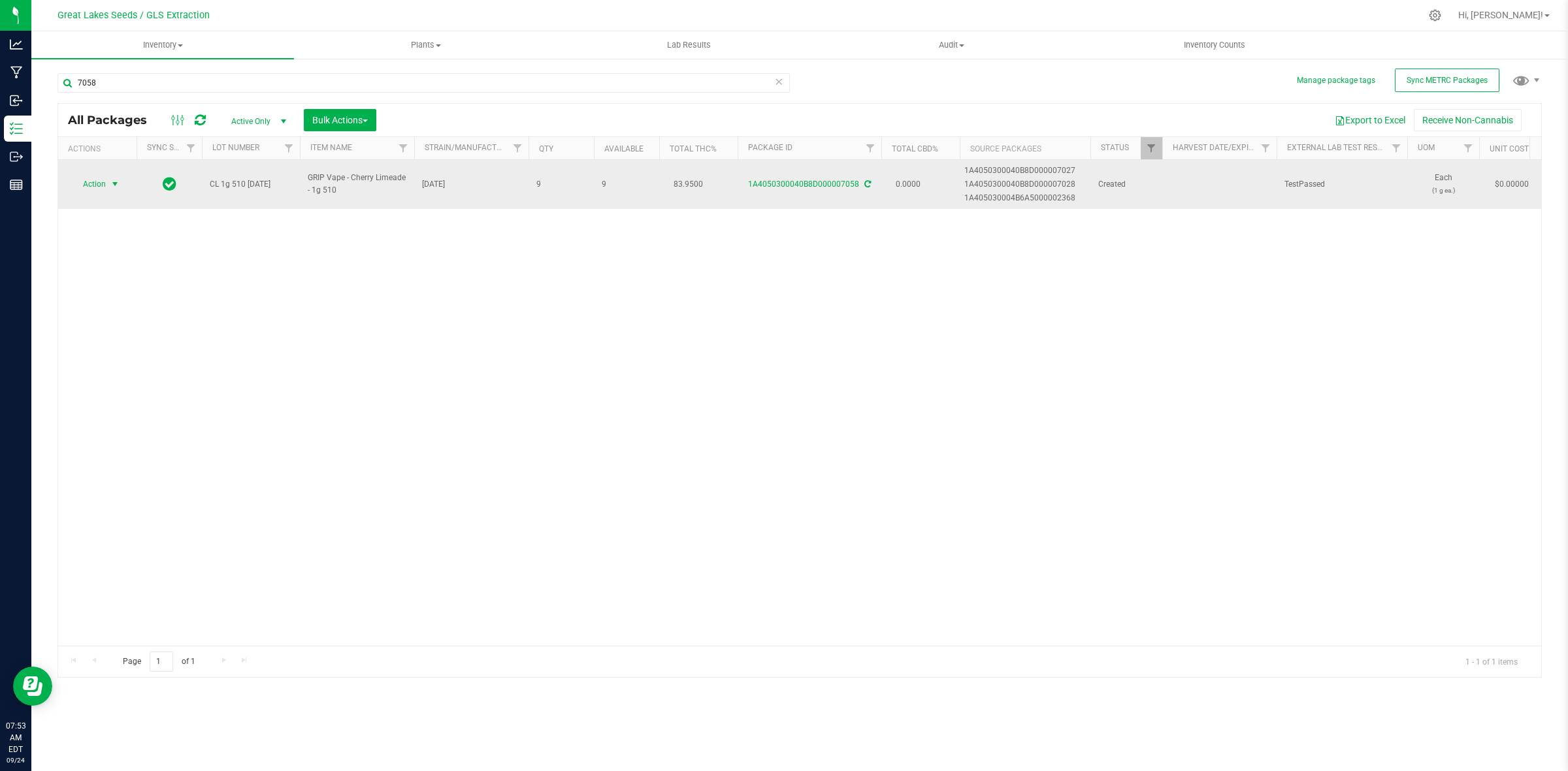
click at [108, 183] on span "select" at bounding box center [115, 184] width 16 height 18
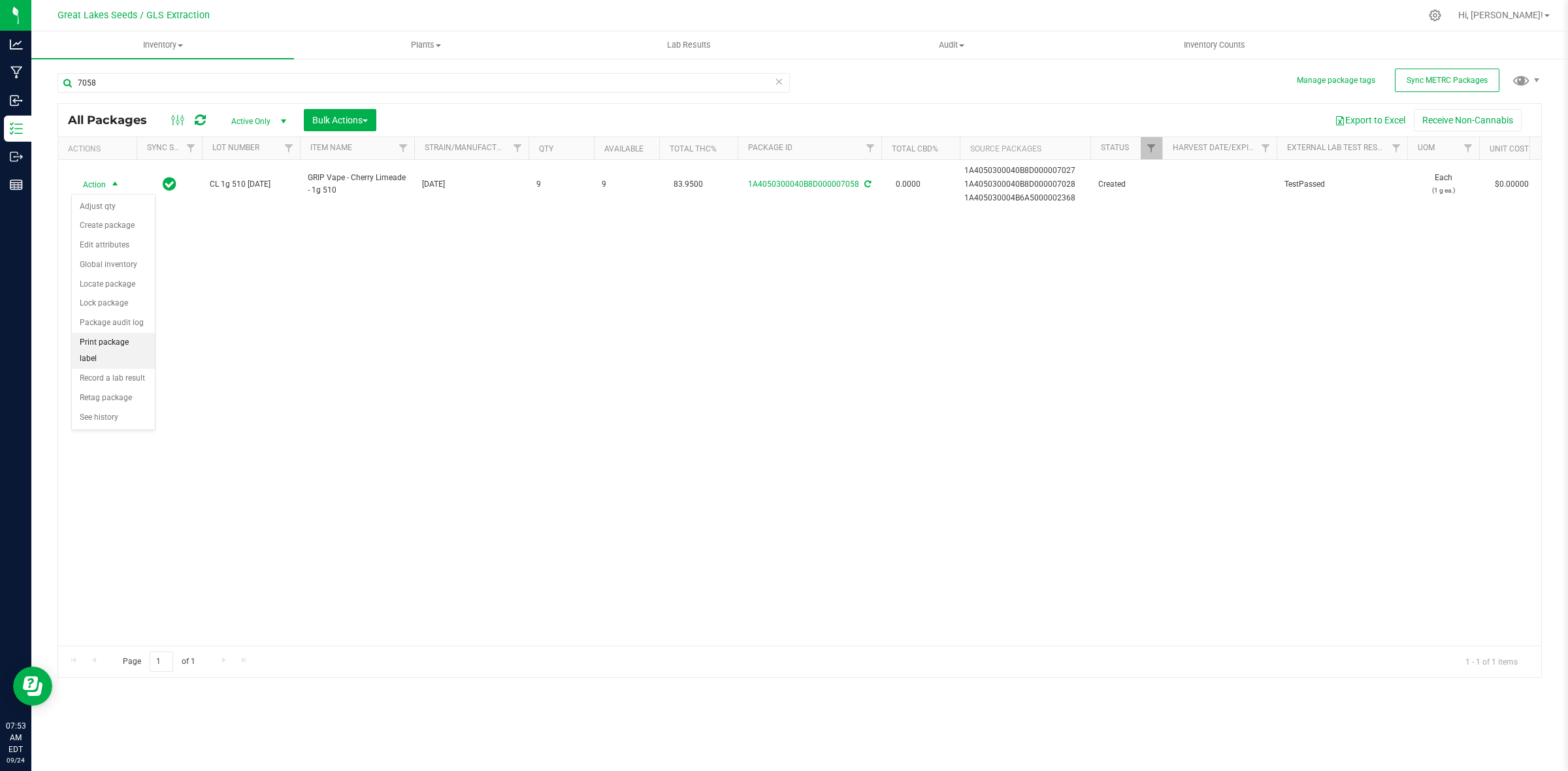
click at [139, 346] on li "Print package label" at bounding box center [113, 350] width 83 height 36
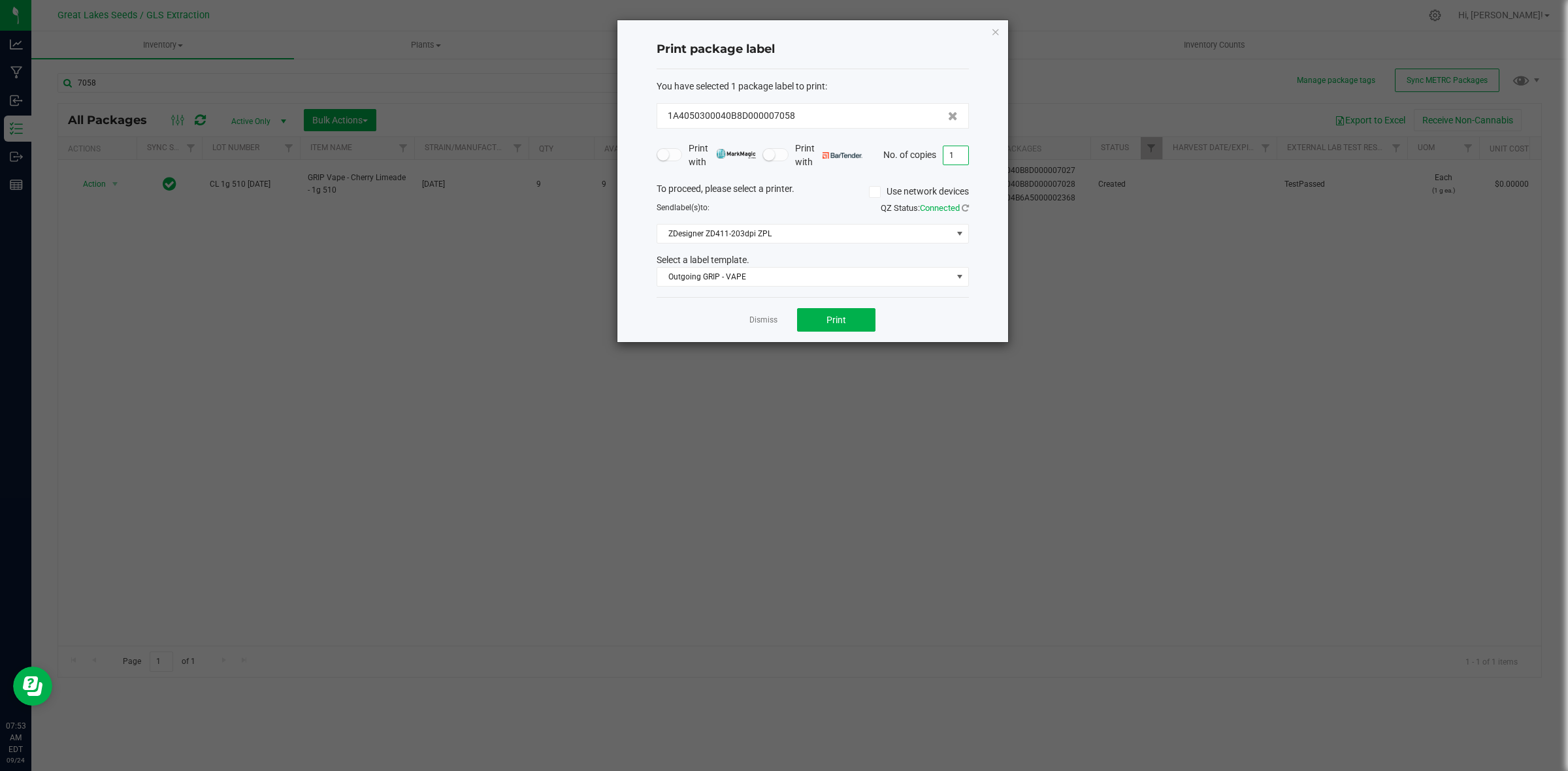
click at [959, 148] on input "1" at bounding box center [956, 155] width 25 height 18
type input "9"
click at [843, 317] on span "Print" at bounding box center [836, 320] width 20 height 11
click at [998, 34] on icon "button" at bounding box center [995, 31] width 9 height 16
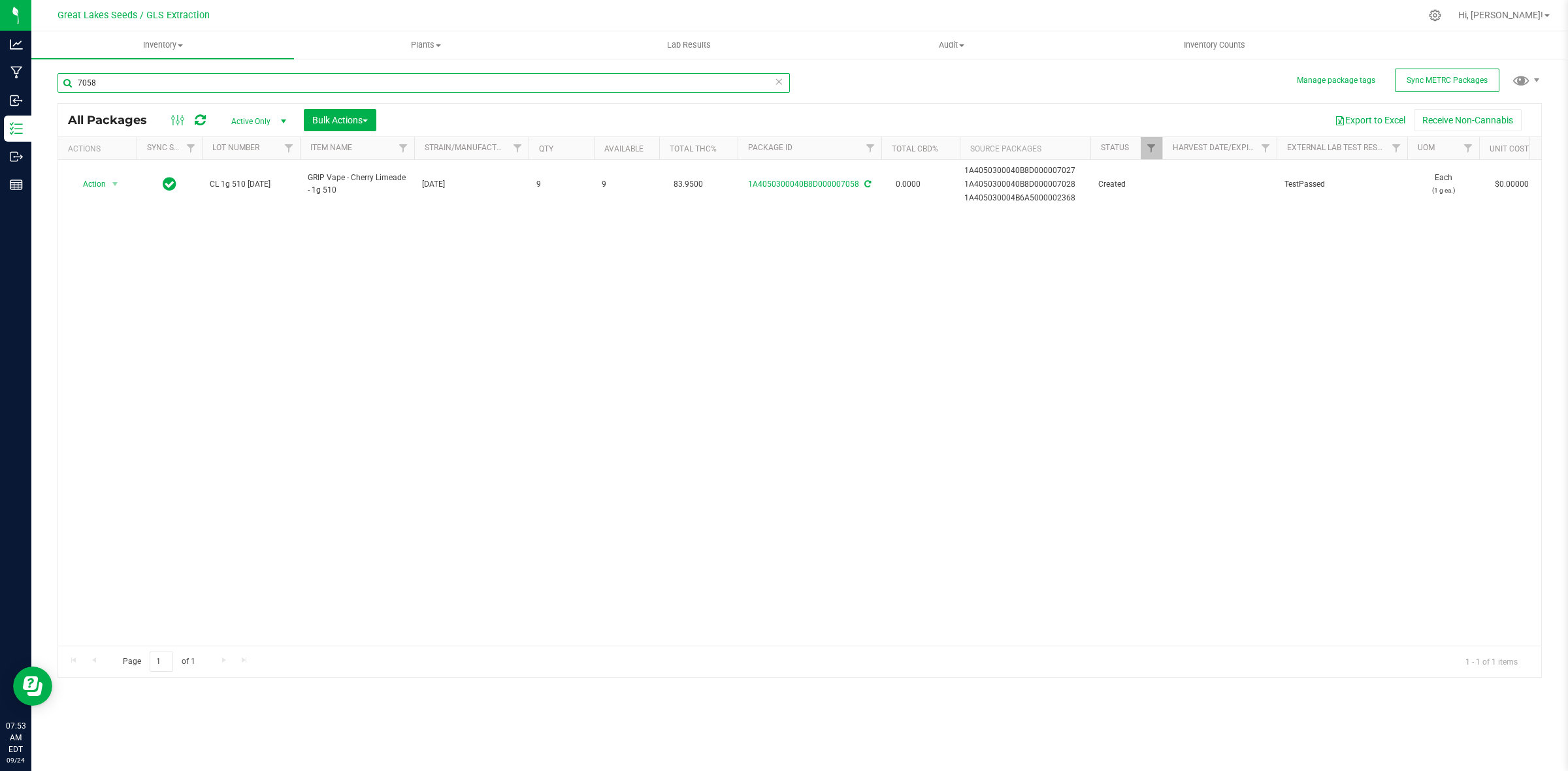
drag, startPoint x: 114, startPoint y: 73, endPoint x: 74, endPoint y: 76, distance: 40.1
click at [74, 76] on input "7058" at bounding box center [423, 83] width 733 height 20
type input "8205"
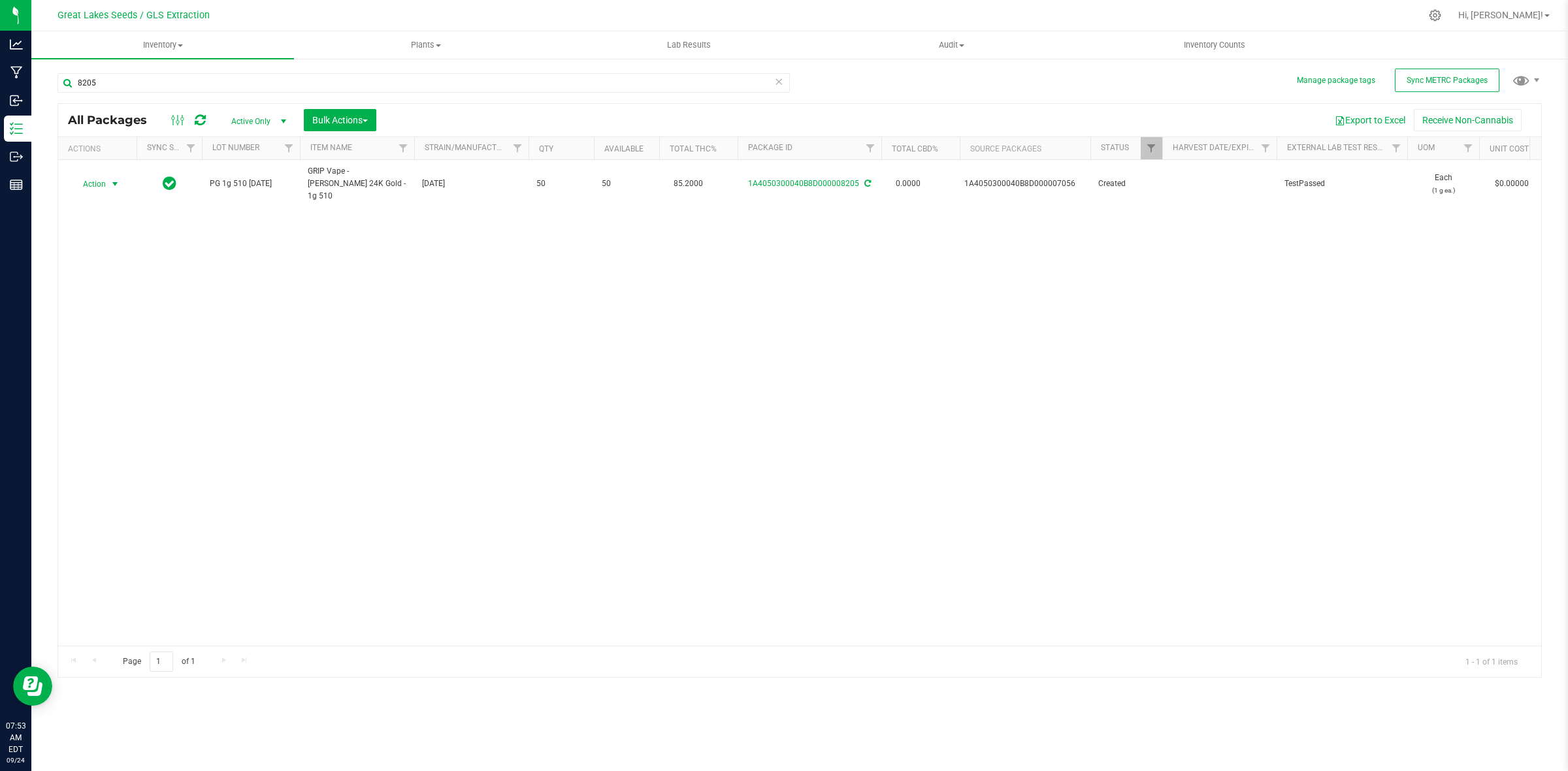
click at [104, 181] on span "Action" at bounding box center [89, 184] width 35 height 18
click at [114, 340] on li "Print package label" at bounding box center [113, 344] width 83 height 36
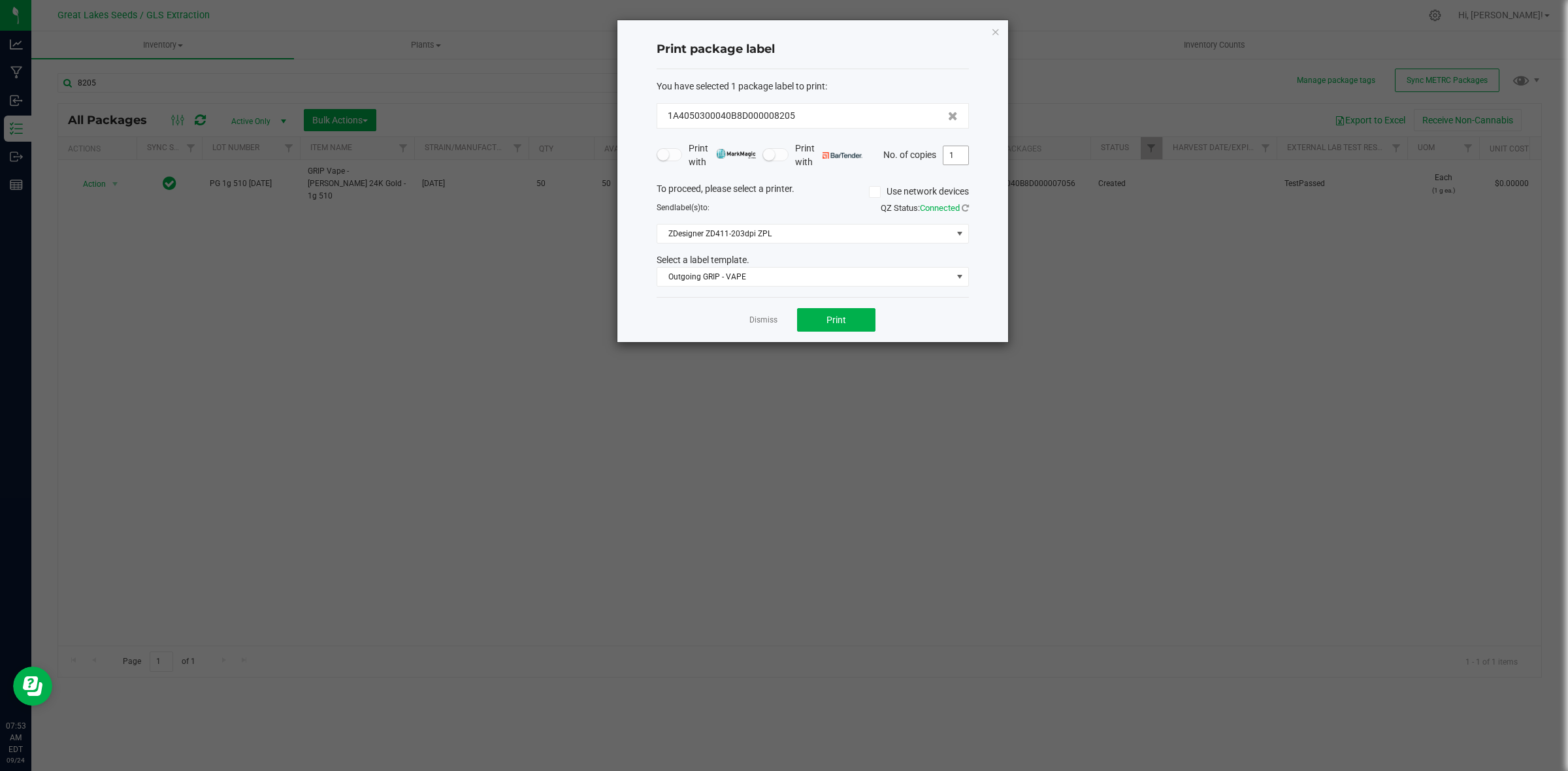
click at [959, 155] on input "1" at bounding box center [956, 155] width 25 height 18
type input "50"
drag, startPoint x: 995, startPoint y: 33, endPoint x: 714, endPoint y: 2, distance: 282.7
click at [995, 27] on icon "button" at bounding box center [995, 31] width 9 height 16
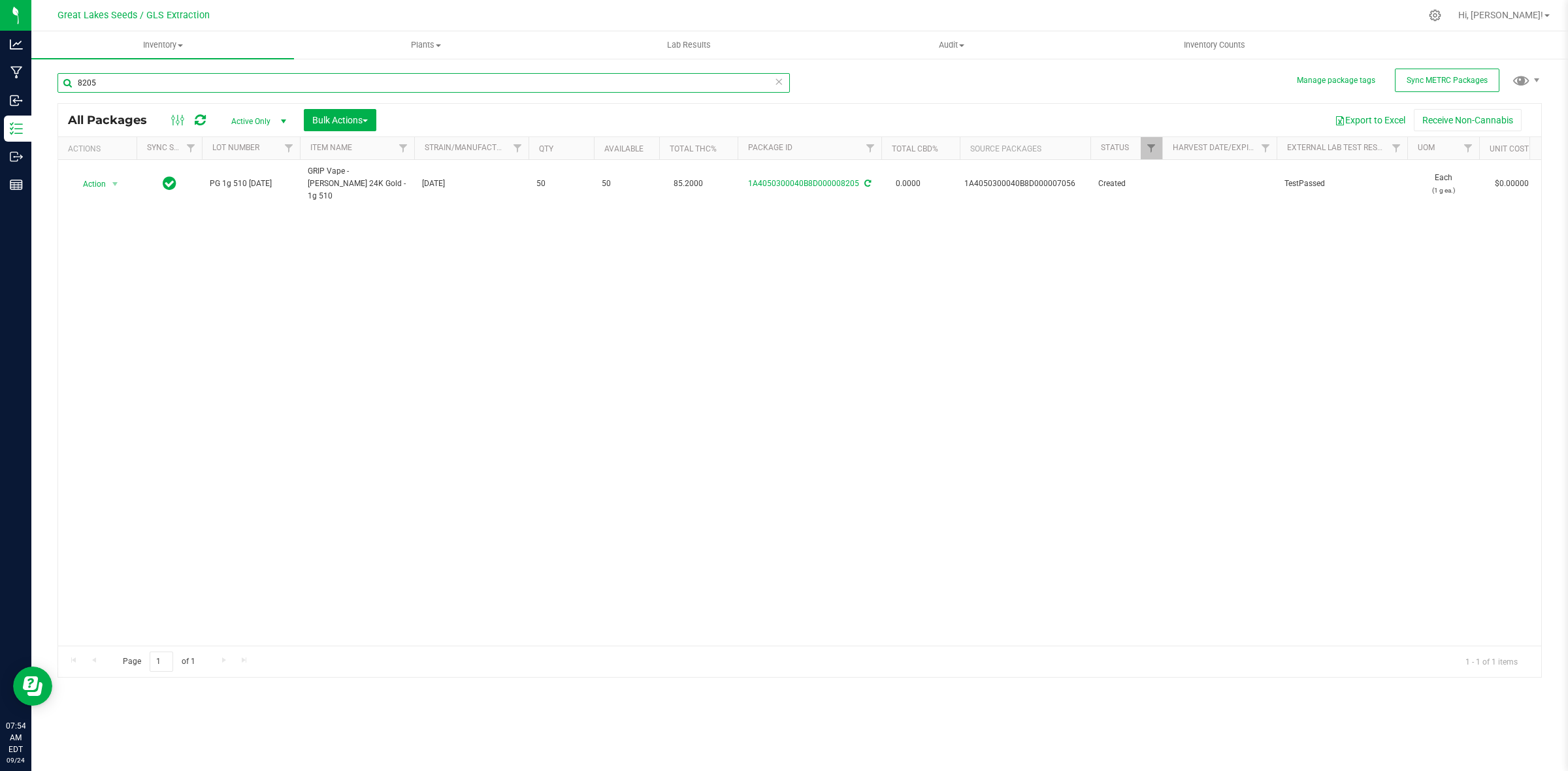
drag, startPoint x: 90, startPoint y: 77, endPoint x: 65, endPoint y: 78, distance: 25.0
click at [65, 78] on input "8205" at bounding box center [423, 83] width 733 height 20
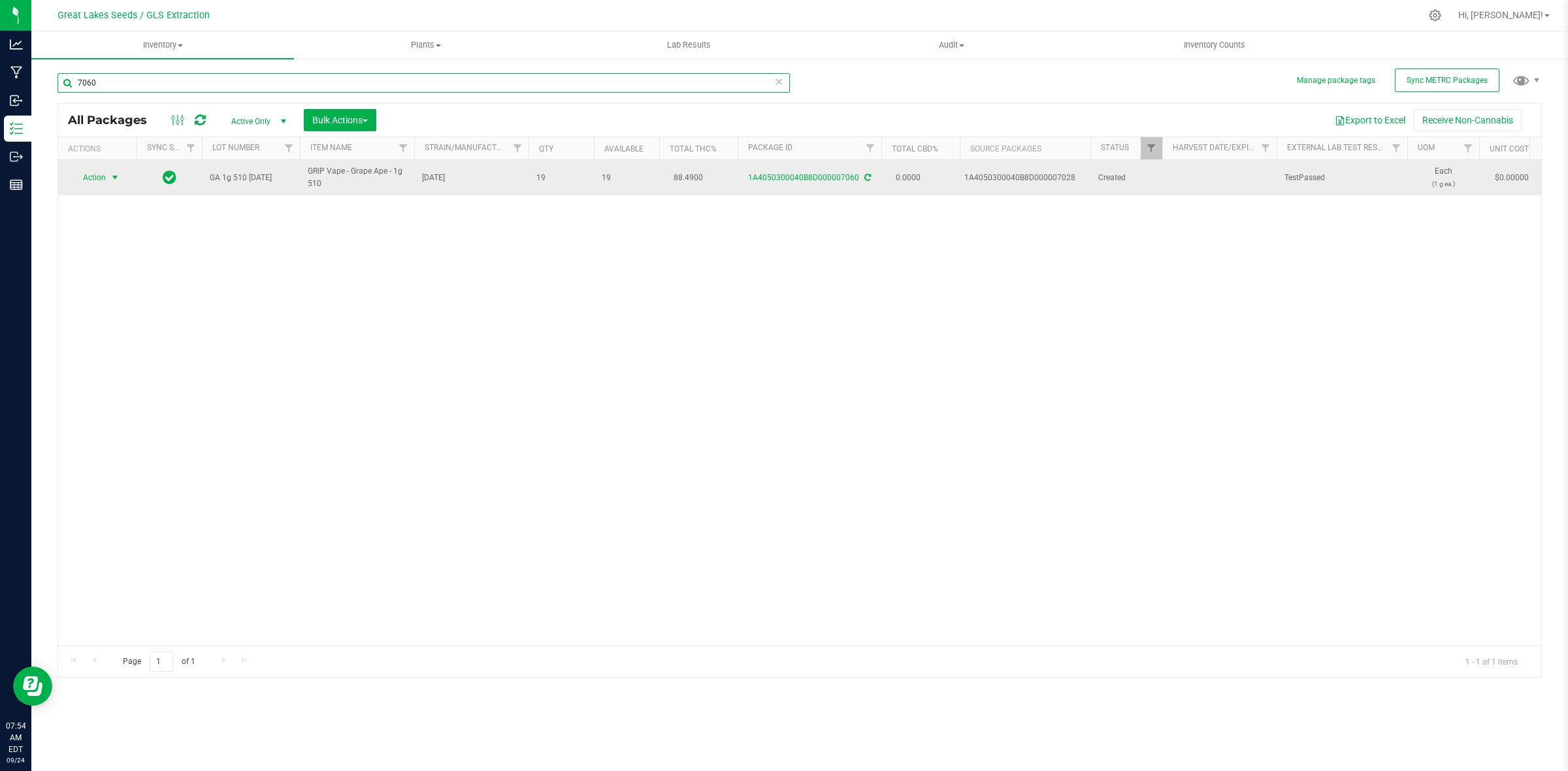
type input "7060"
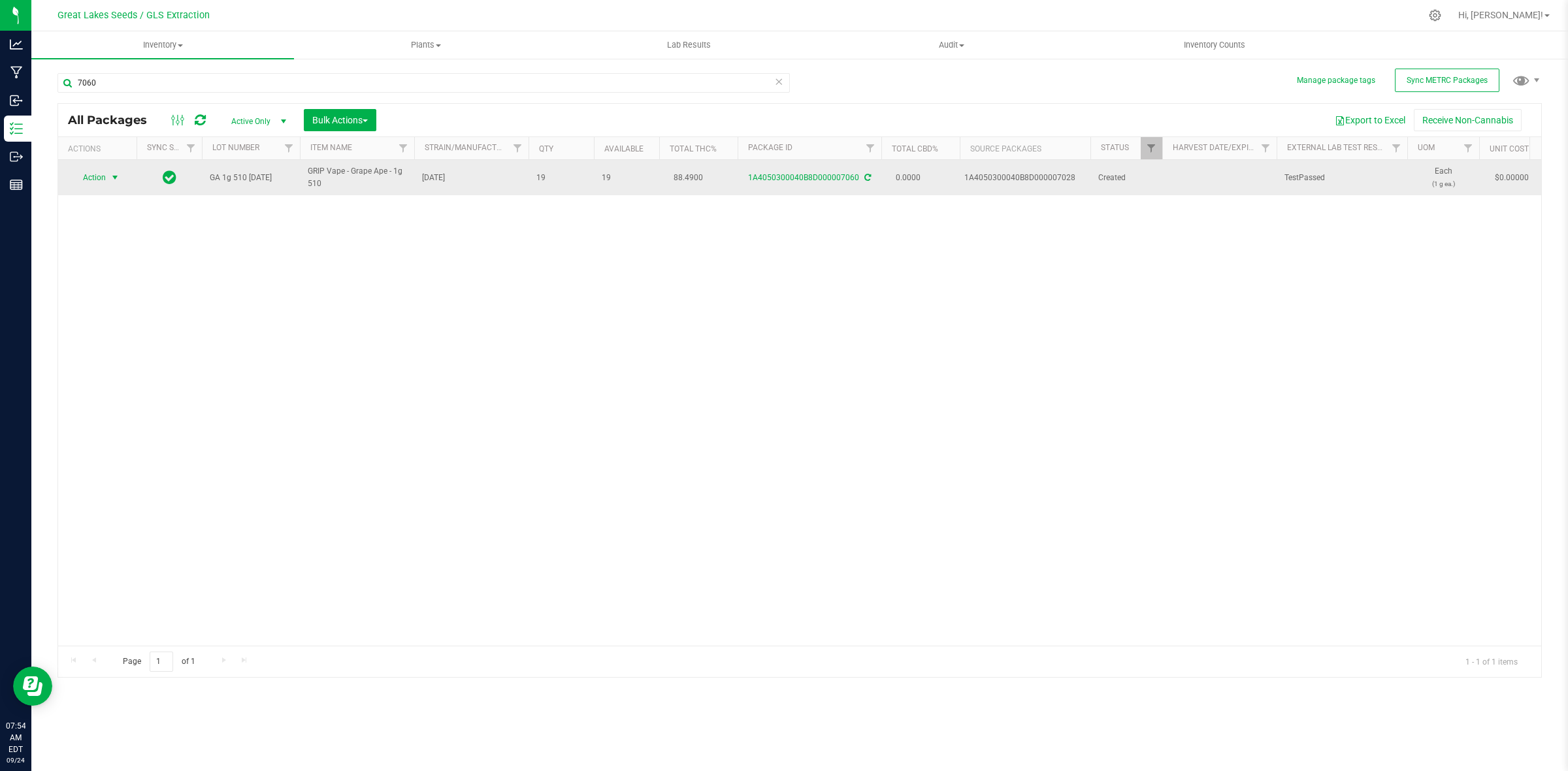
click at [91, 183] on span "Action" at bounding box center [89, 177] width 35 height 18
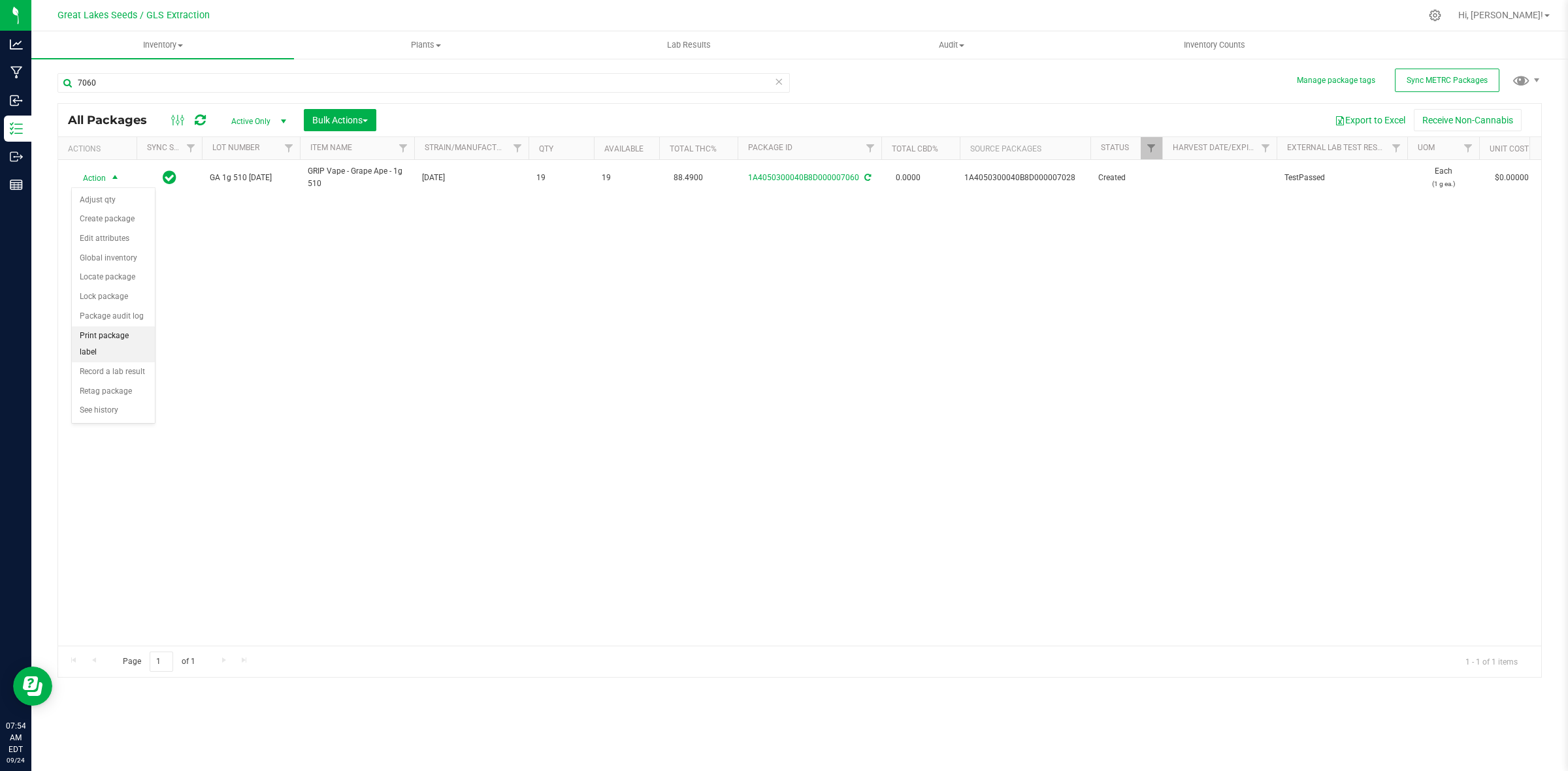
click at [108, 340] on li "Print package label" at bounding box center [113, 344] width 83 height 36
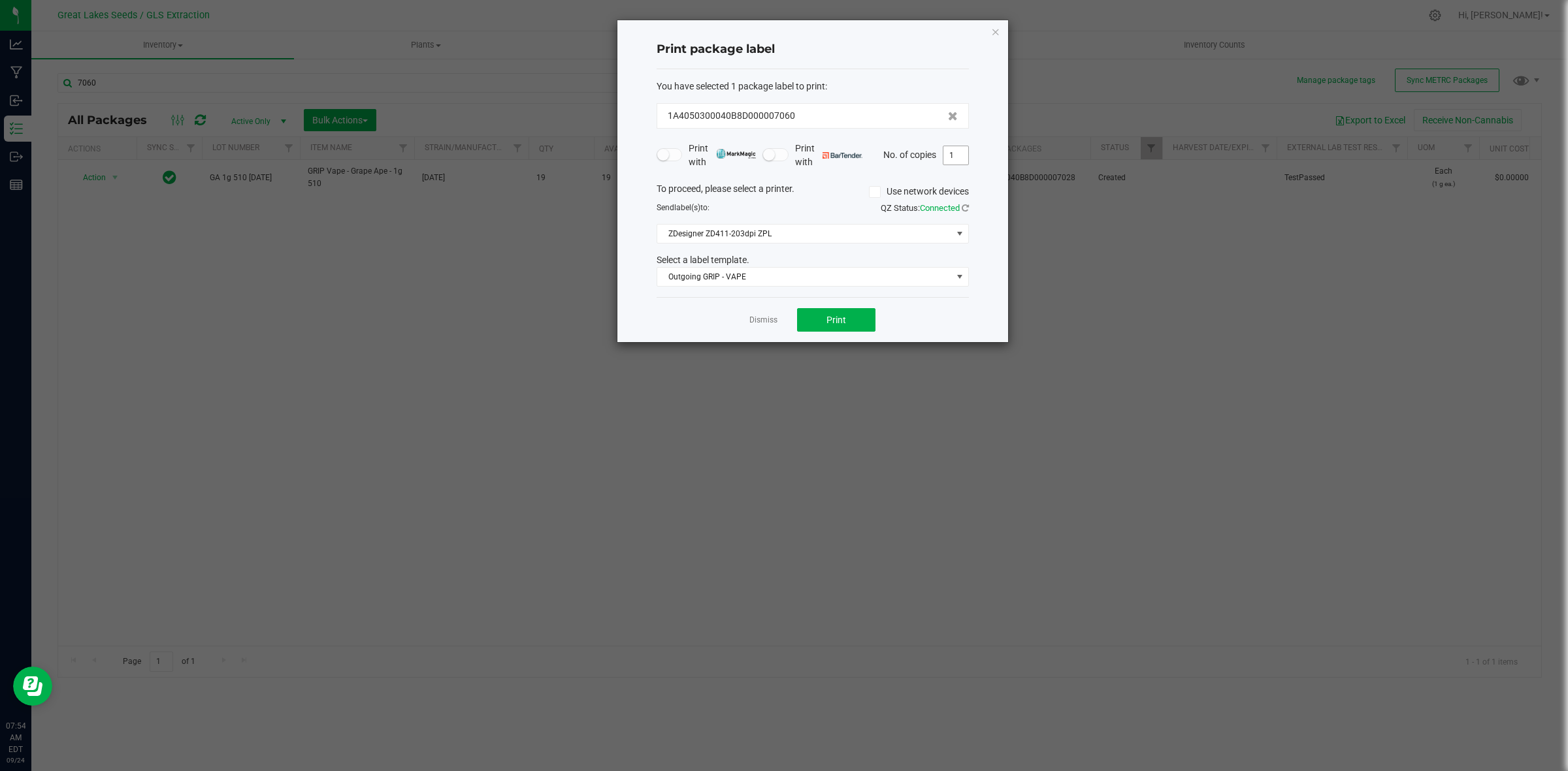
click at [948, 158] on input "1" at bounding box center [956, 155] width 25 height 18
type input "19"
click at [856, 315] on button "Print" at bounding box center [836, 320] width 78 height 24
click at [885, 285] on span "Outgoing GRIP - VAPE" at bounding box center [804, 277] width 295 height 18
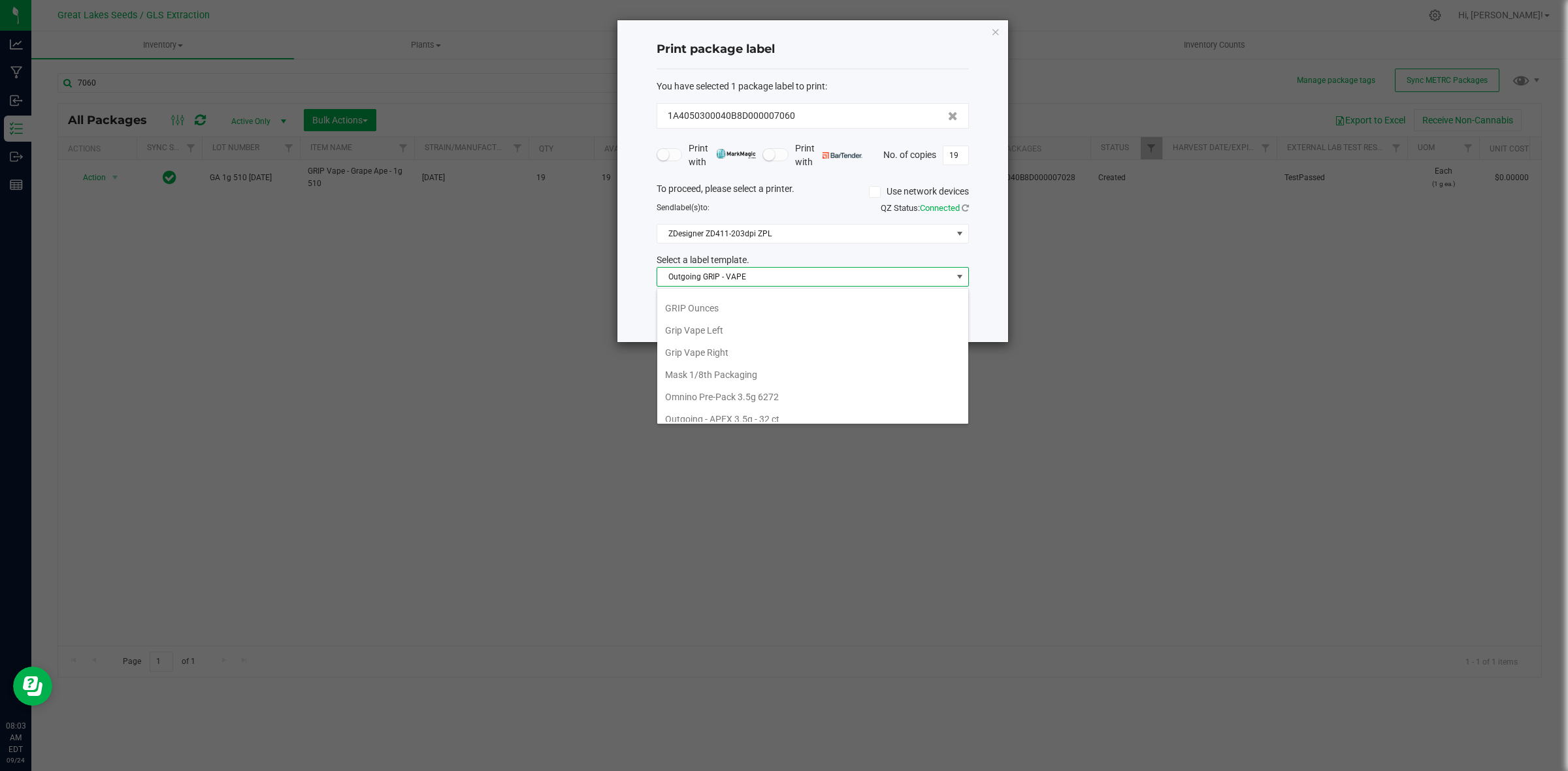
scroll to position [269, 0]
click at [727, 372] on li "Grip Vape Right" at bounding box center [813, 366] width 311 height 22
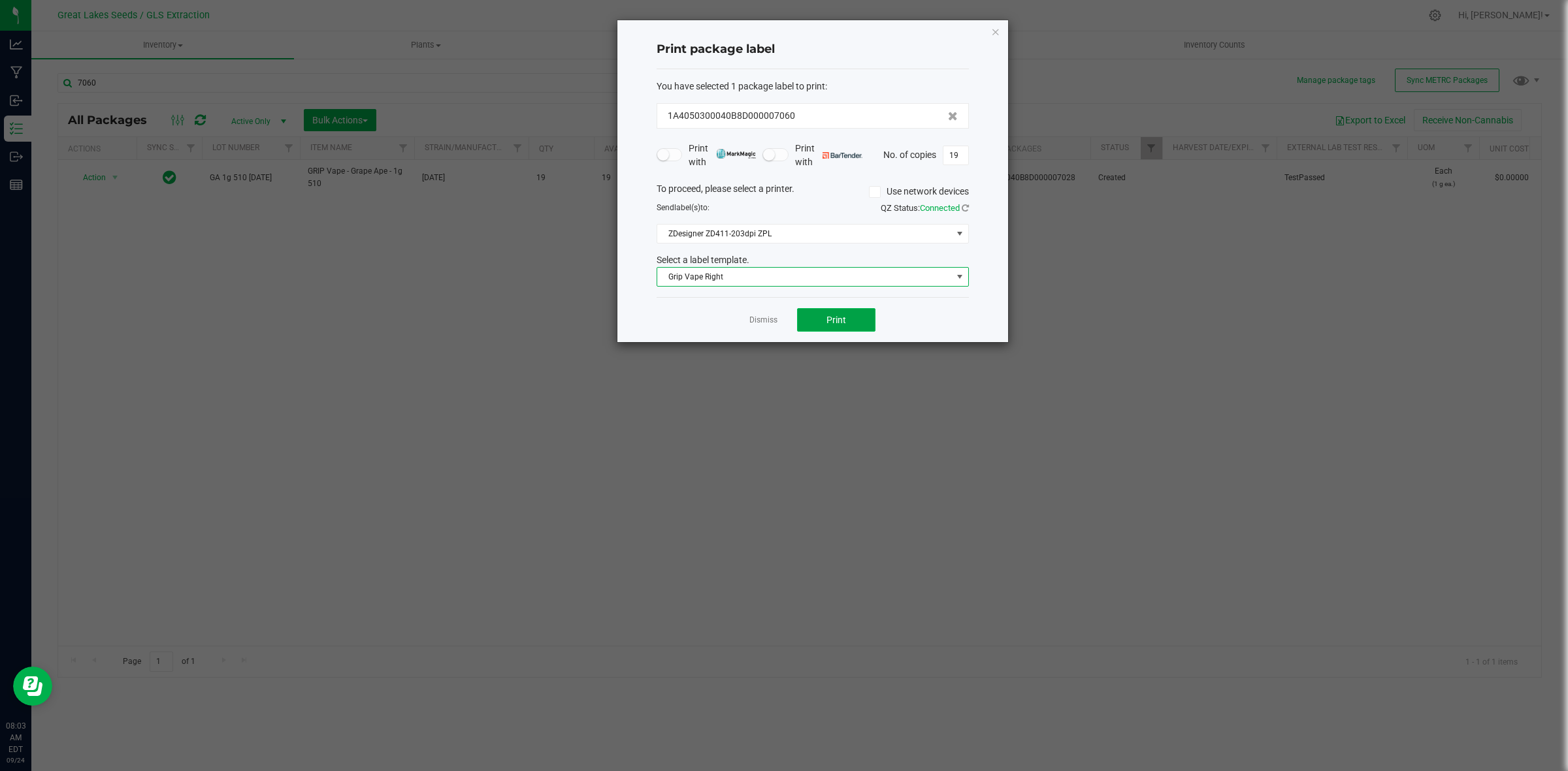
click at [835, 320] on span "Print" at bounding box center [836, 320] width 20 height 11
click at [995, 34] on icon "button" at bounding box center [995, 31] width 9 height 16
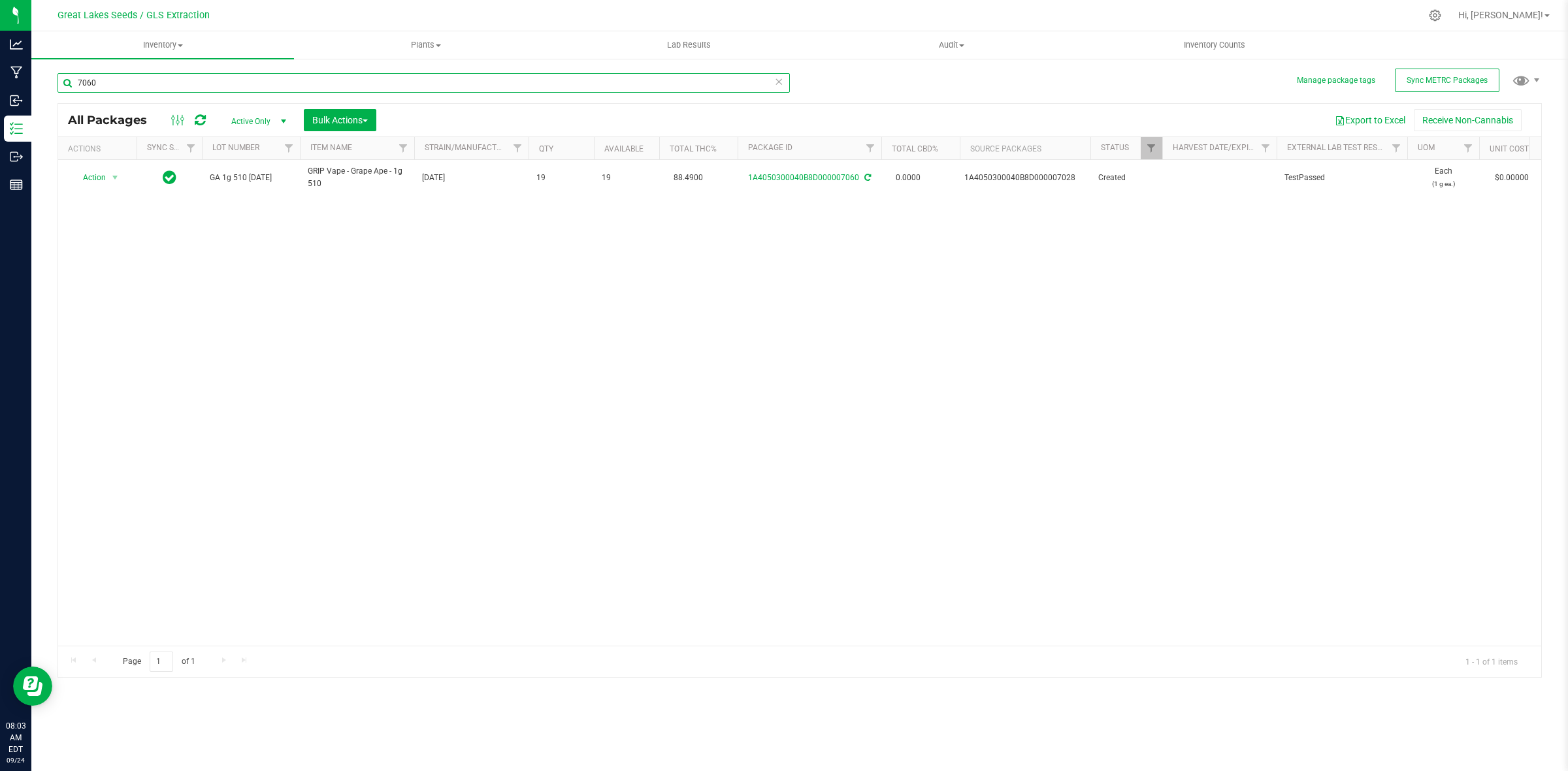
click at [121, 82] on input "7060" at bounding box center [423, 83] width 733 height 20
type input "7058"
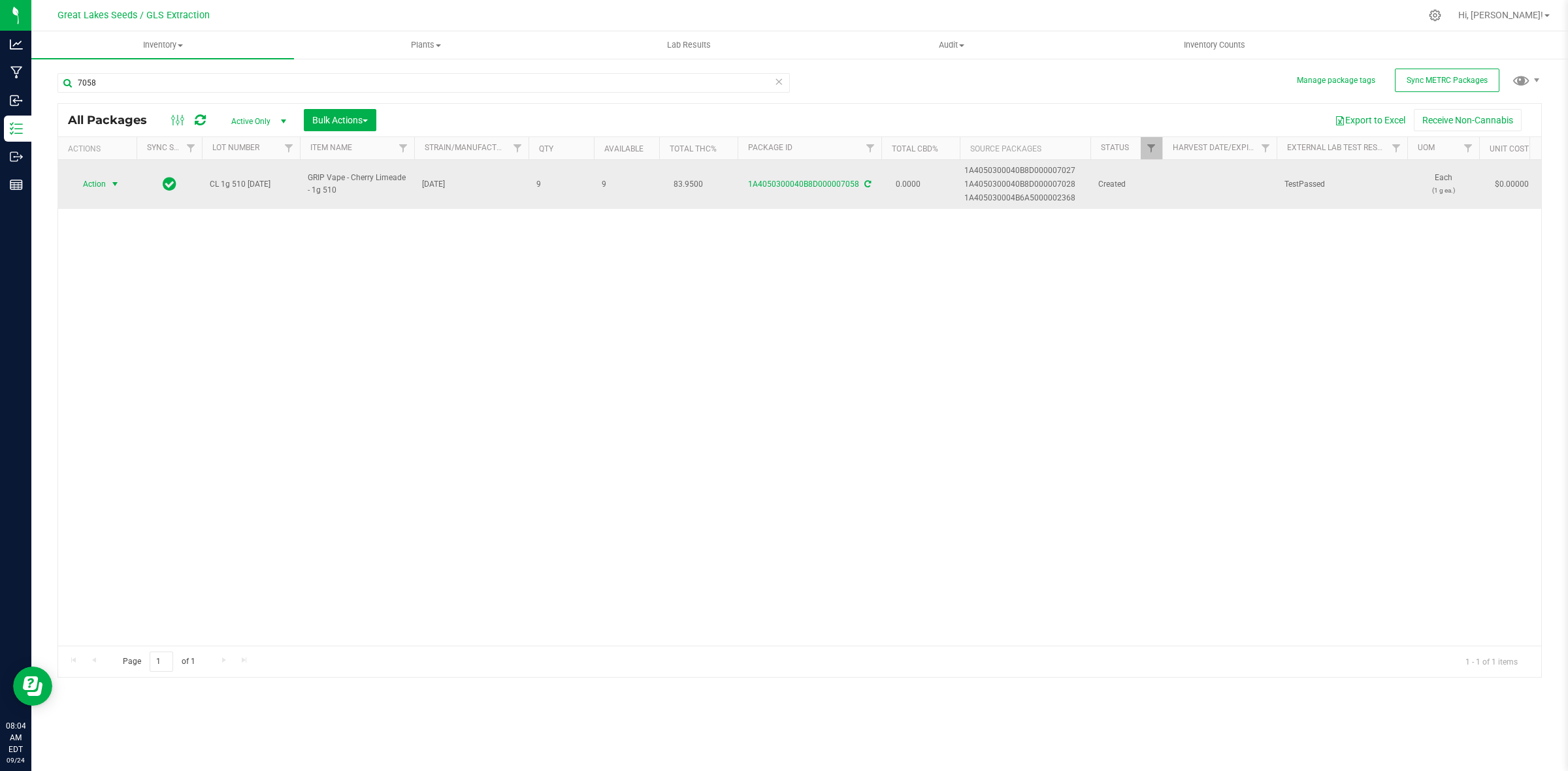
click at [112, 181] on span "select" at bounding box center [115, 184] width 11 height 11
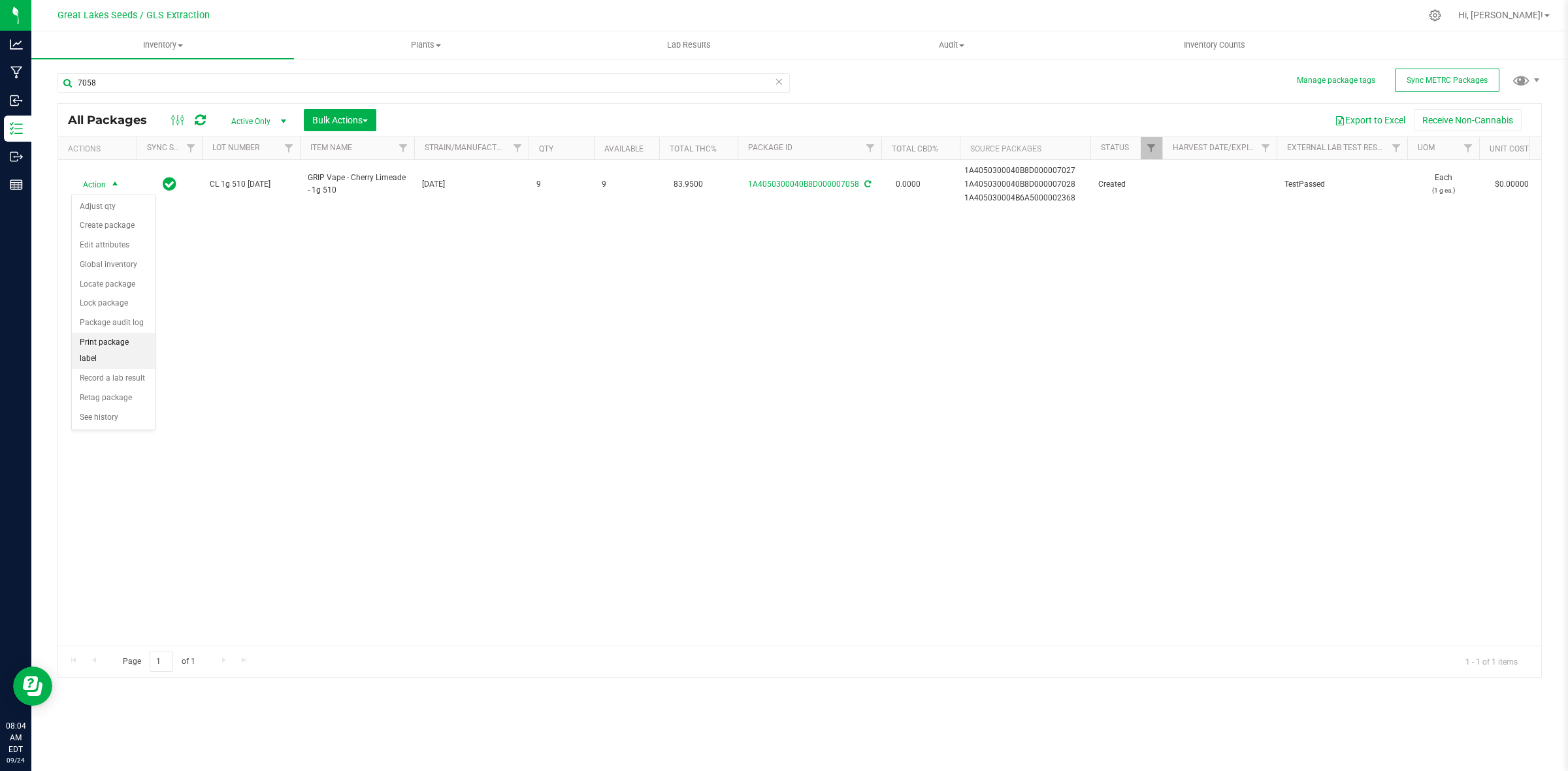
click at [108, 342] on li "Print package label" at bounding box center [113, 350] width 83 height 36
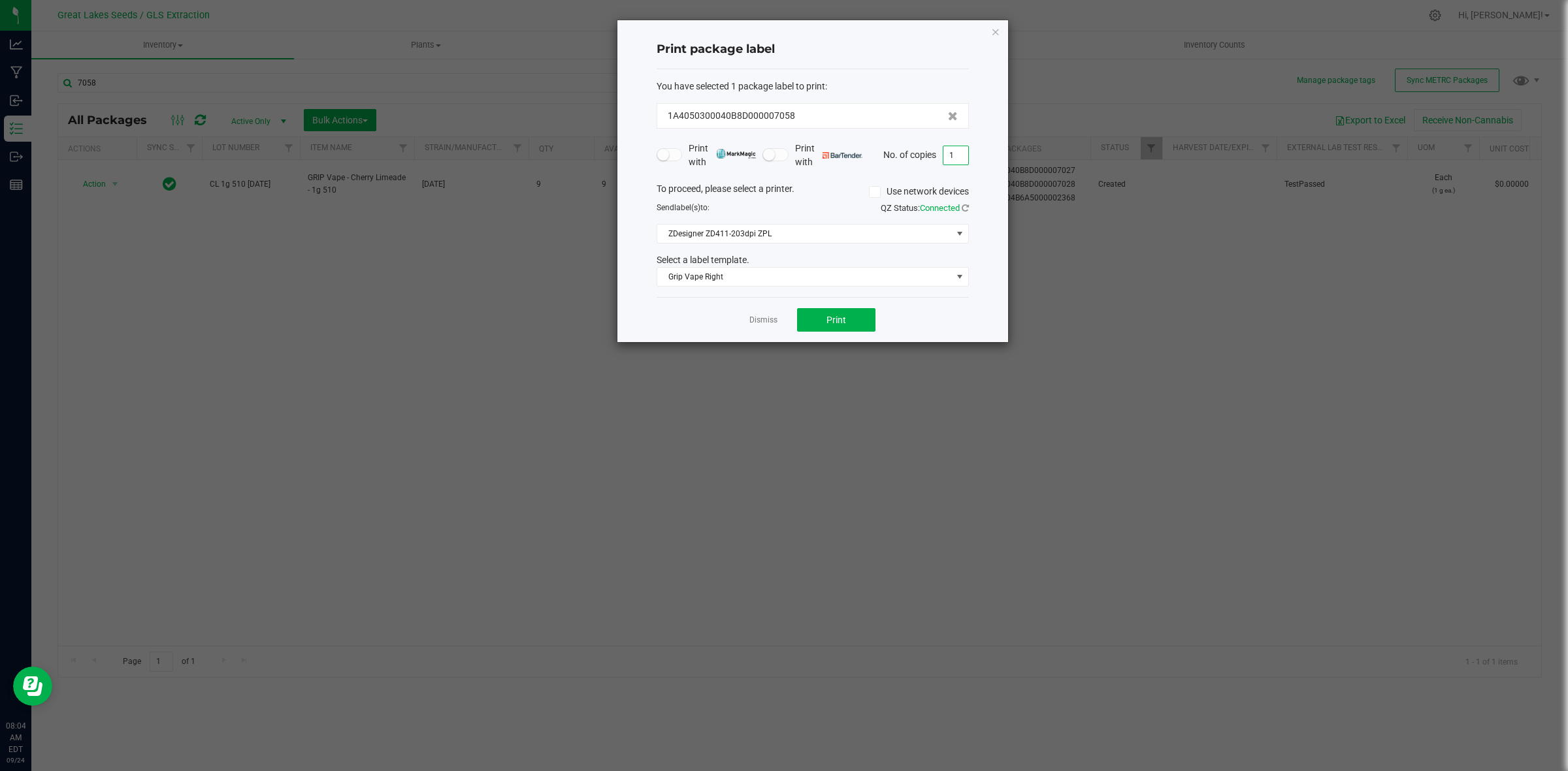
click at [958, 154] on input "1" at bounding box center [956, 155] width 25 height 18
type input "9"
click at [826, 328] on button "Print" at bounding box center [836, 320] width 78 height 24
